Goal: Information Seeking & Learning: Find specific fact

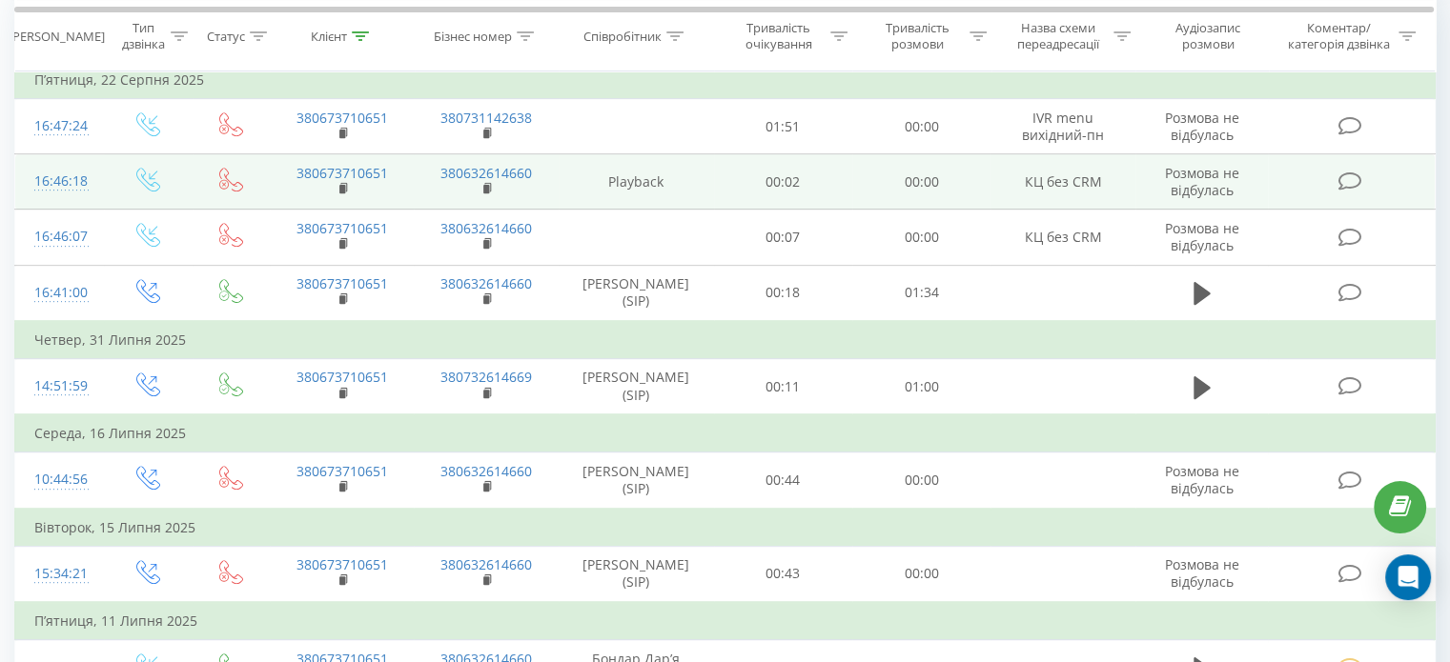
scroll to position [953, 0]
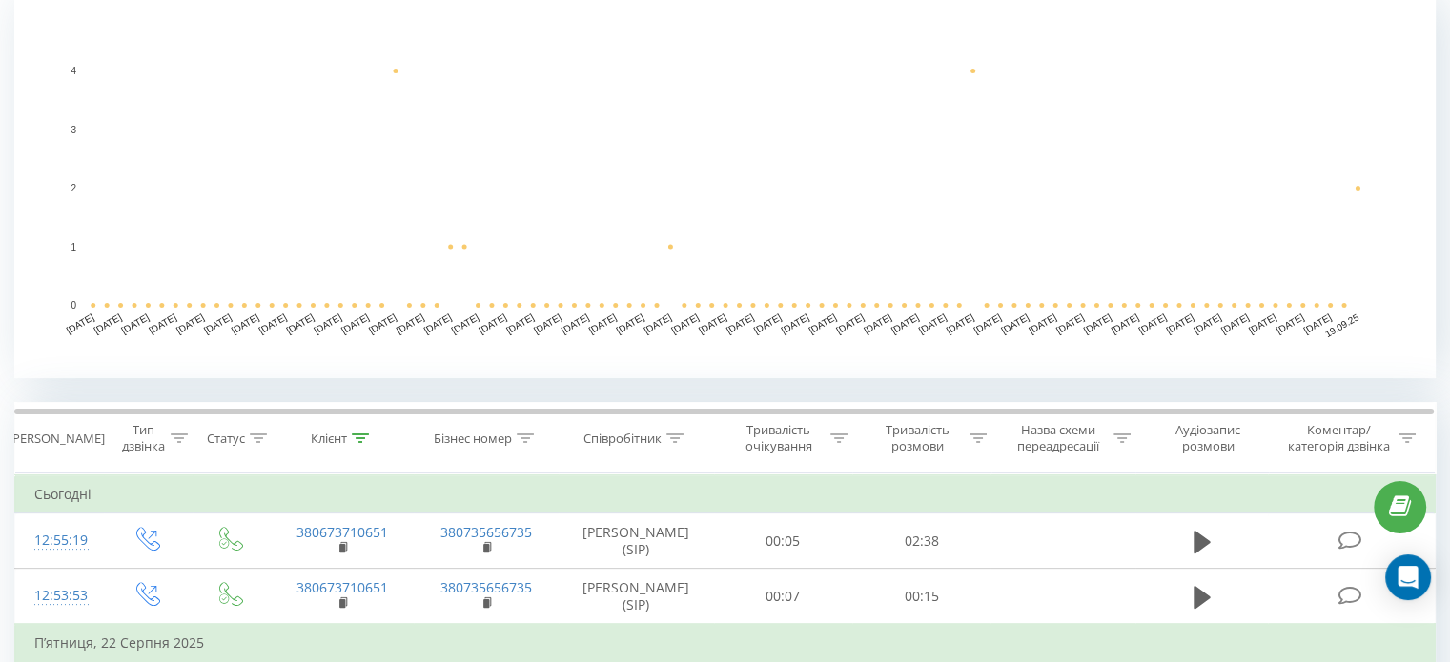
scroll to position [477, 0]
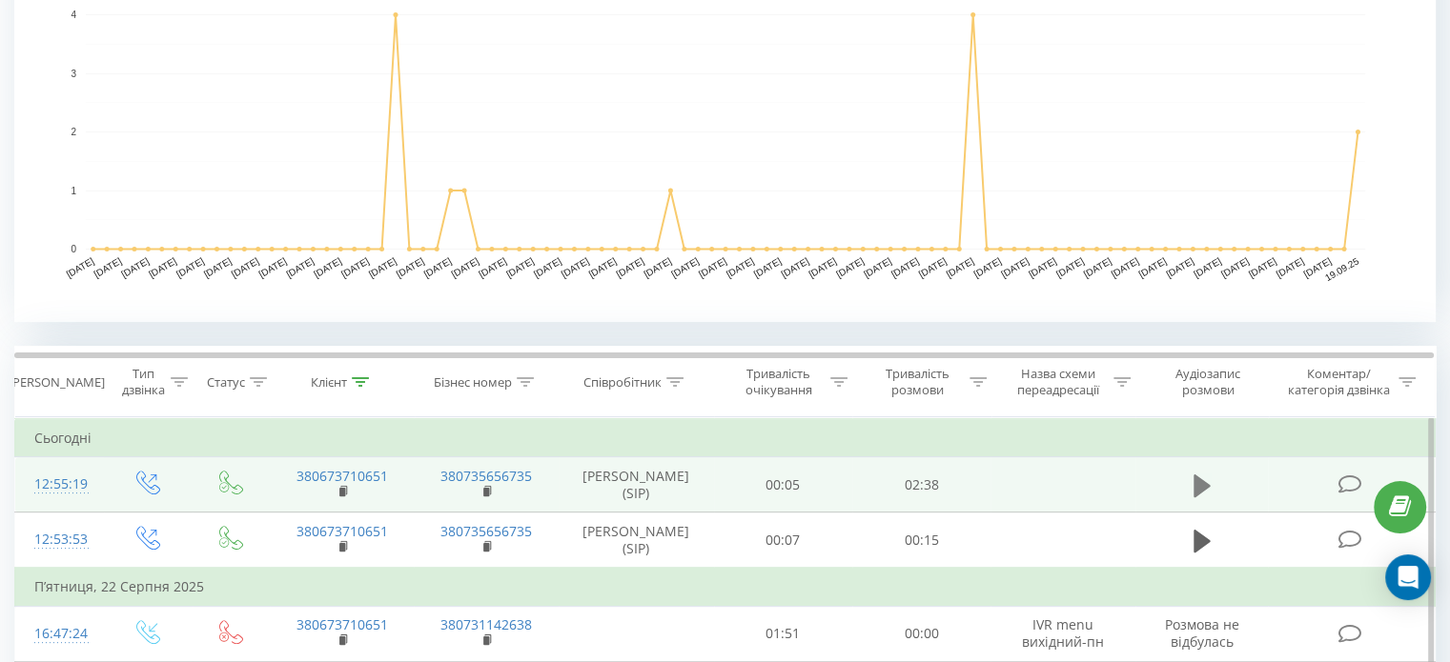
click at [1201, 488] on icon at bounding box center [1201, 485] width 17 height 23
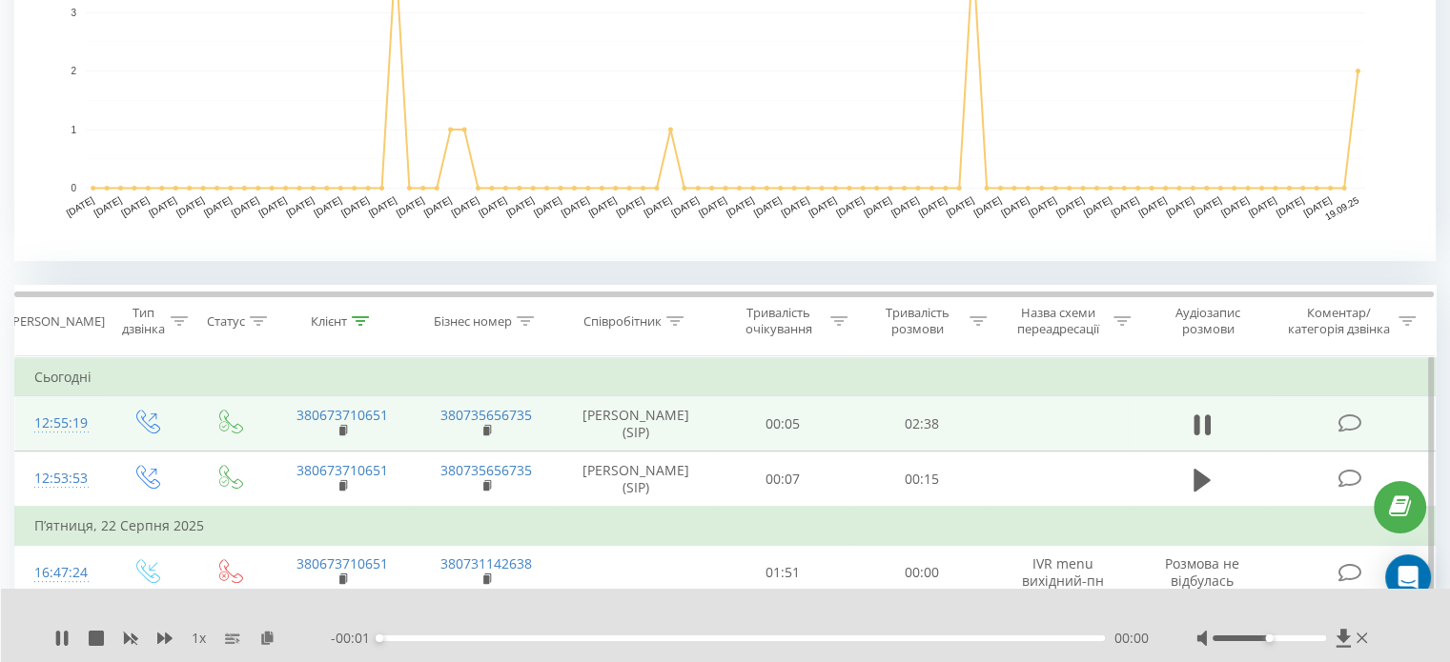
scroll to position [858, 0]
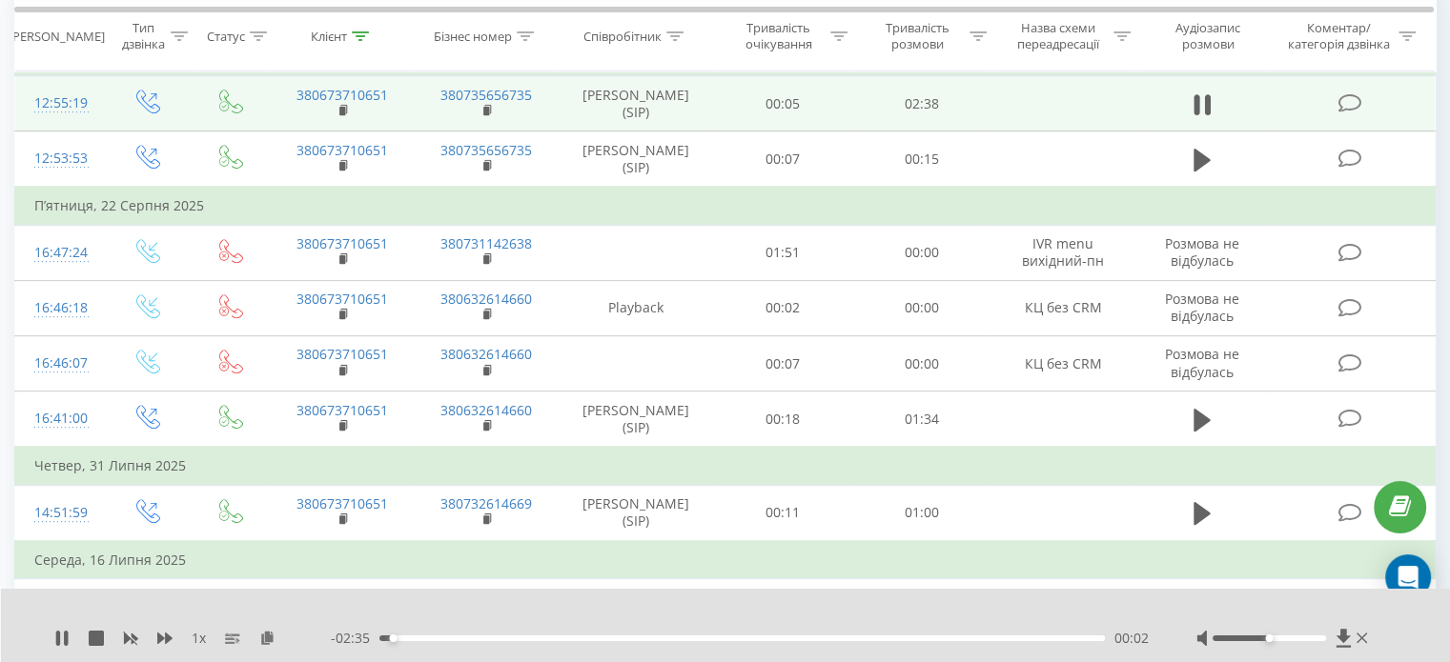
click at [628, 638] on div "00:02" at bounding box center [741, 639] width 725 height 6
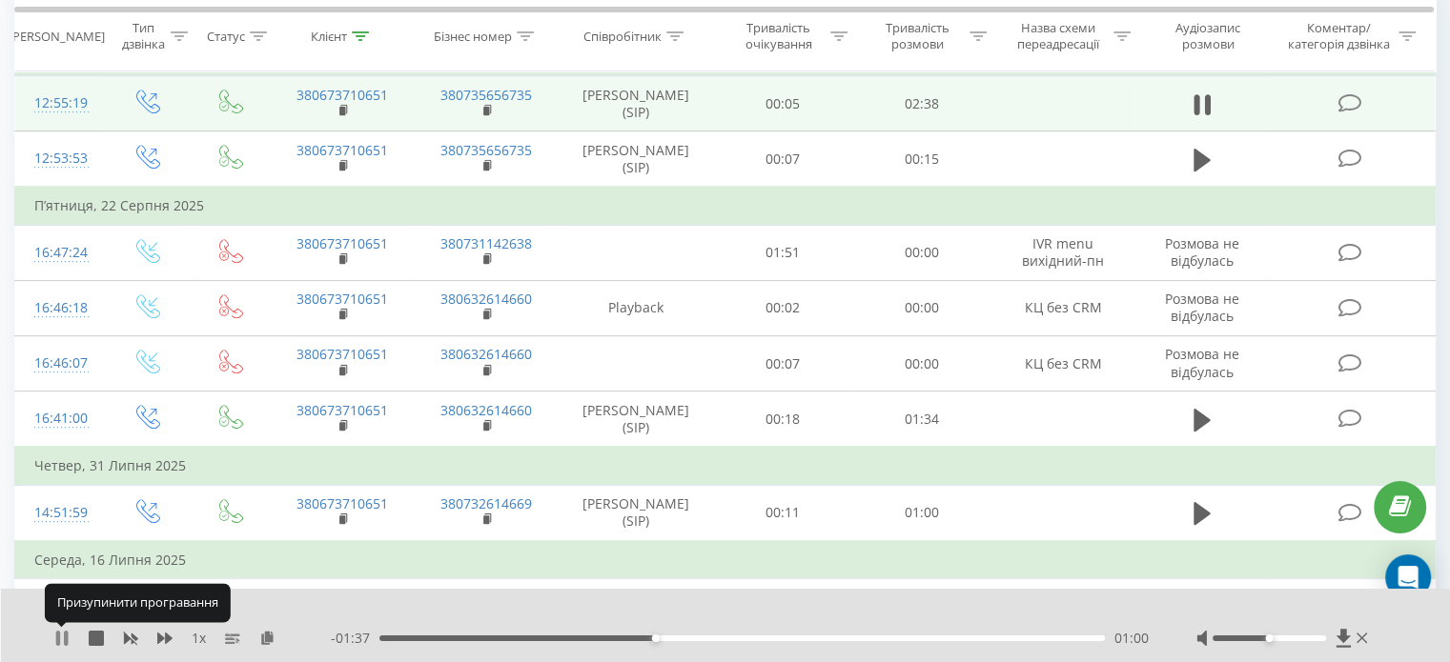
click at [58, 633] on icon at bounding box center [58, 638] width 4 height 15
click at [61, 635] on icon at bounding box center [61, 638] width 11 height 15
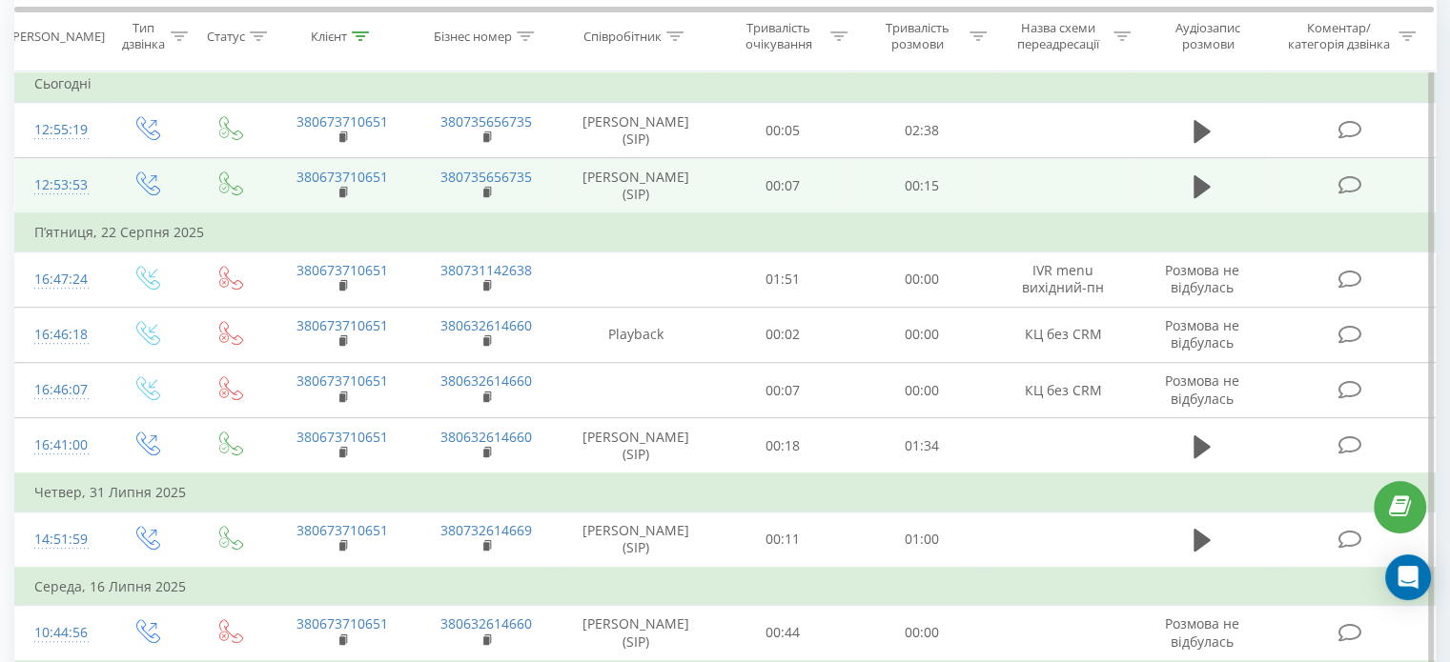
scroll to position [781, 0]
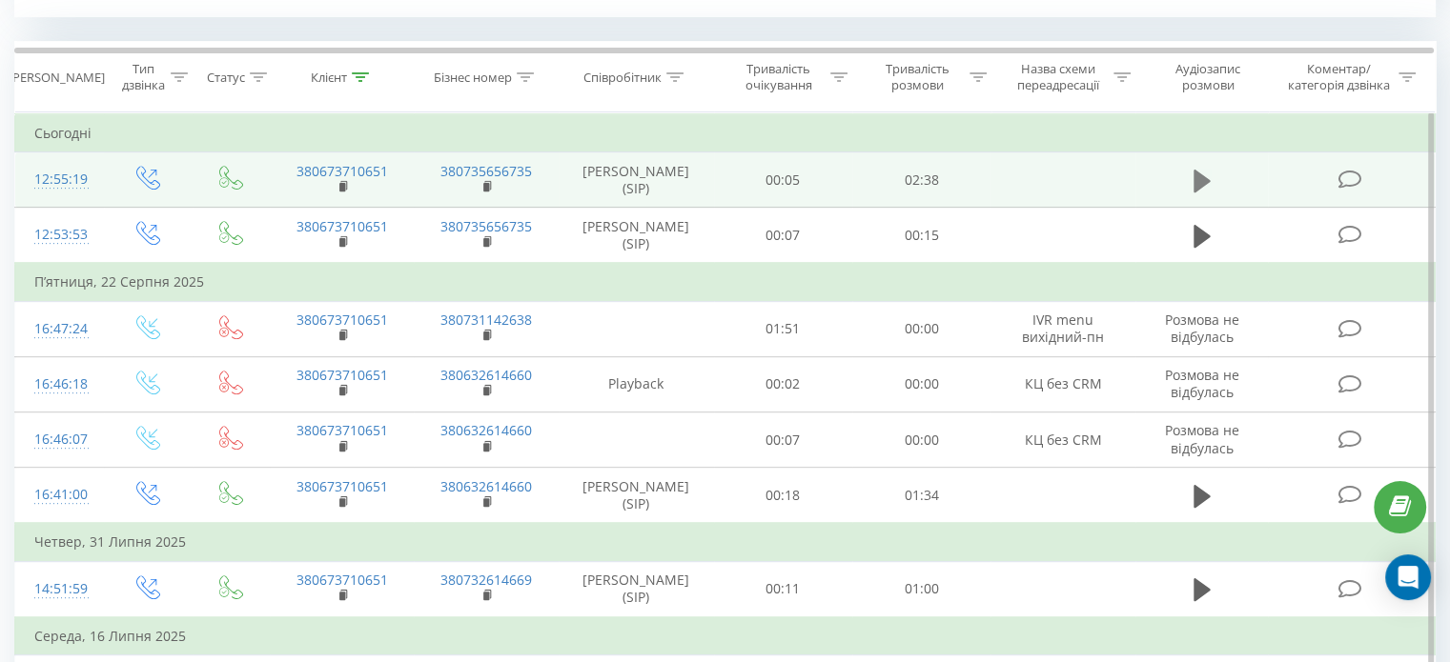
click at [1198, 185] on icon at bounding box center [1201, 180] width 17 height 23
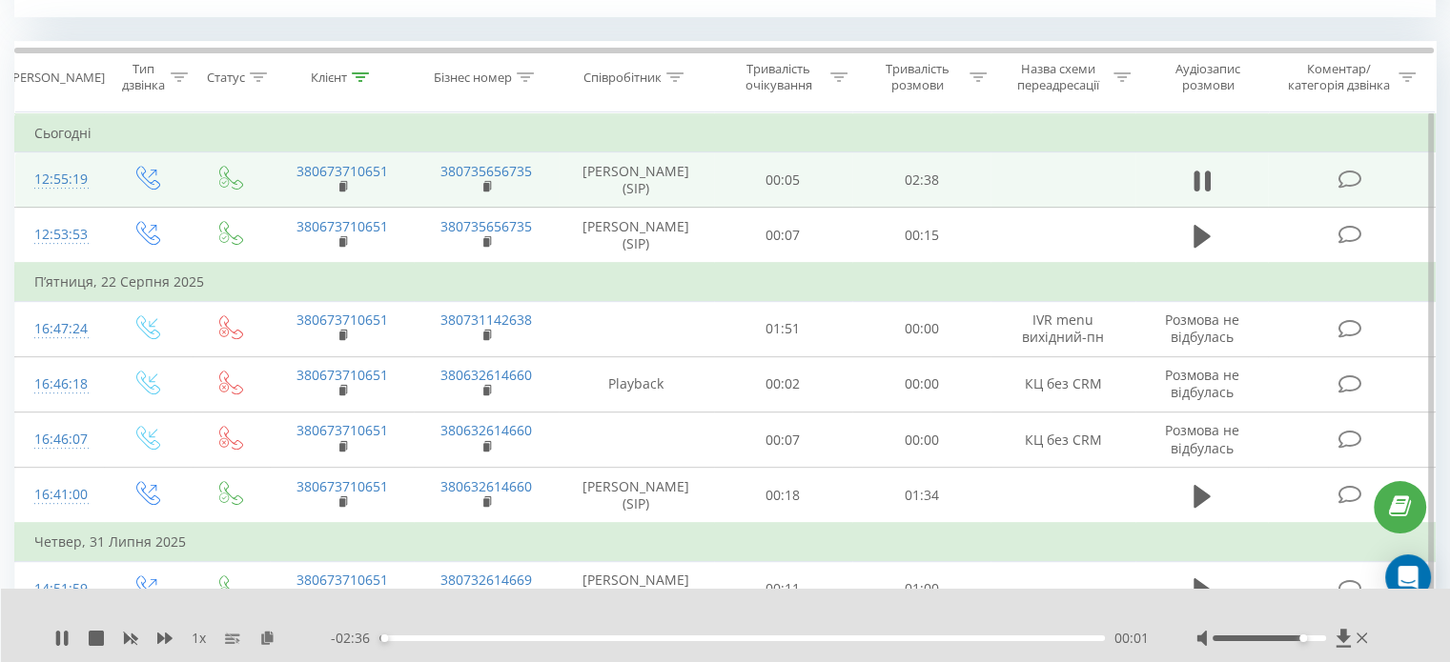
drag, startPoint x: 1266, startPoint y: 636, endPoint x: 1353, endPoint y: 639, distance: 87.8
click at [1357, 640] on div at bounding box center [1283, 638] width 175 height 19
click at [632, 637] on div "00:55" at bounding box center [741, 639] width 725 height 6
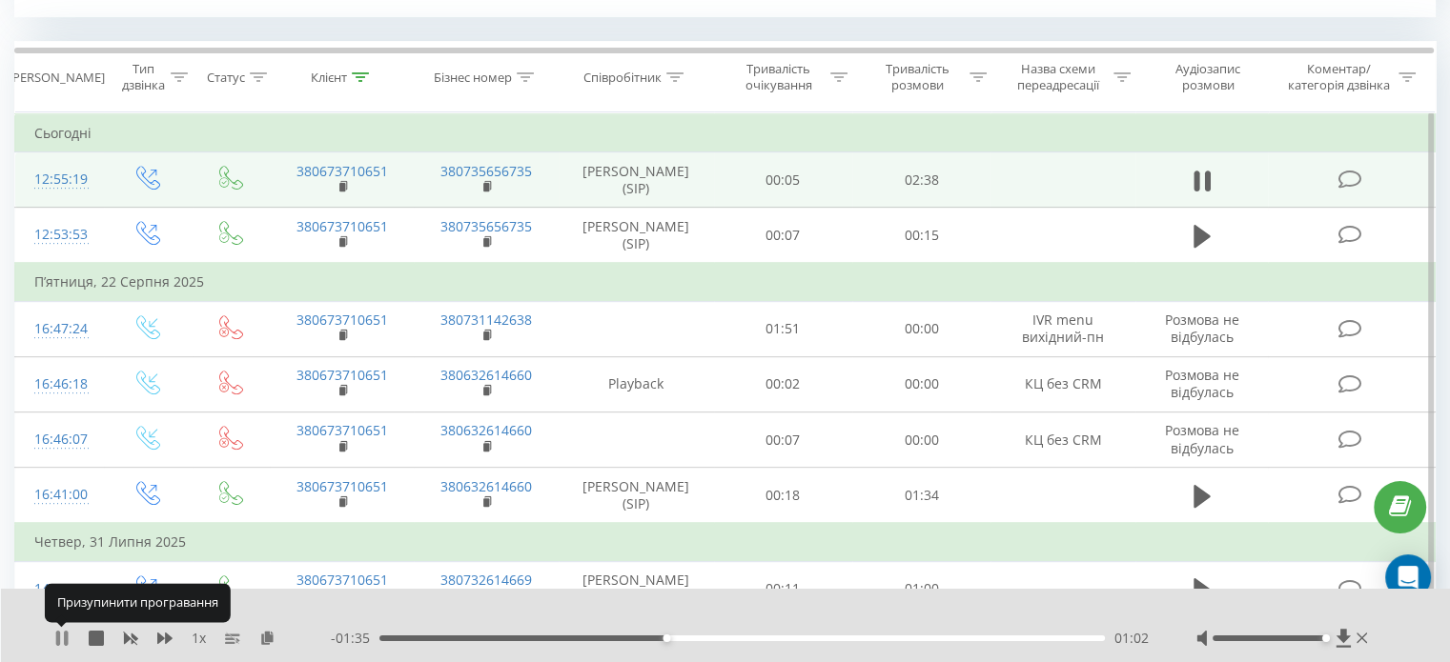
click at [63, 639] on icon at bounding box center [61, 638] width 15 height 15
click at [623, 636] on div "00:53" at bounding box center [741, 639] width 725 height 6
click at [61, 644] on icon at bounding box center [61, 638] width 15 height 15
click at [60, 637] on icon at bounding box center [61, 638] width 11 height 15
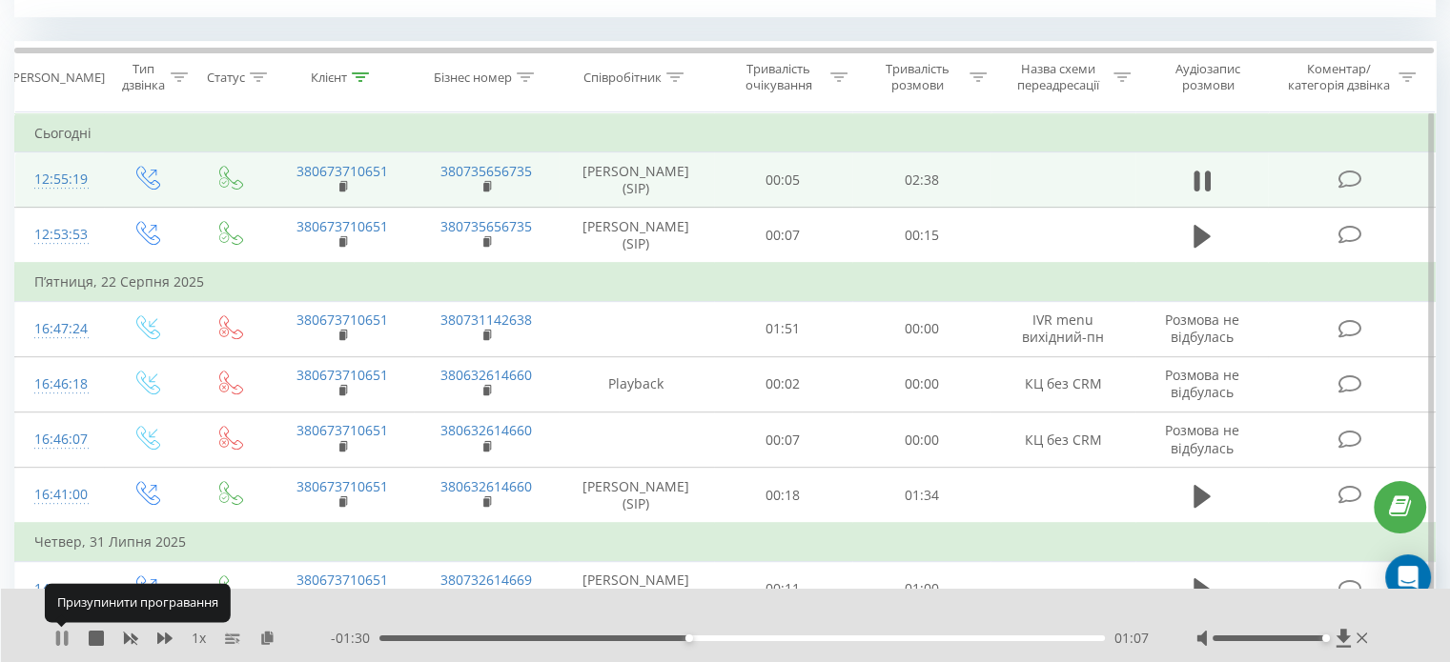
click at [65, 639] on icon at bounding box center [66, 638] width 4 height 15
click at [58, 631] on icon at bounding box center [61, 638] width 15 height 15
click at [61, 637] on icon at bounding box center [61, 638] width 15 height 15
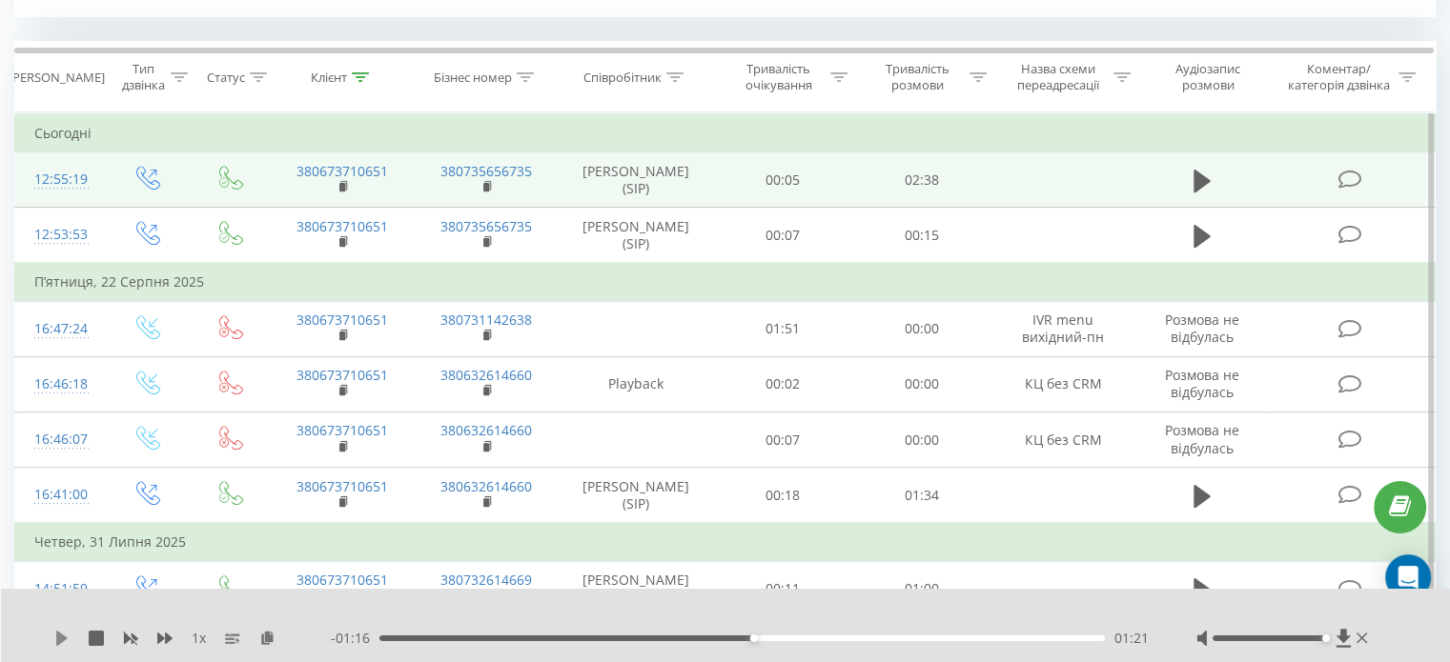
click at [60, 634] on icon at bounding box center [61, 638] width 11 height 15
click at [859, 639] on div "01:44" at bounding box center [741, 639] width 725 height 6
click at [840, 639] on div "01:51" at bounding box center [741, 639] width 725 height 6
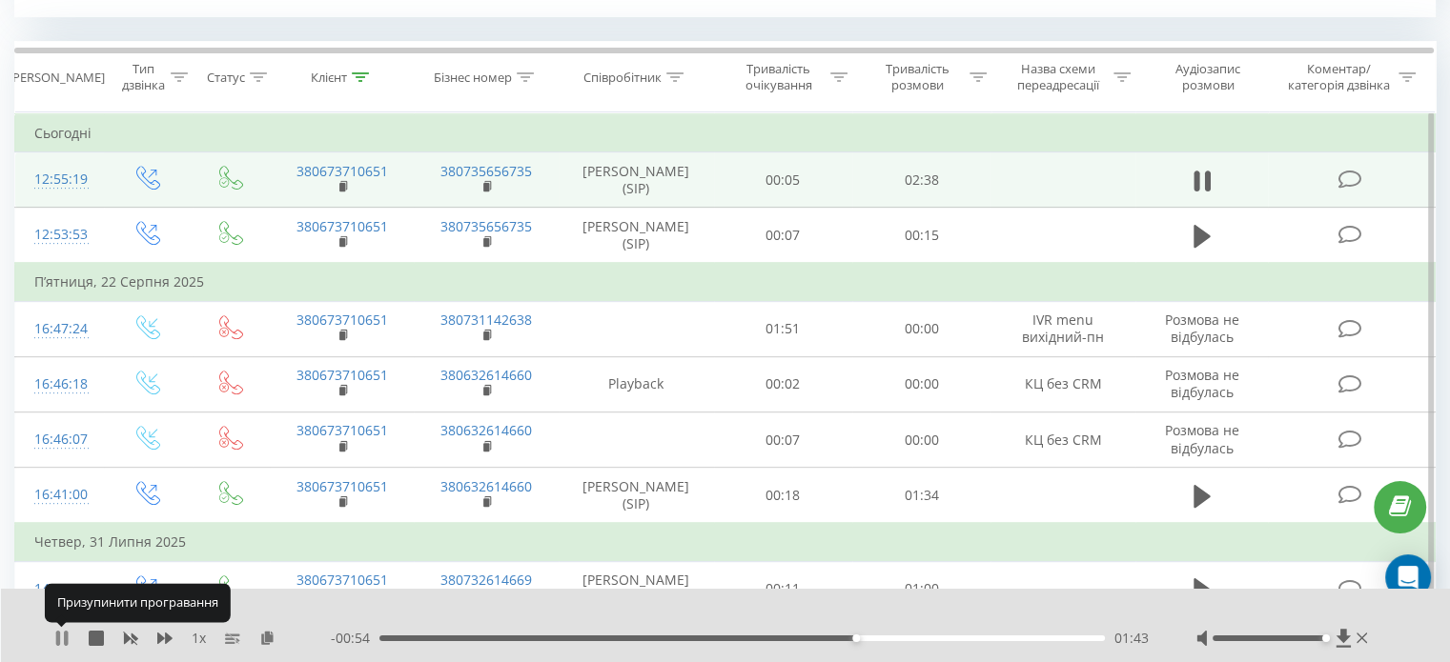
click at [64, 639] on icon at bounding box center [66, 638] width 4 height 15
drag, startPoint x: 823, startPoint y: 638, endPoint x: 815, endPoint y: 631, distance: 10.9
click at [823, 637] on div "01:44" at bounding box center [741, 639] width 725 height 6
click at [62, 638] on icon at bounding box center [61, 638] width 11 height 15
click at [66, 637] on icon at bounding box center [66, 638] width 4 height 15
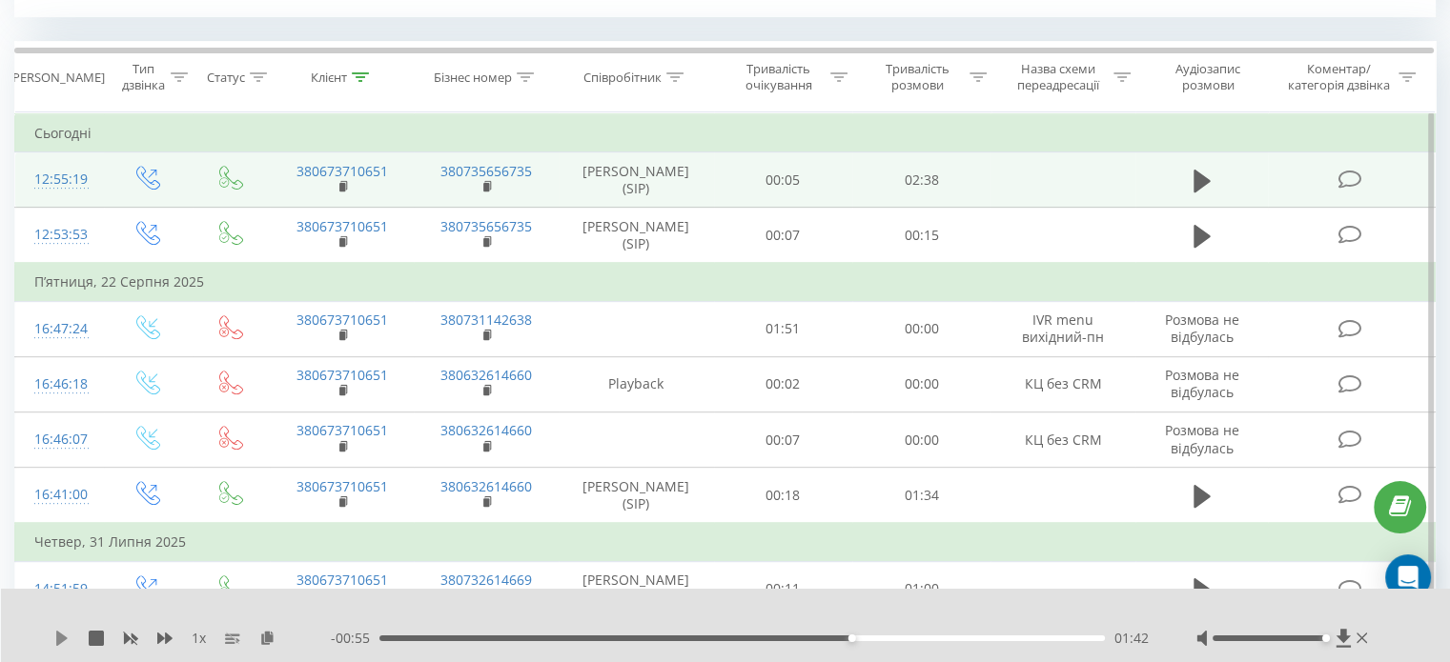
click at [59, 638] on icon at bounding box center [61, 638] width 11 height 15
click at [61, 638] on icon at bounding box center [61, 638] width 15 height 15
click at [62, 639] on icon at bounding box center [61, 638] width 11 height 15
click at [68, 639] on icon at bounding box center [66, 638] width 4 height 15
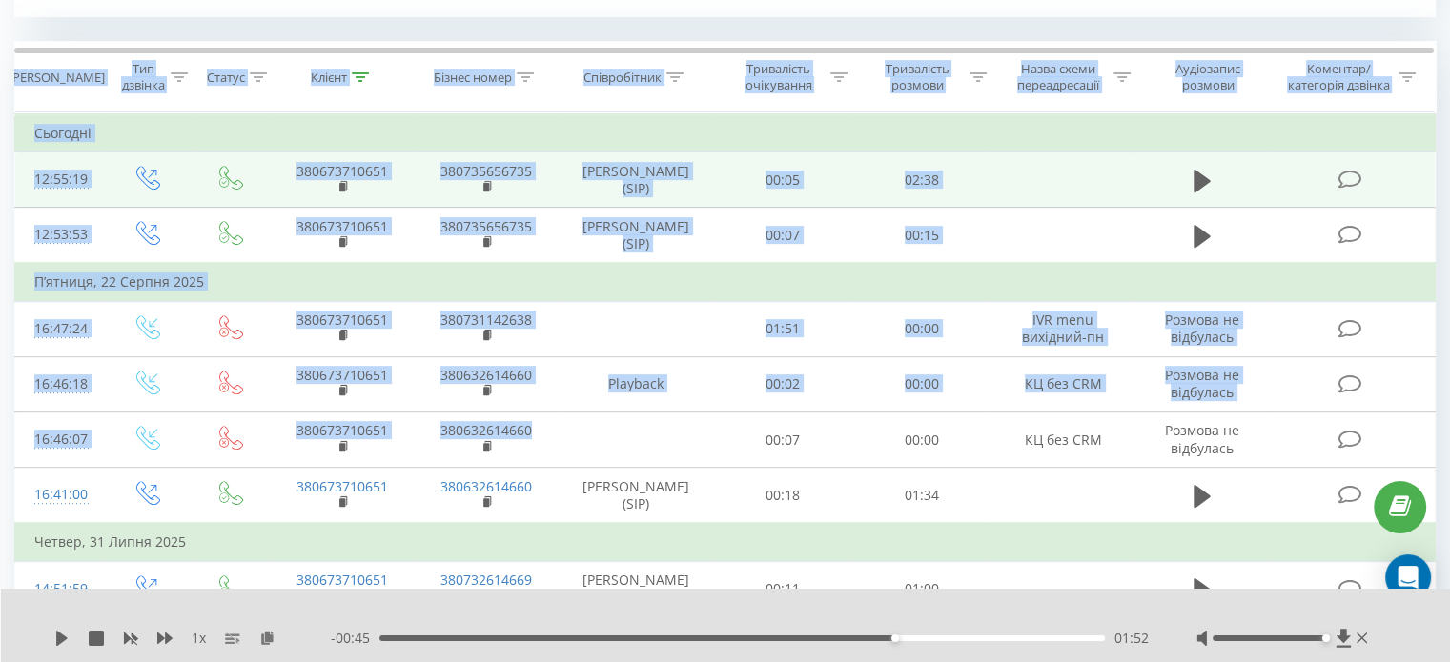
scroll to position [0, 0]
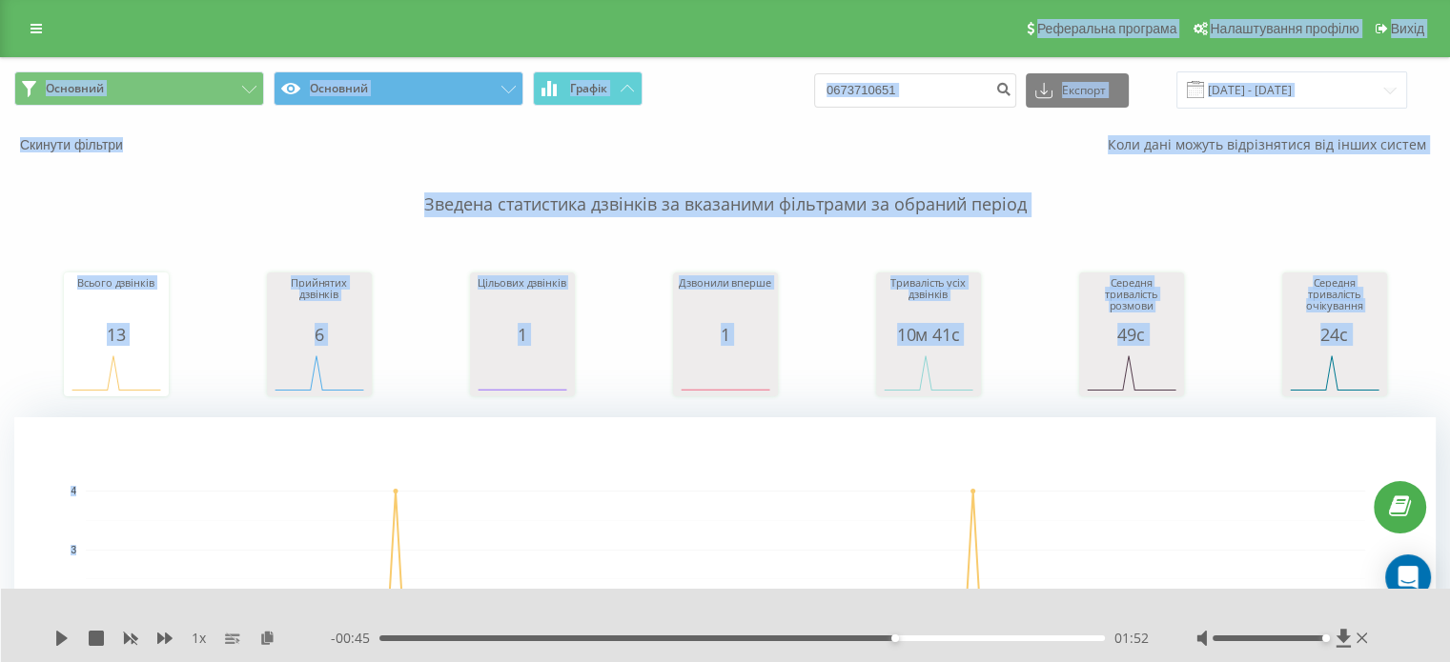
drag, startPoint x: 642, startPoint y: 425, endPoint x: 838, endPoint y: -115, distance: 574.6
click at [838, 0] on html "ulf.ua 0673710651 Проекти ulf.ua Дашборд Центр звернень Журнал дзвінків Журнал …" at bounding box center [725, 331] width 1450 height 662
click at [891, 91] on input "0673710651" at bounding box center [915, 90] width 202 height 34
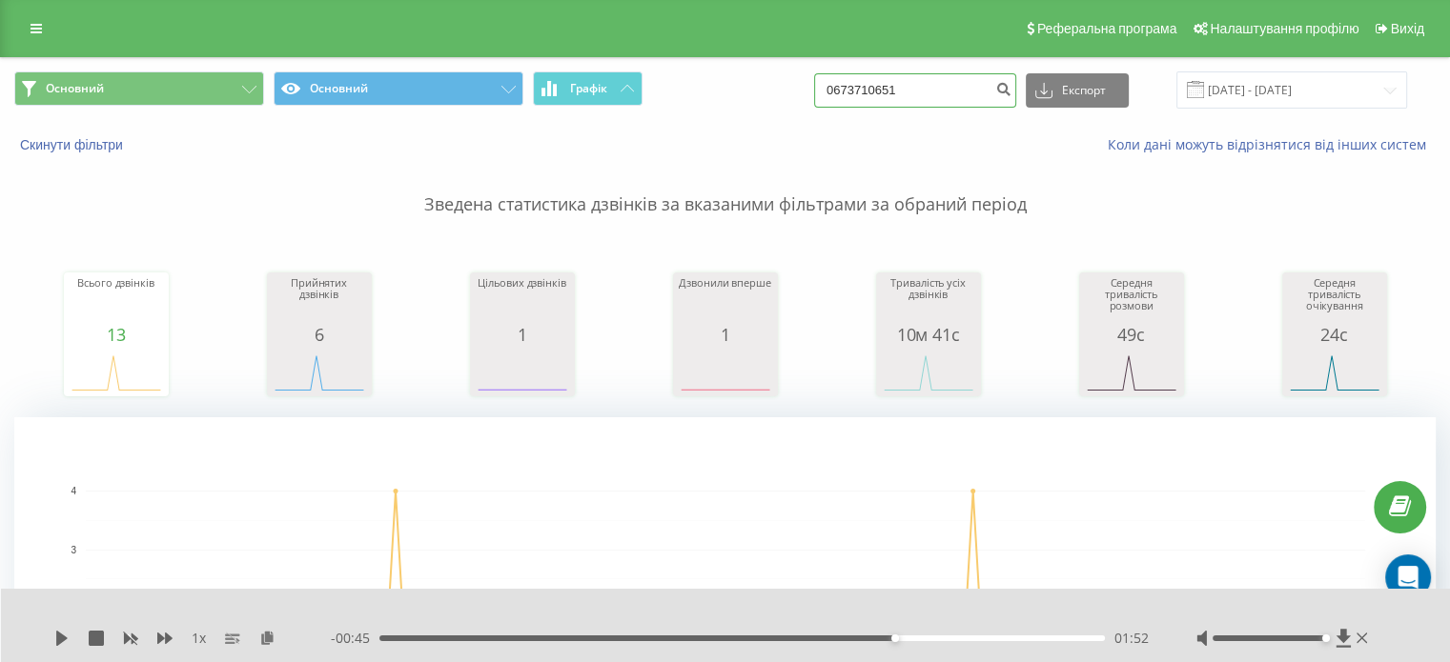
click at [876, 88] on input "0673710651" at bounding box center [915, 90] width 202 height 34
paste input "86358858"
type input "0686358858"
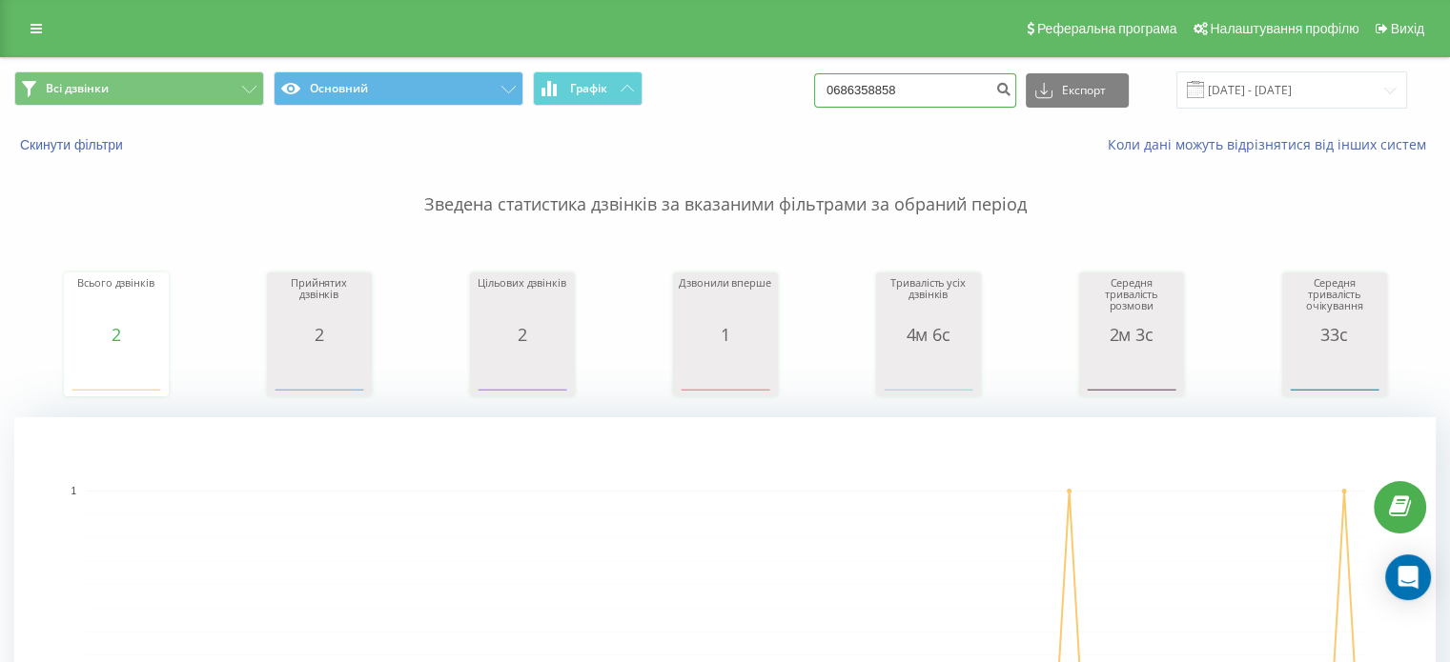
click at [912, 83] on input "0686358858" at bounding box center [915, 90] width 202 height 34
paste input "966332199"
type input "0966332199"
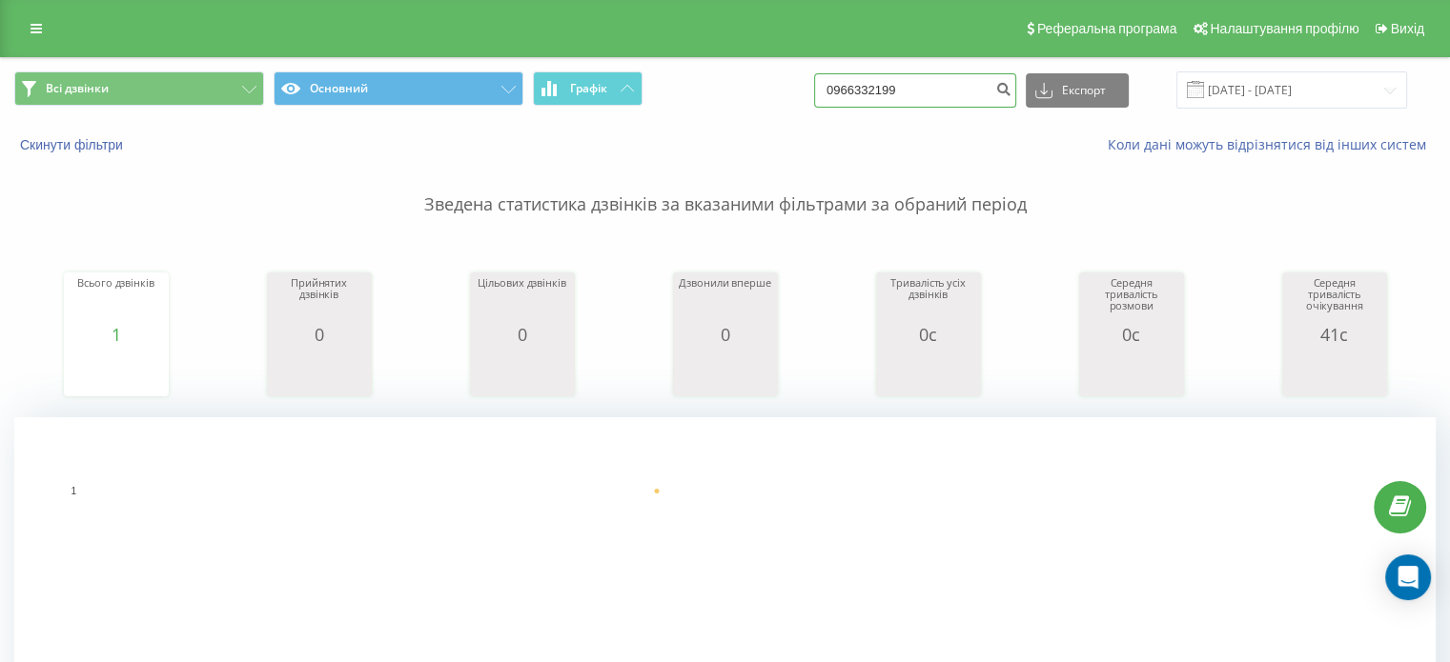
click at [871, 98] on input "0966332199" at bounding box center [915, 90] width 202 height 34
paste input "637138586"
type input "0637138586"
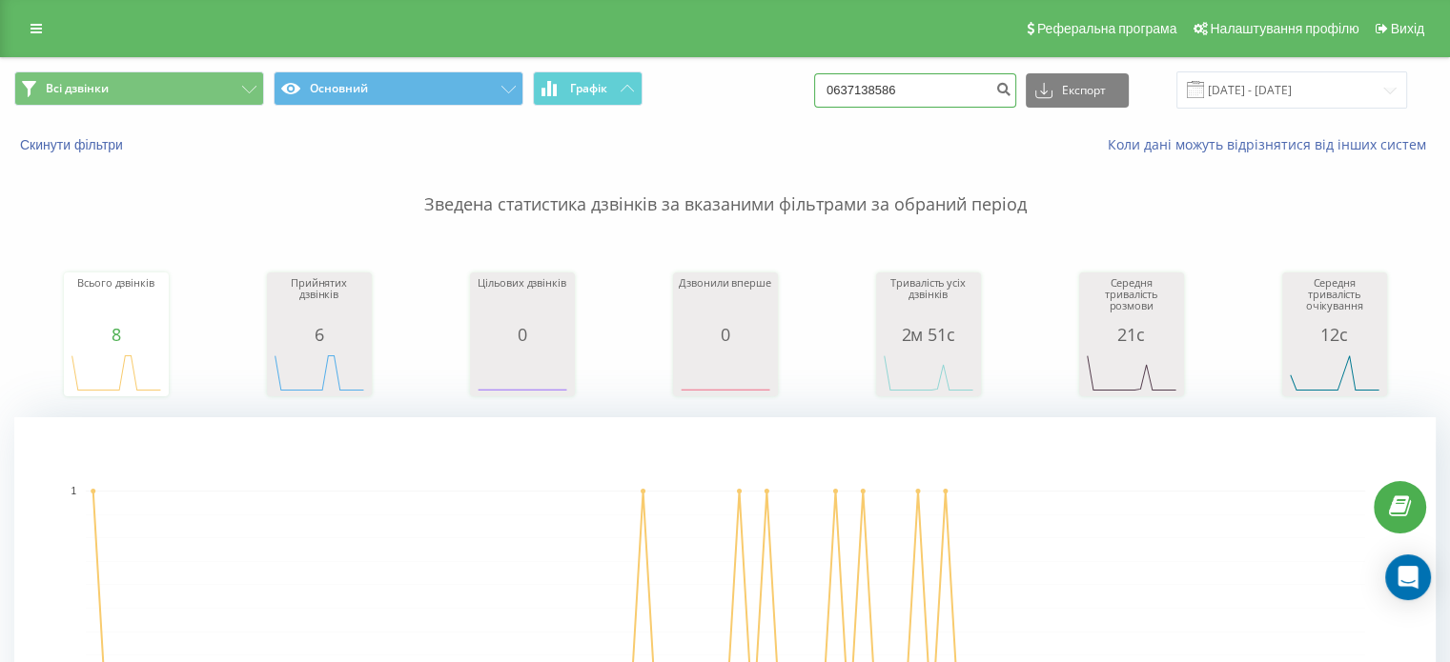
click at [873, 87] on input "0637138586" at bounding box center [915, 90] width 202 height 34
paste input "507580021"
type input "0507580021"
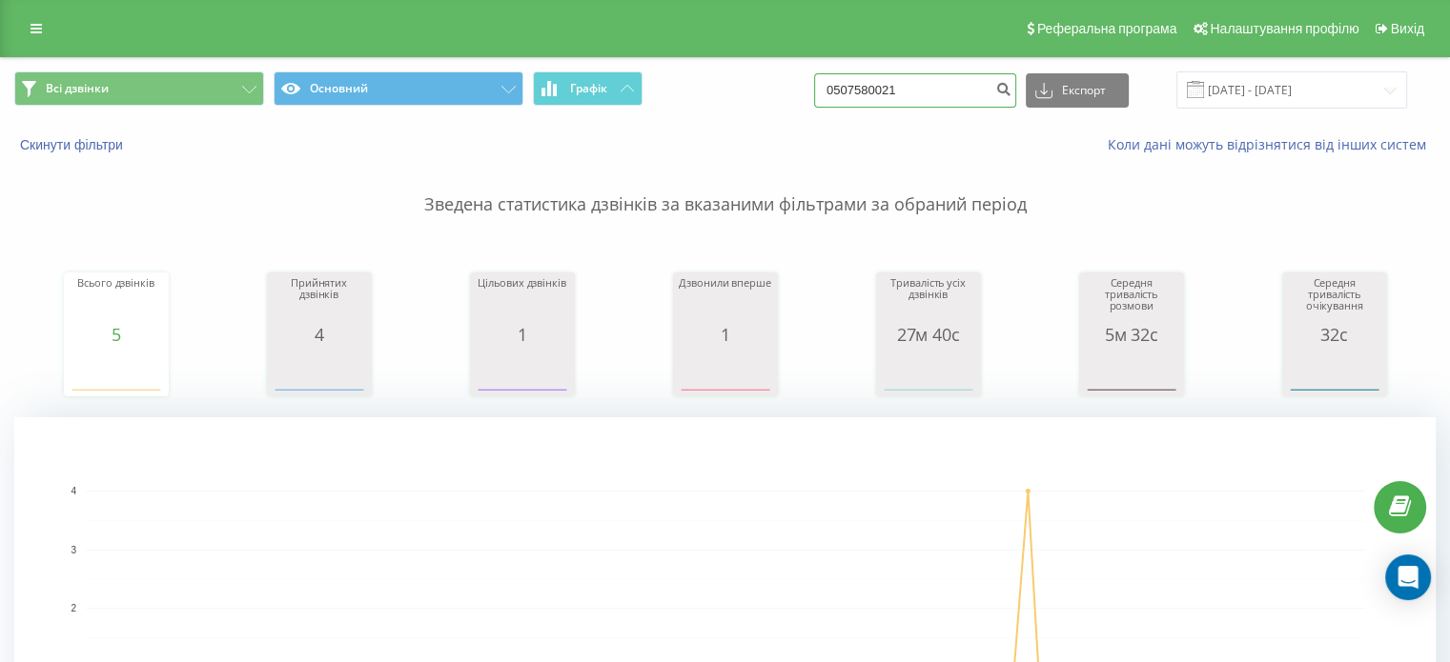
click at [881, 87] on input "0507580021" at bounding box center [915, 90] width 202 height 34
paste input "668120318"
type input "0668120318"
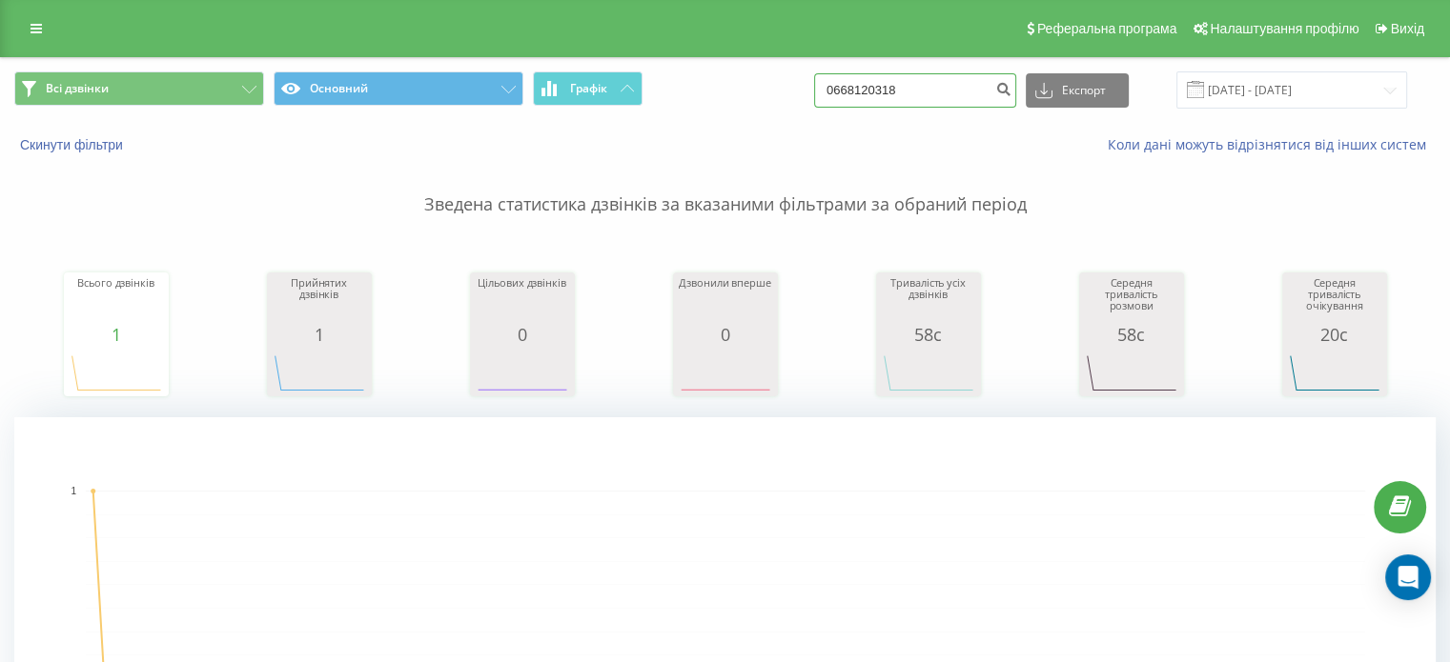
click at [888, 83] on input "0668120318" at bounding box center [915, 90] width 202 height 34
paste input "72388887"
type input "0672388887"
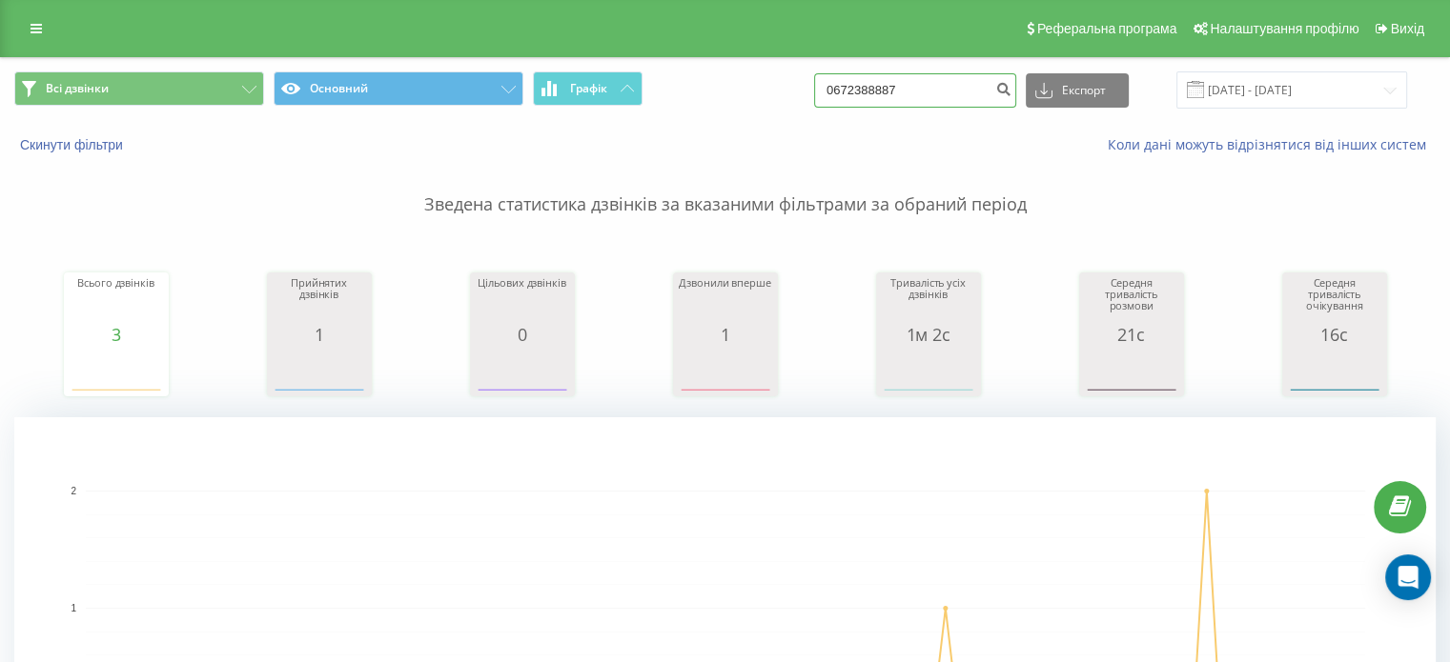
click at [889, 106] on input "0672388887" at bounding box center [915, 90] width 202 height 34
paste input "4446"
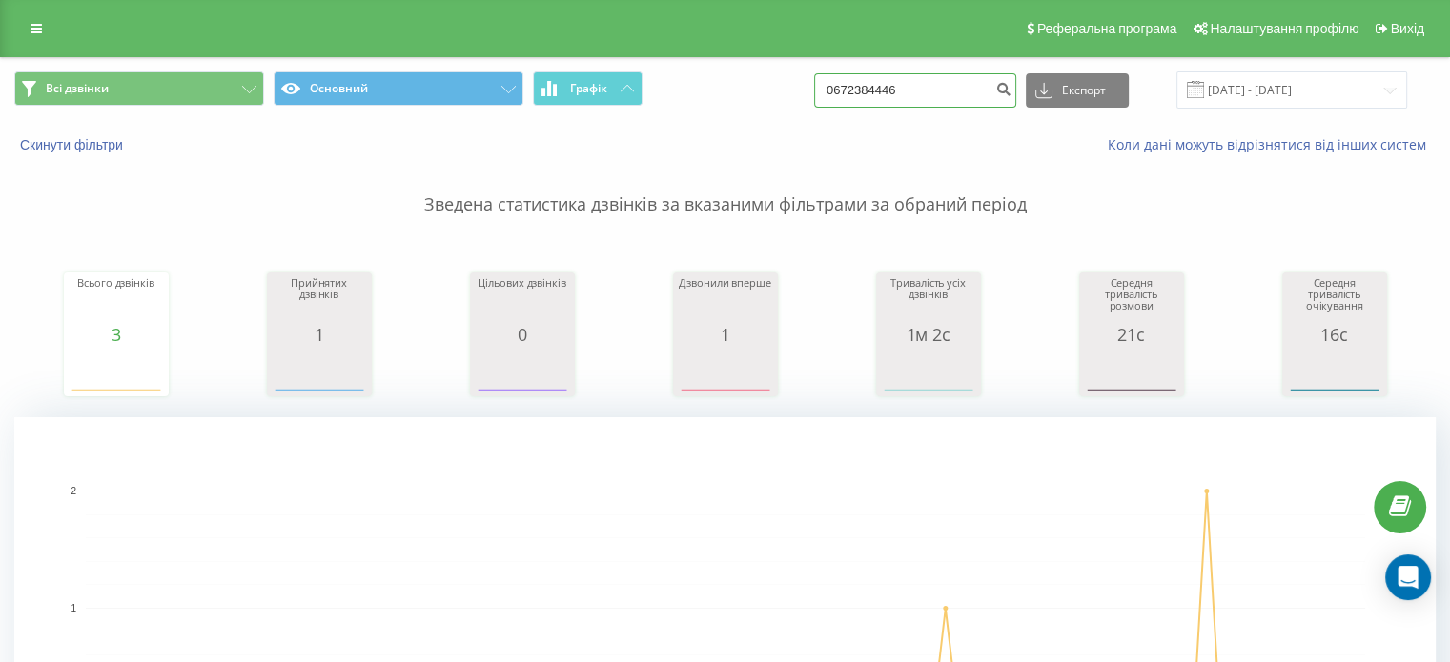
type input "0672384446"
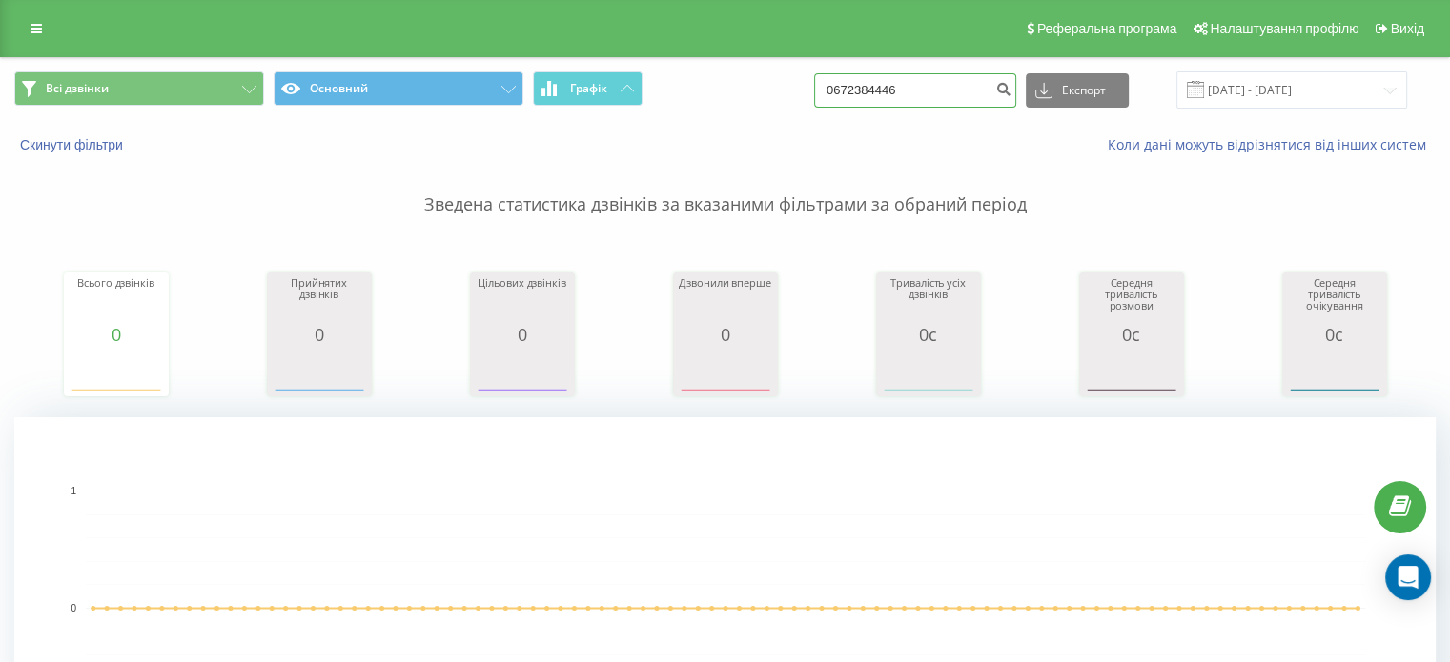
click at [903, 93] on input "0672384446" at bounding box center [915, 90] width 202 height 34
paste input "964928803"
type input "0964928803"
click at [893, 106] on input "0964928803" at bounding box center [915, 90] width 202 height 34
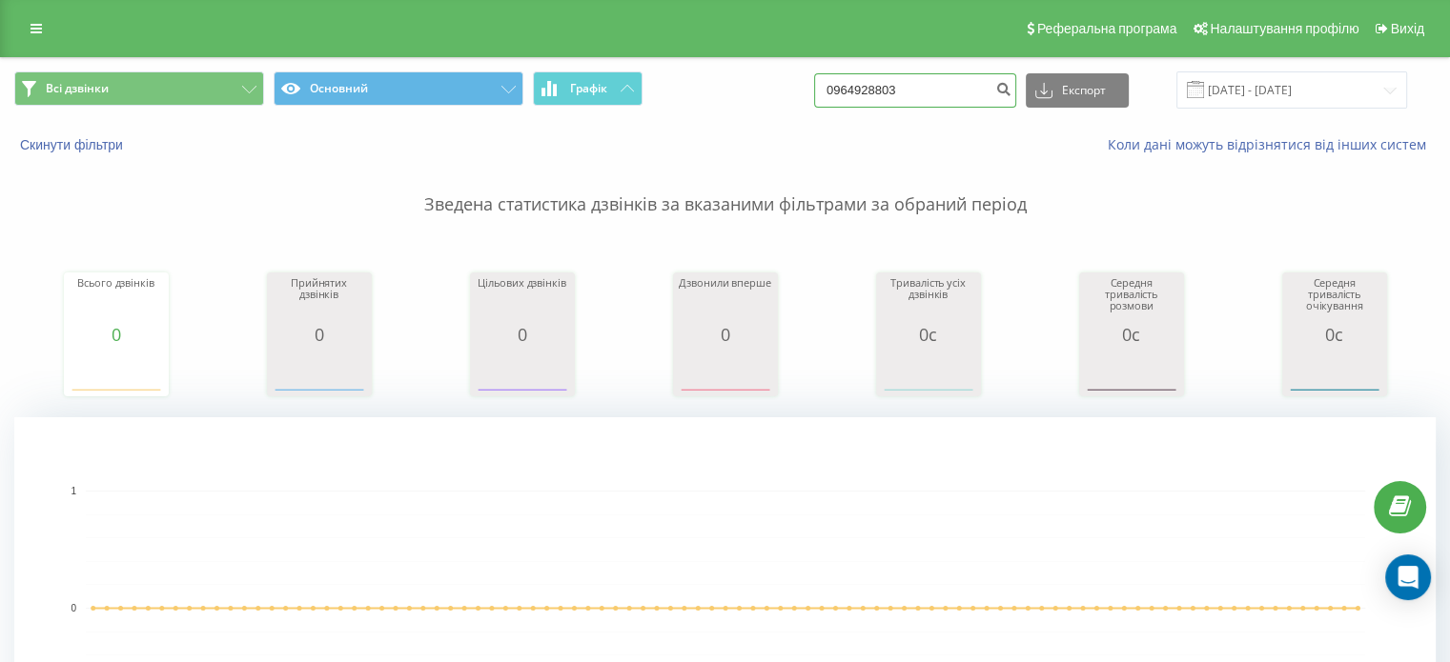
click at [893, 106] on input "0964928803" at bounding box center [915, 90] width 202 height 34
paste input "9001017"
type input "0990010173"
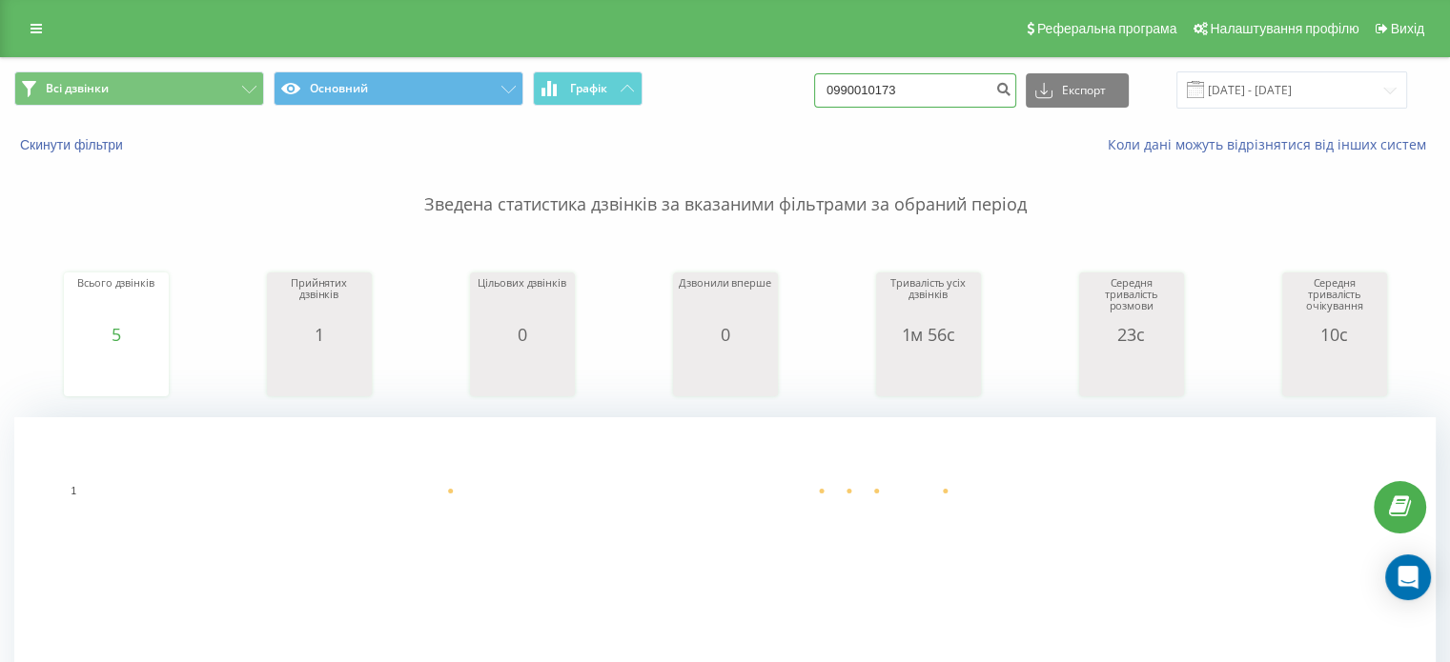
click at [869, 90] on input "0990010173" at bounding box center [915, 90] width 202 height 34
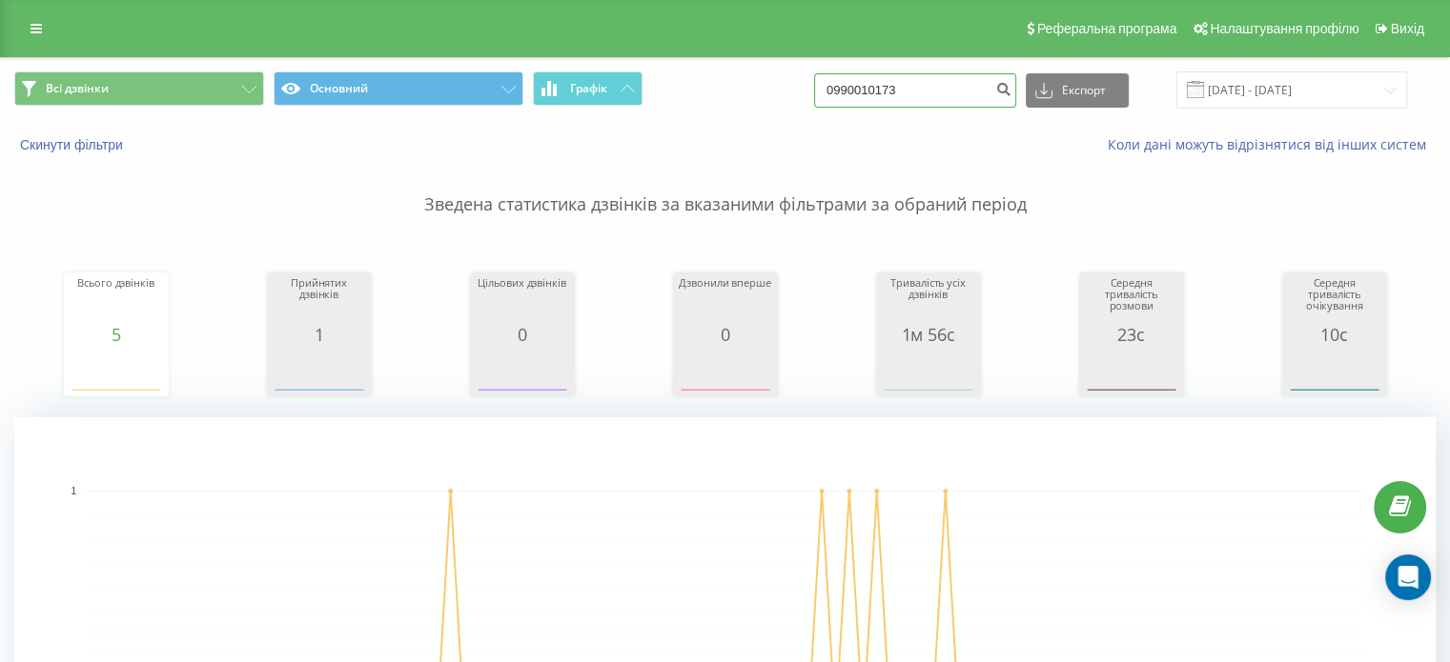
click at [869, 90] on input "0990010173" at bounding box center [915, 90] width 202 height 34
paste input "688020231"
type input "0688020231"
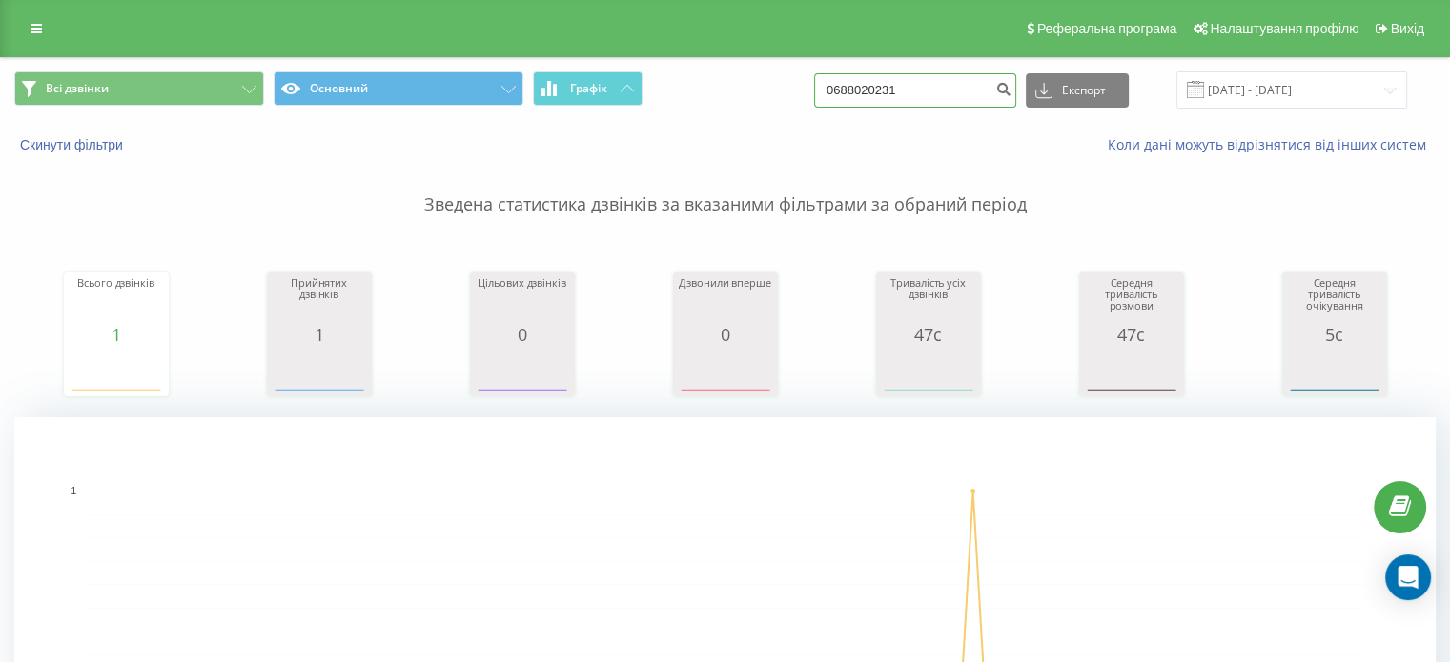
click at [873, 91] on input "0688020231" at bounding box center [915, 90] width 202 height 34
paste input "0977036310"
type input "0977036310"
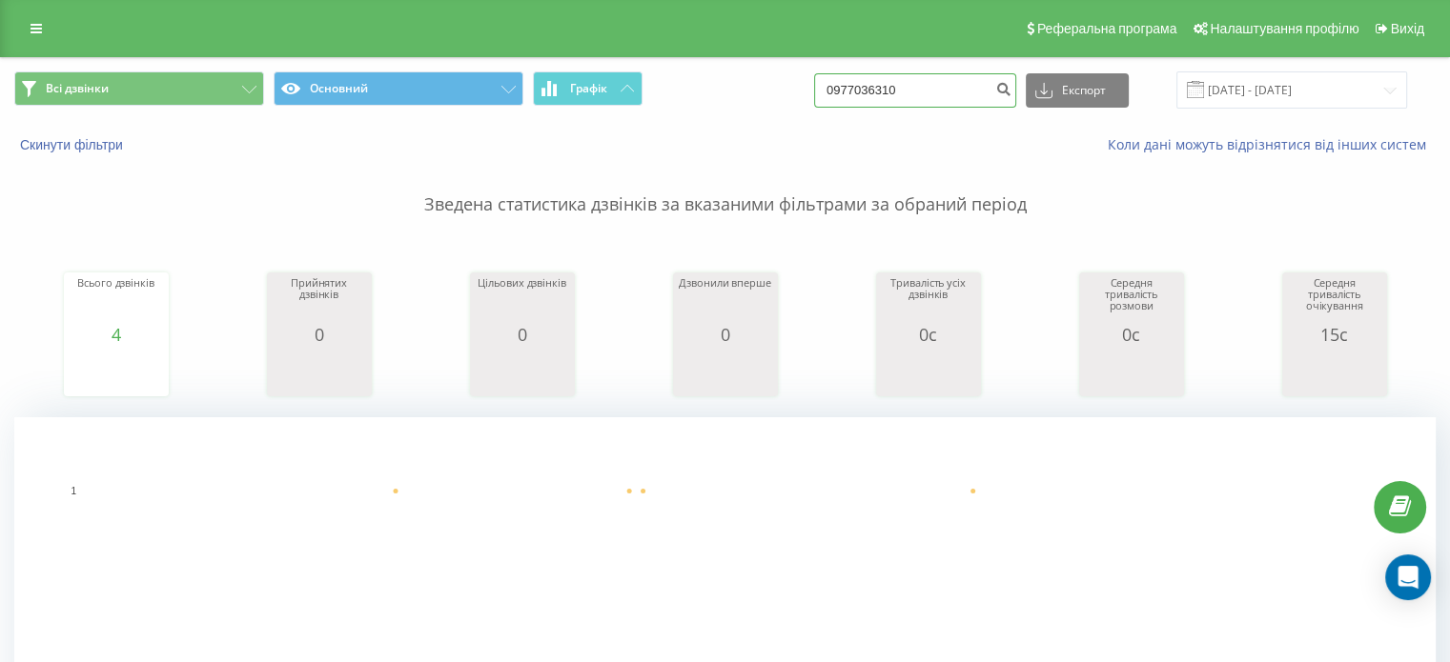
click at [891, 101] on input "0977036310" at bounding box center [915, 90] width 202 height 34
paste input "688188885"
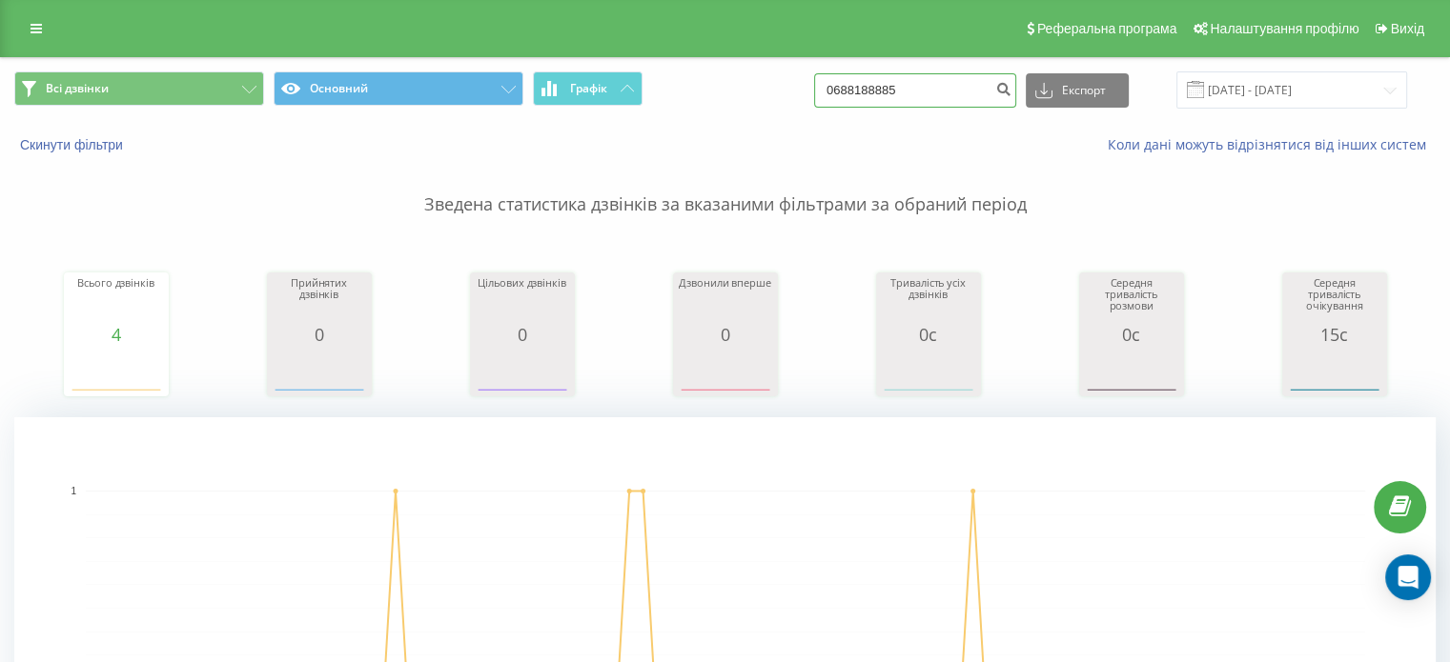
type input "0688188885"
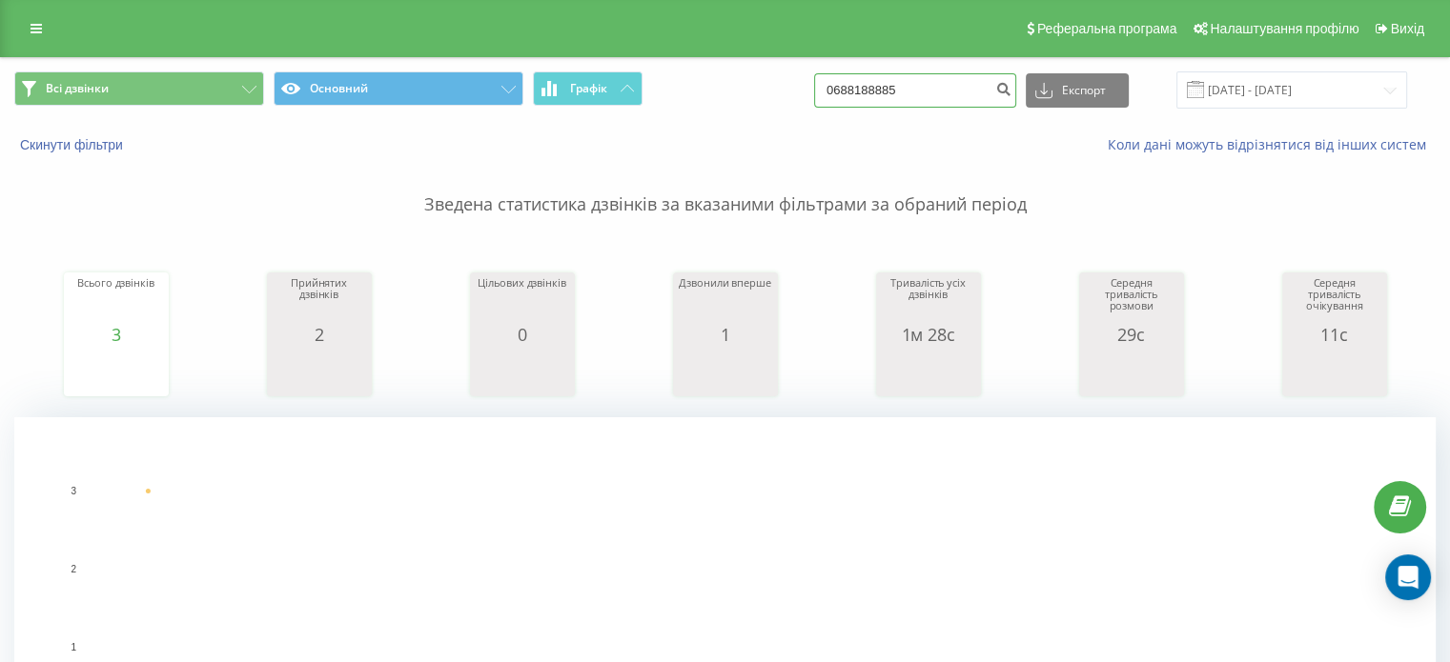
click at [910, 88] on input "0688188885" at bounding box center [915, 90] width 202 height 34
paste input "974464931"
type input "0974464931"
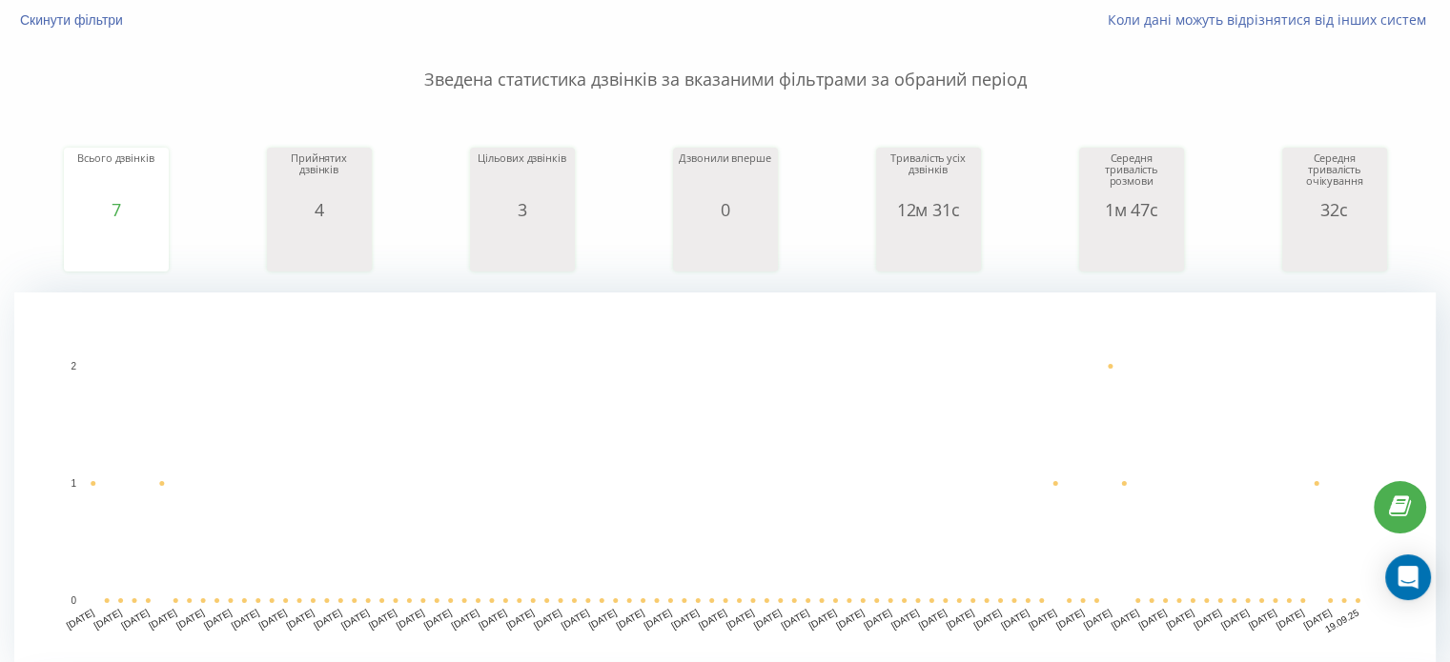
scroll to position [66, 0]
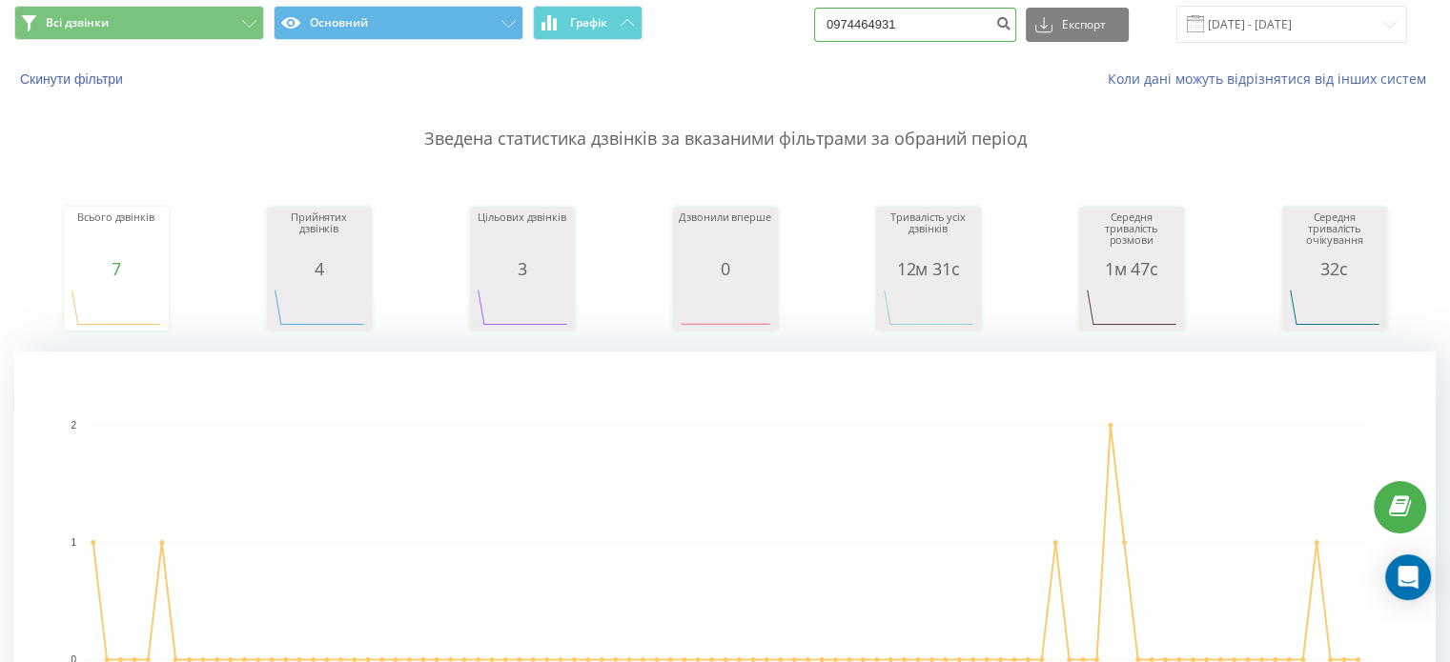
click at [902, 36] on input "0974464931" at bounding box center [915, 25] width 202 height 34
paste input "674084279"
type input "0674084279"
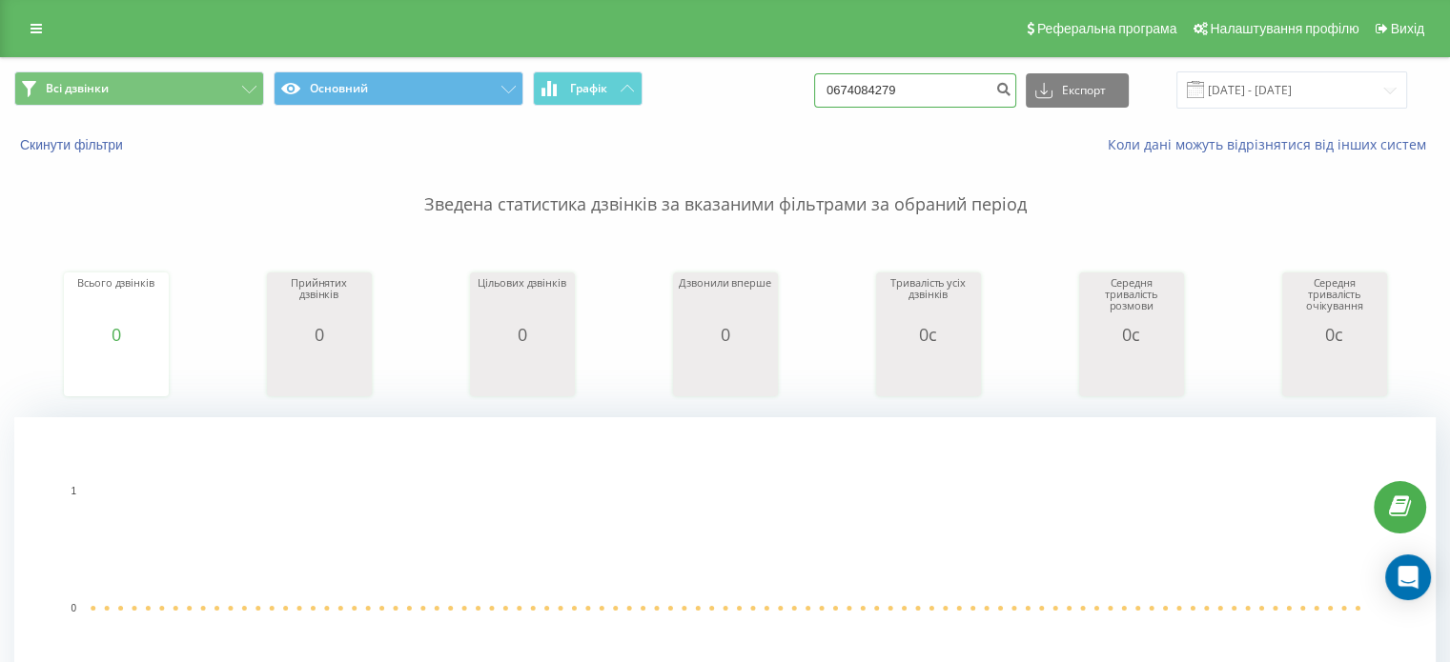
click at [908, 94] on input "0674084279" at bounding box center [915, 90] width 202 height 34
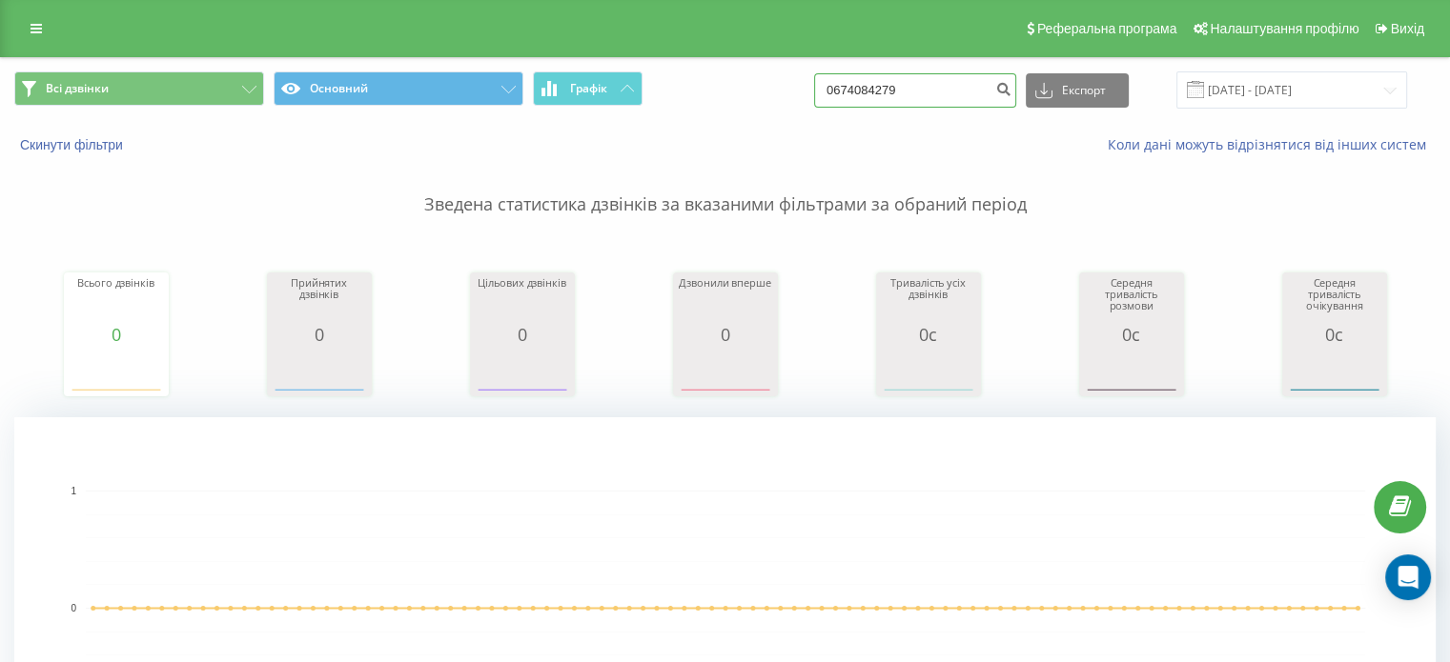
click at [908, 94] on input "0674084279" at bounding box center [915, 90] width 202 height 34
paste input "99110275"
type input "0991102759"
click at [879, 95] on input "0991102759" at bounding box center [915, 90] width 202 height 34
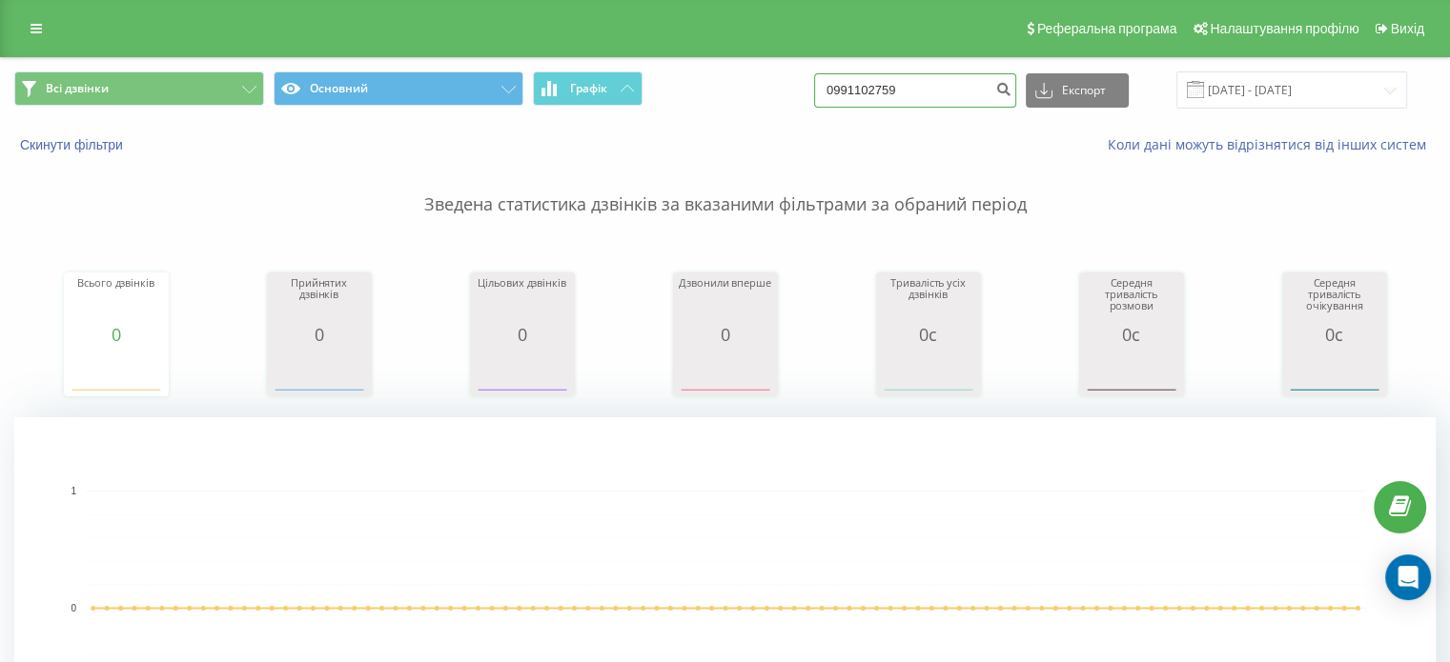
click at [879, 95] on input "0991102759" at bounding box center [915, 90] width 202 height 34
paste input "442772984"
type input "0442772984"
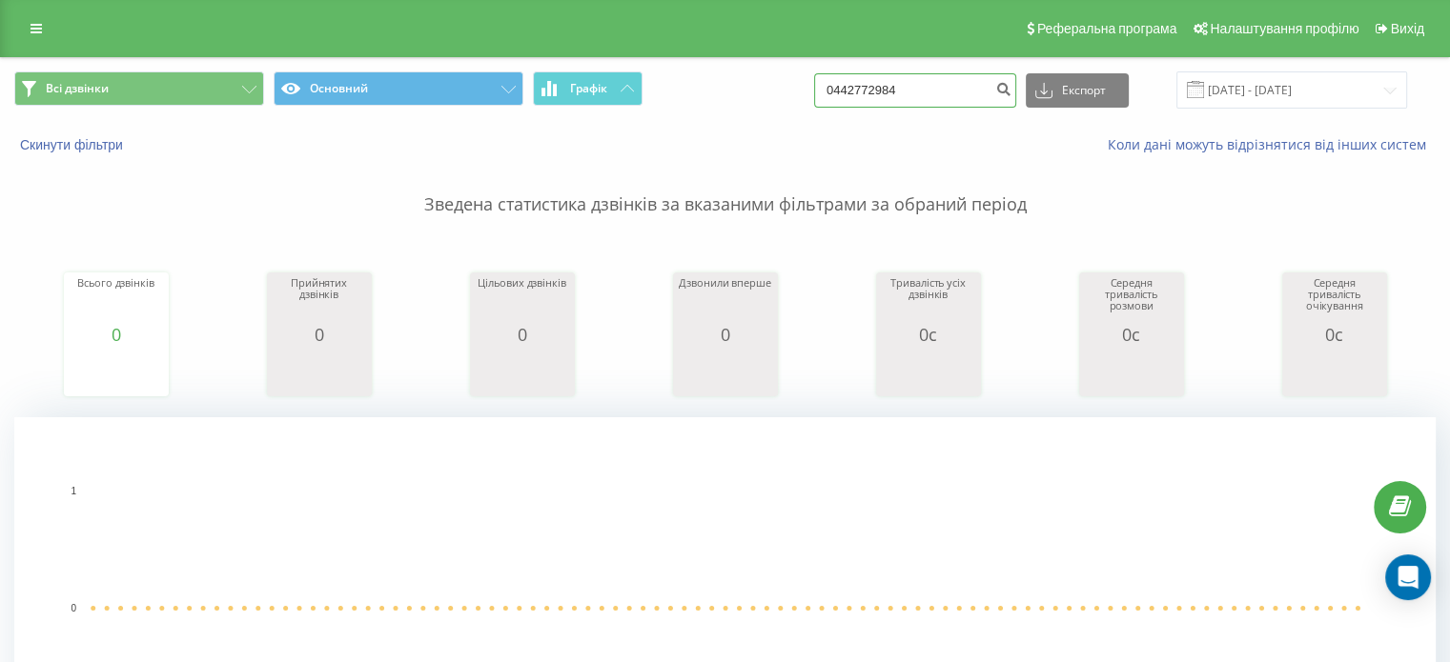
click at [900, 102] on input "0442772984" at bounding box center [915, 90] width 202 height 34
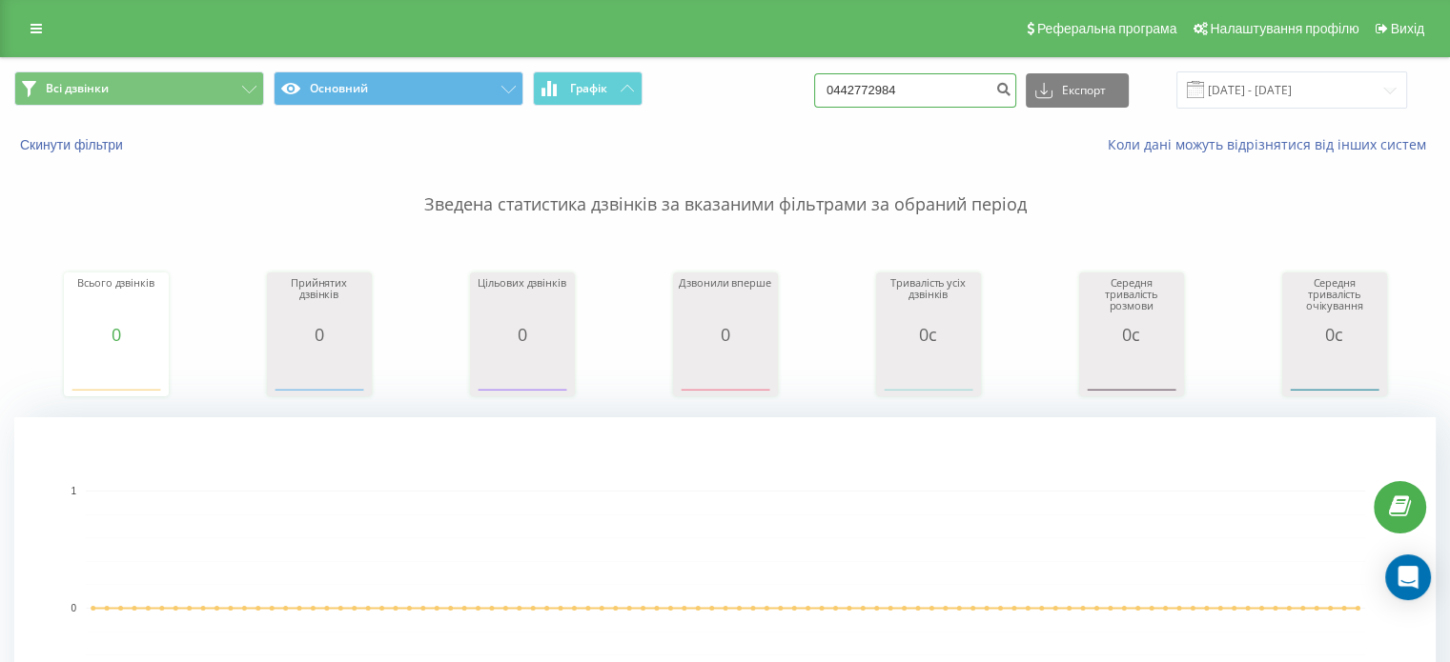
click at [900, 102] on input "0442772984" at bounding box center [915, 90] width 202 height 34
paste input "675058329"
type input "0675058329"
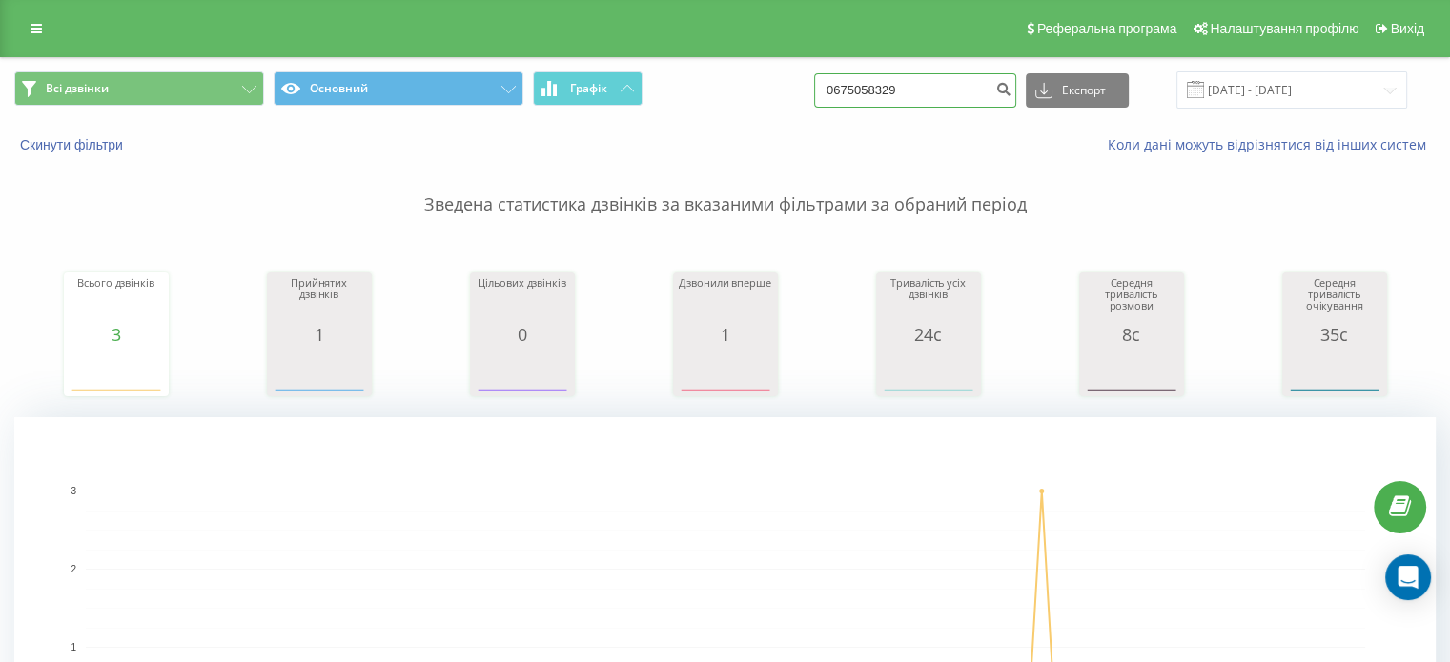
click at [902, 91] on input "0675058329" at bounding box center [915, 90] width 202 height 34
click at [901, 91] on input "0675058329" at bounding box center [915, 90] width 202 height 34
paste input "937073868"
type input "0937073868"
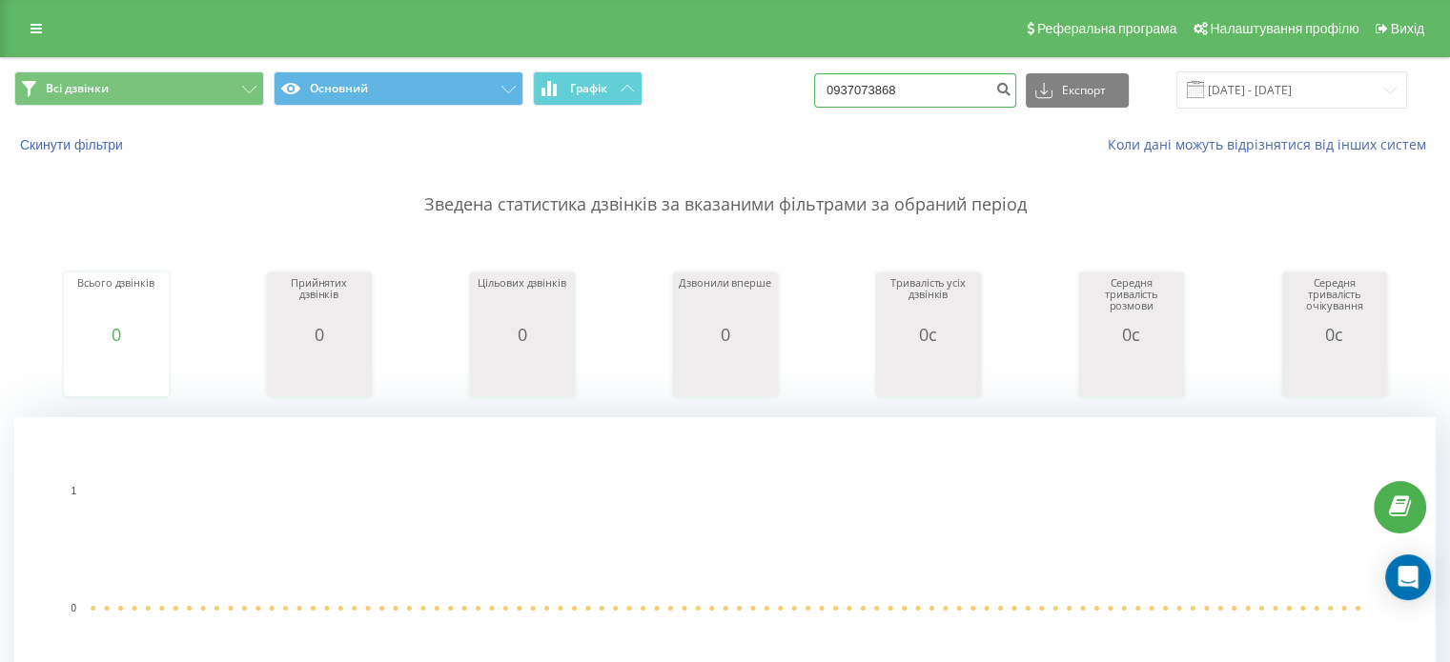
click at [869, 91] on input "0937073868" at bounding box center [915, 90] width 202 height 34
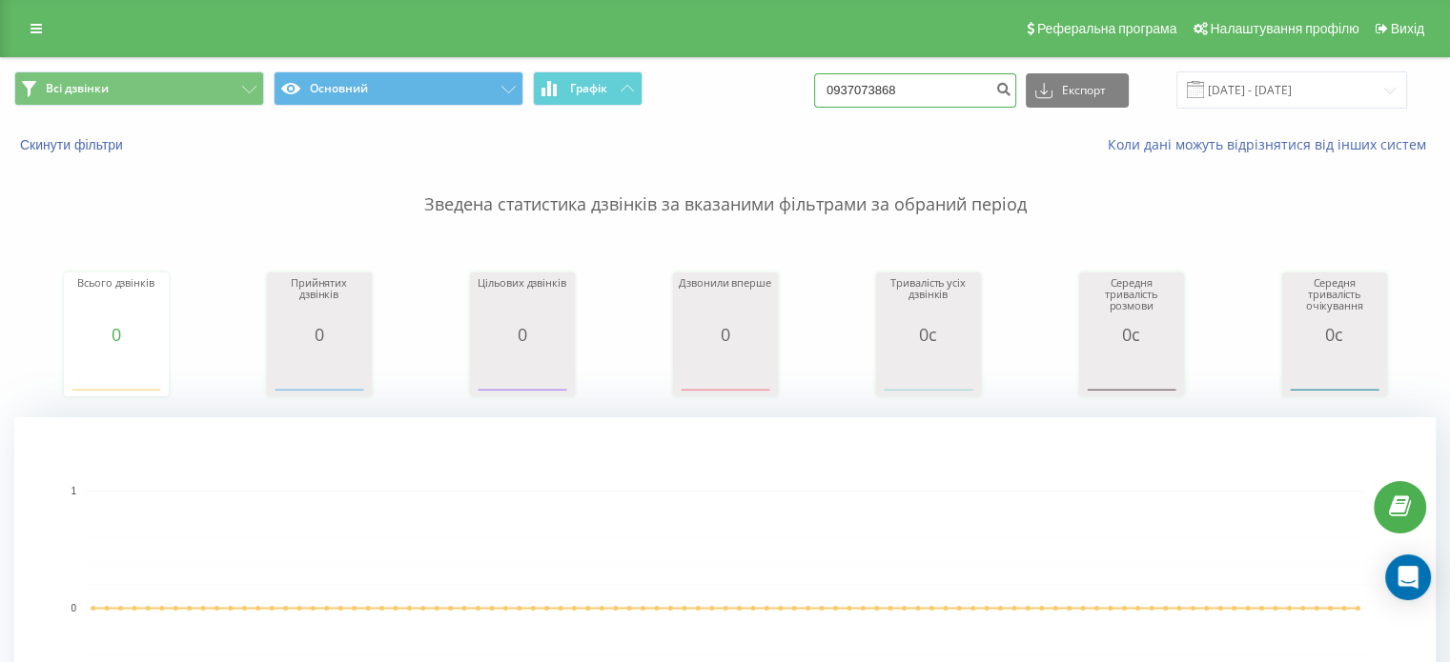
click at [869, 91] on input "0937073868" at bounding box center [915, 90] width 202 height 34
paste input "445911794"
type input "0445911794"
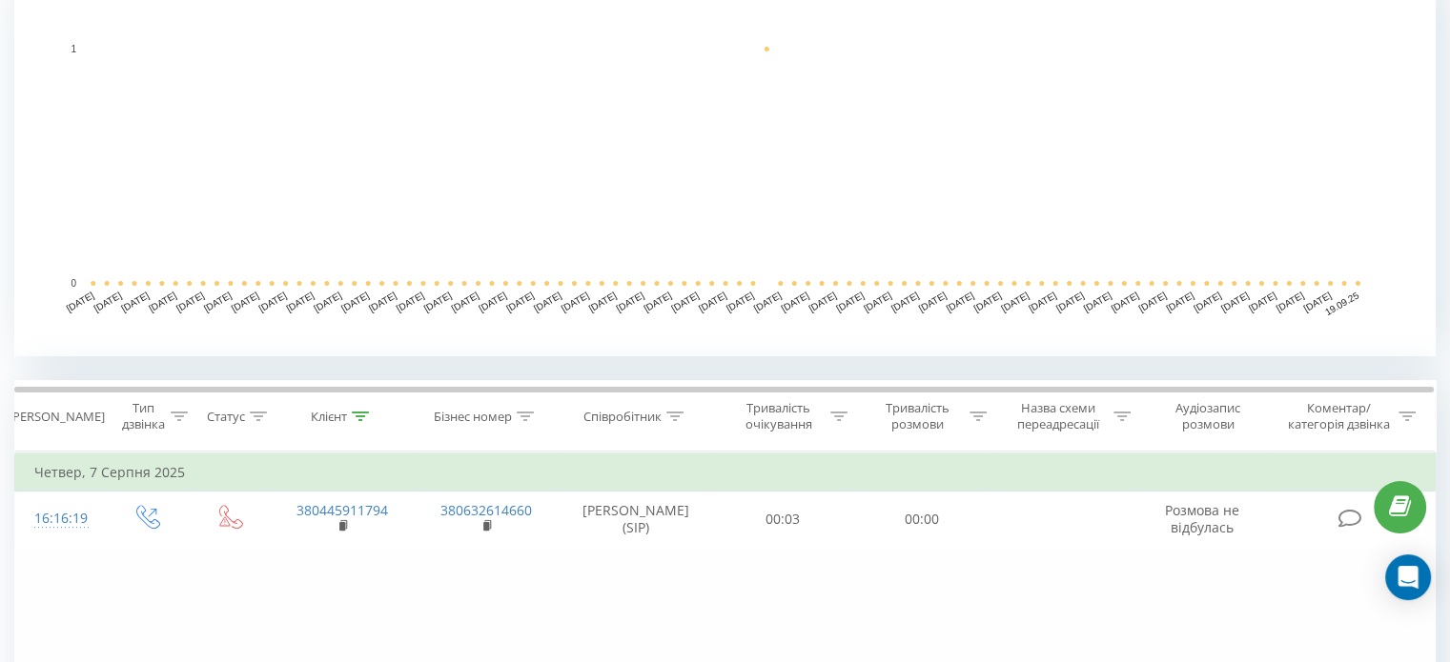
scroll to position [477, 0]
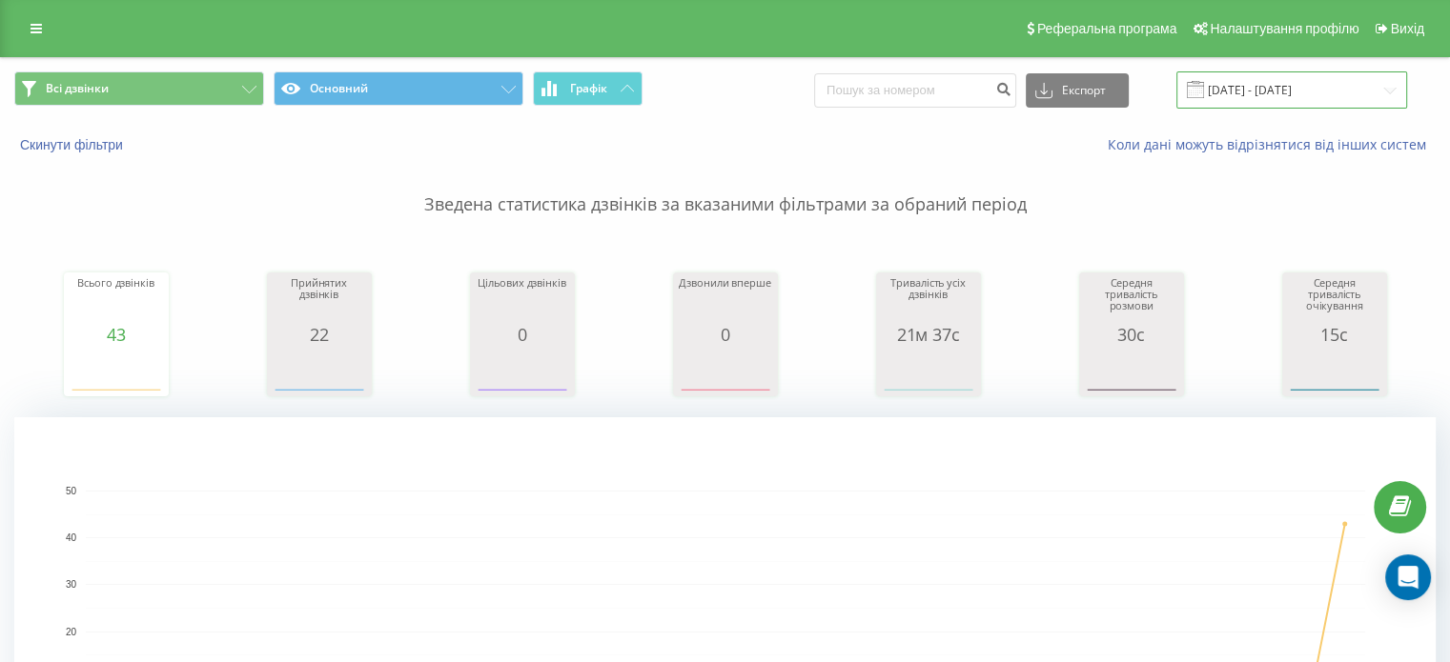
click at [1298, 88] on input "[DATE] - [DATE]" at bounding box center [1291, 89] width 231 height 37
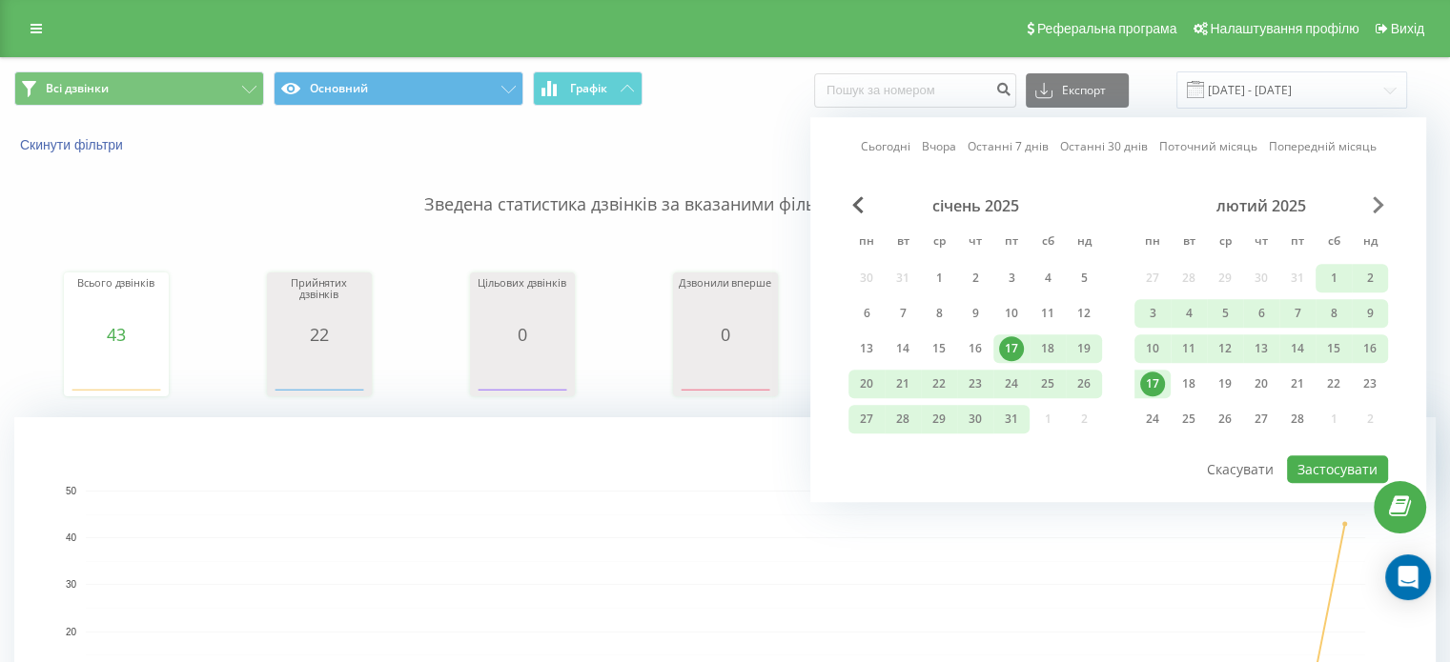
click at [1377, 209] on span "Next Month" at bounding box center [1377, 204] width 11 height 17
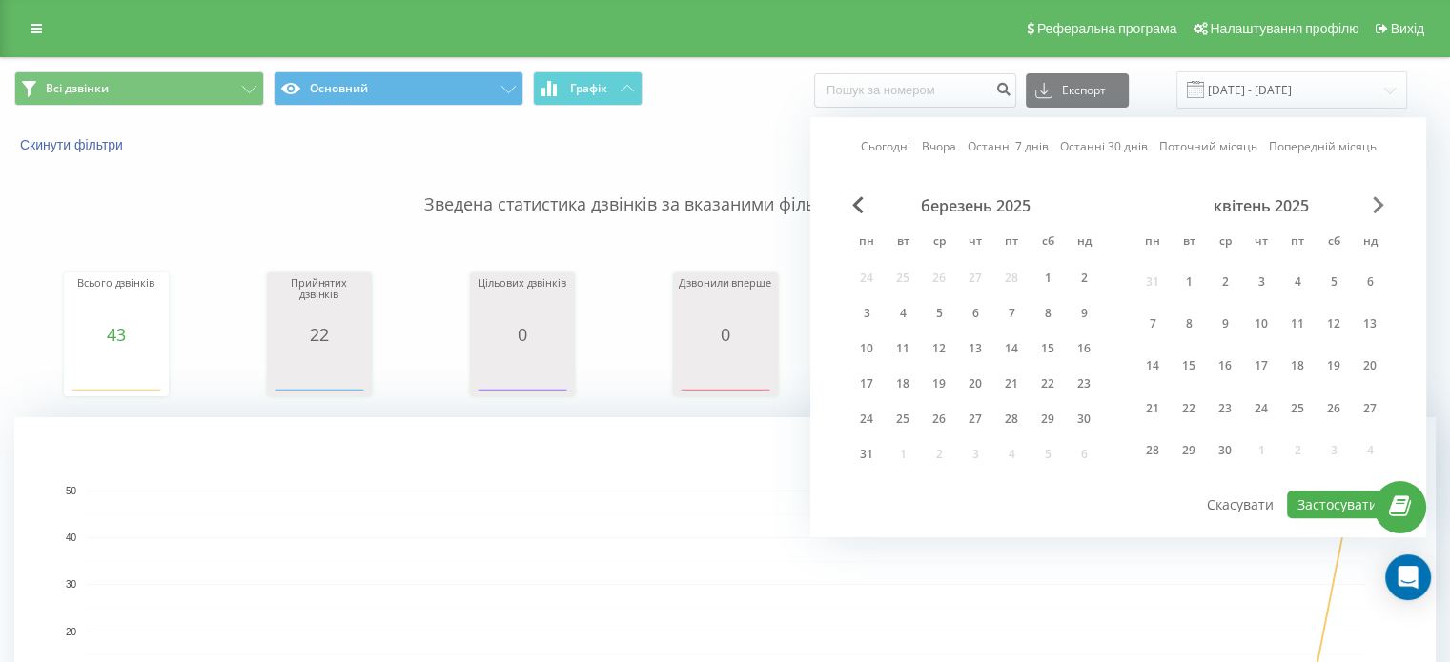
click at [1377, 209] on span "Next Month" at bounding box center [1377, 204] width 11 height 17
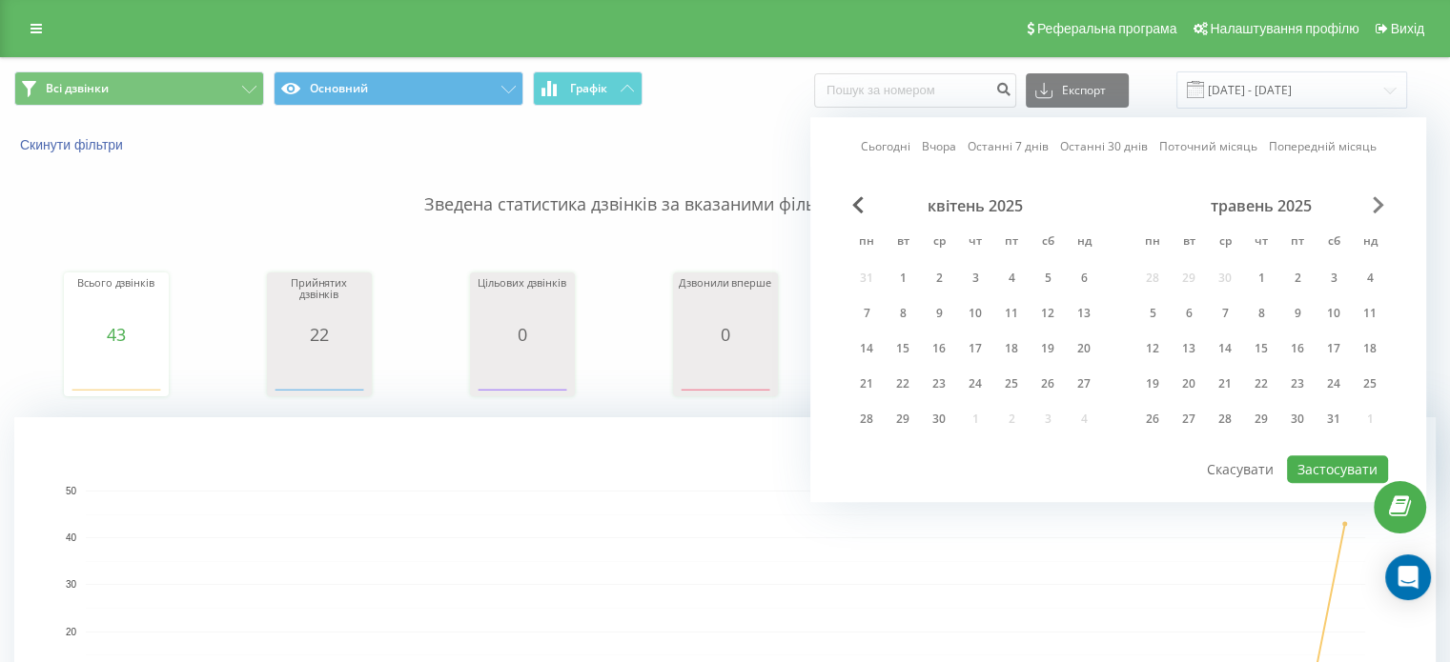
click at [1377, 209] on span "Next Month" at bounding box center [1377, 204] width 11 height 17
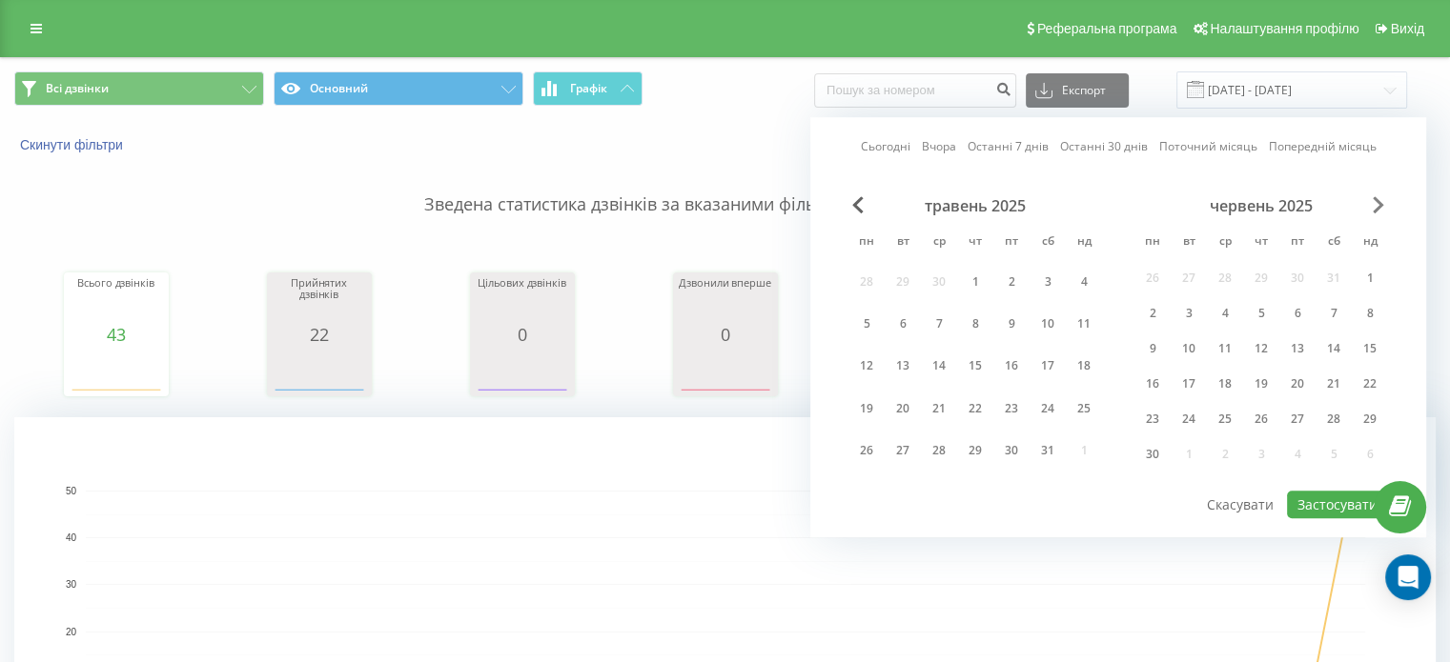
click at [1377, 209] on span "Next Month" at bounding box center [1377, 204] width 11 height 17
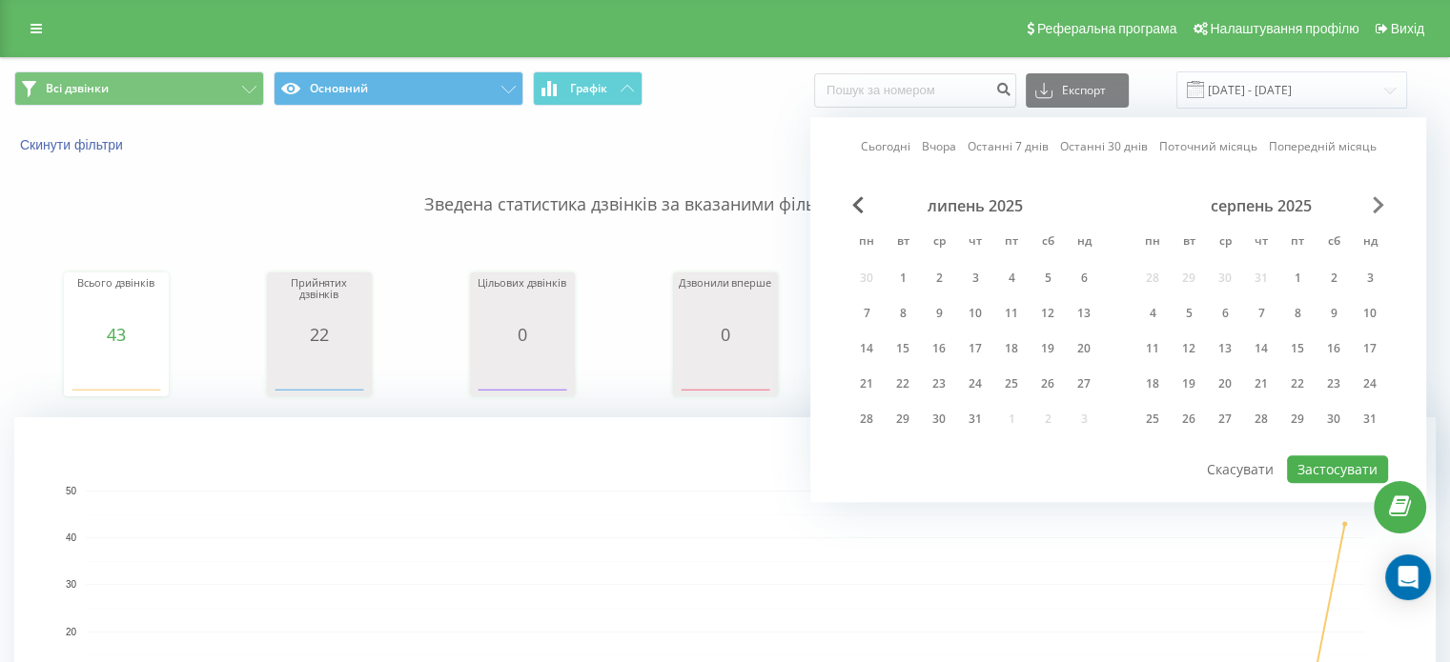
click at [1377, 209] on span "Next Month" at bounding box center [1377, 204] width 11 height 17
click at [1155, 307] on div "8" at bounding box center [1152, 313] width 25 height 25
click at [1295, 344] on div "19" at bounding box center [1297, 348] width 25 height 25
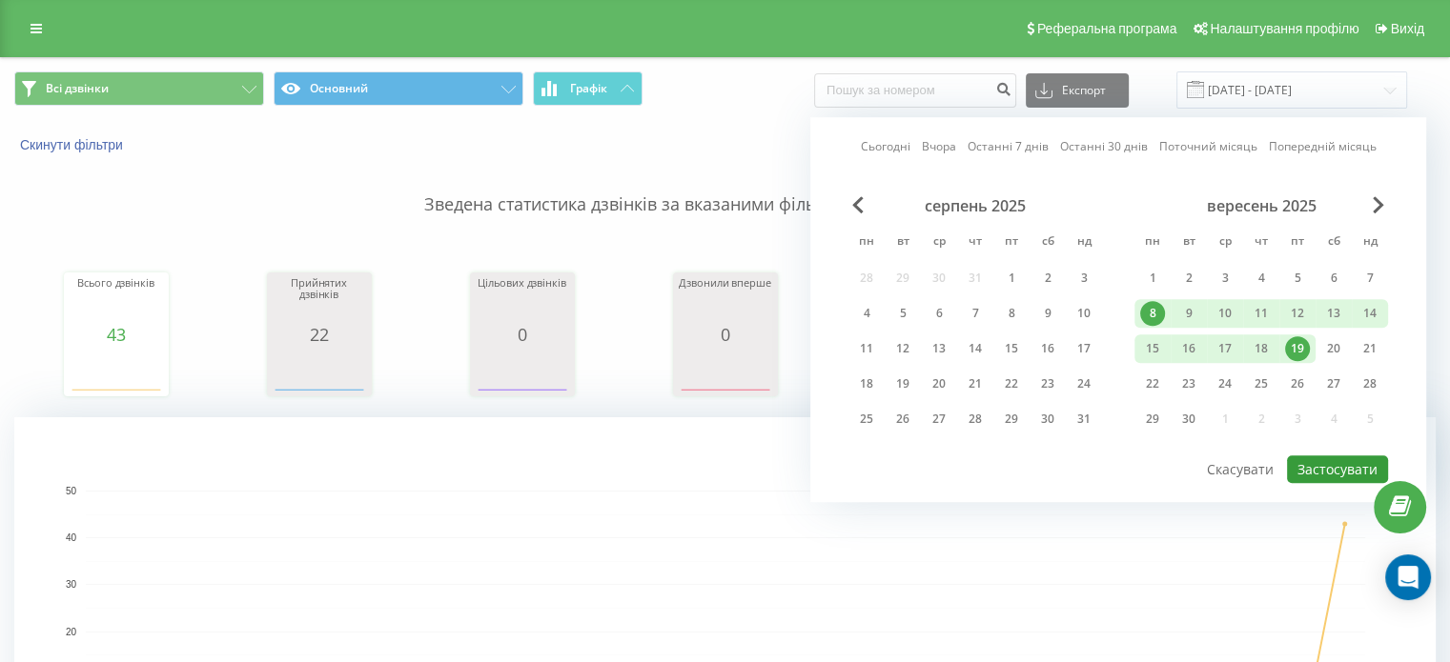
click at [1328, 465] on button "Застосувати" at bounding box center [1337, 470] width 101 height 28
type input "08.09.2025 - 19.09.2025"
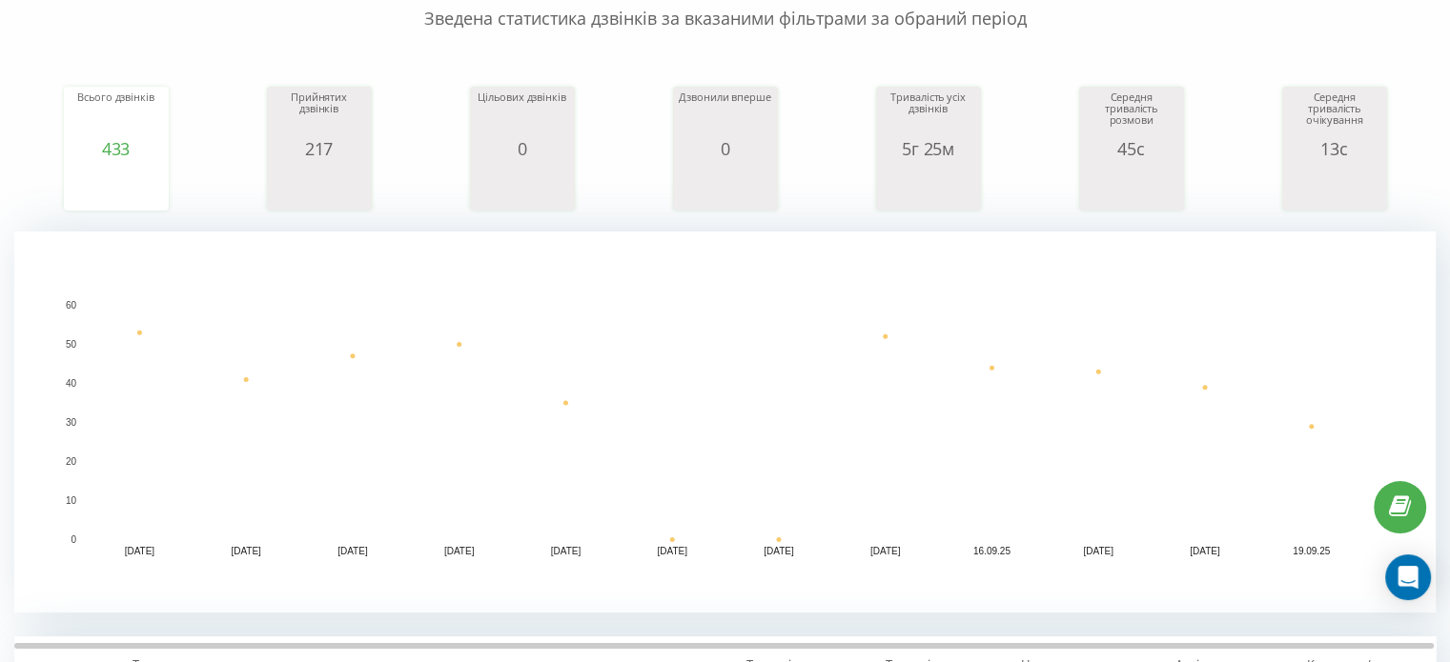
scroll to position [286, 0]
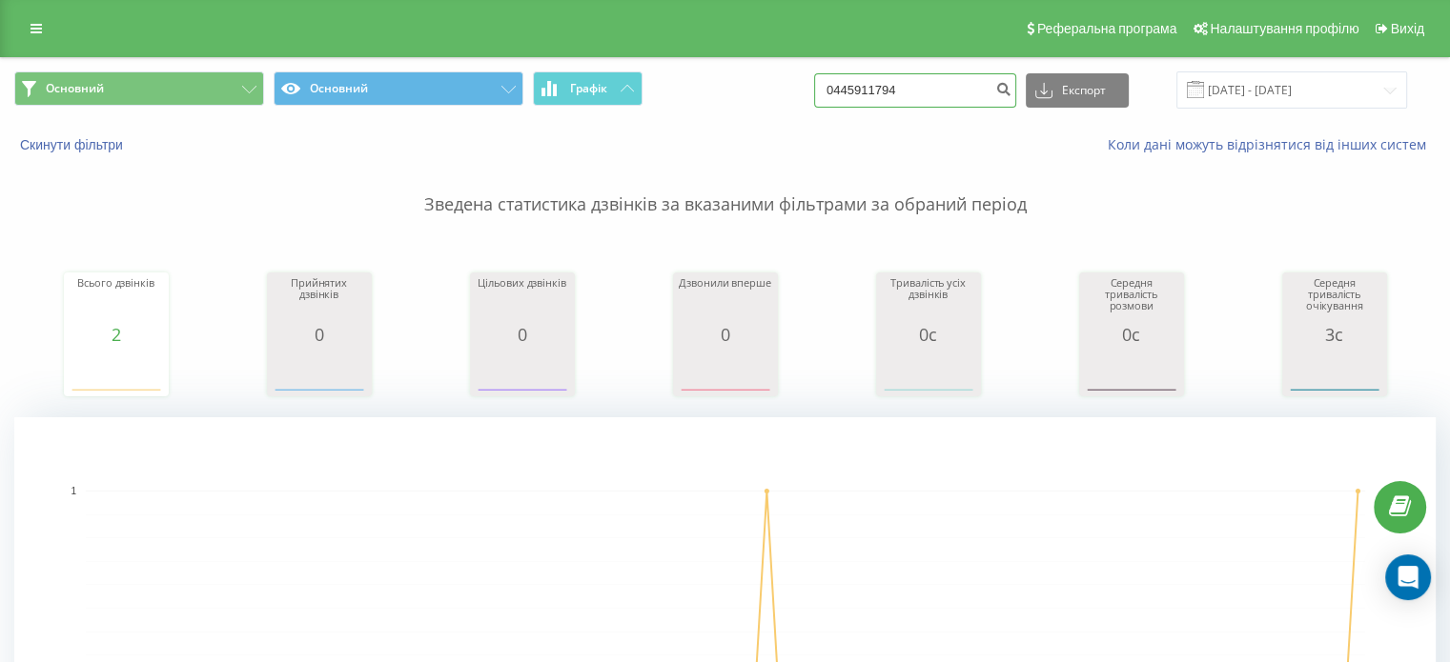
click at [911, 90] on input "0445911794" at bounding box center [915, 90] width 202 height 34
paste input "672354001"
type input "0672354001"
click at [865, 85] on input "0672354001" at bounding box center [915, 90] width 202 height 34
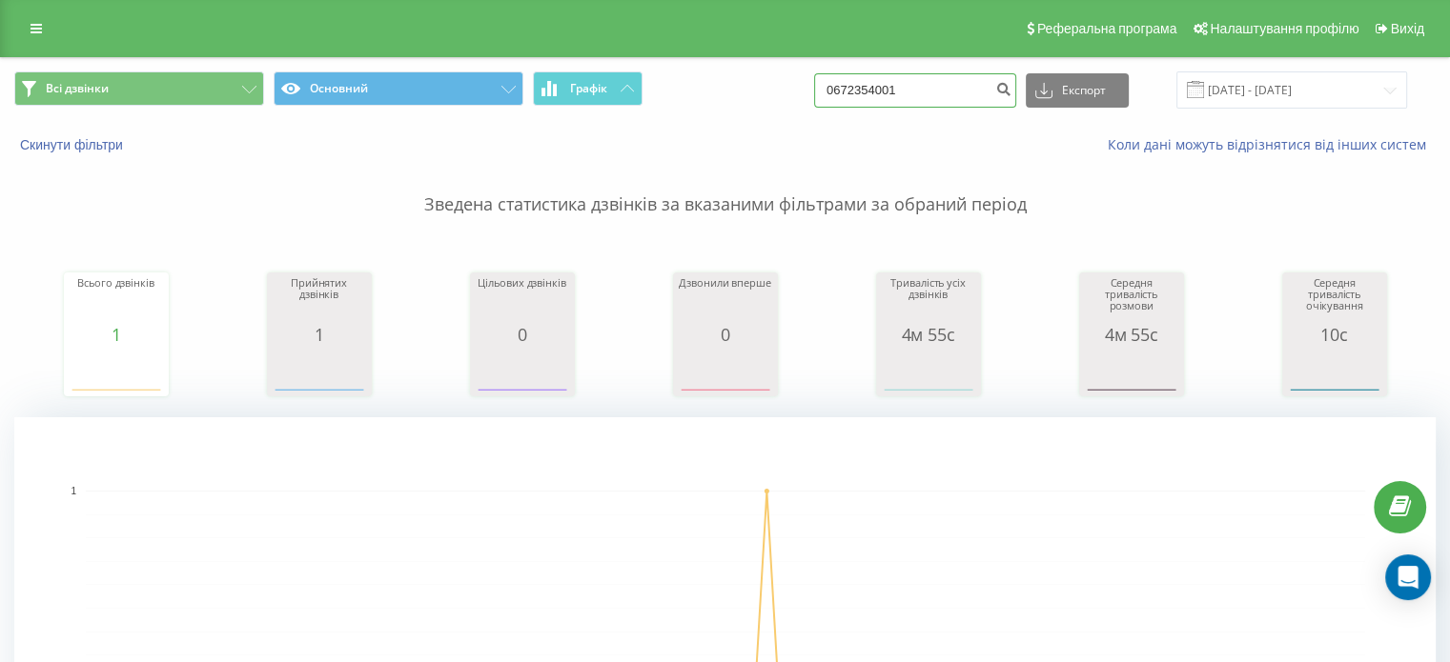
click at [865, 85] on input "0672354001" at bounding box center [915, 90] width 202 height 34
paste input
paste input "0977750929"
type input "0977750929"
click at [886, 90] on input "0977750929" at bounding box center [915, 90] width 202 height 34
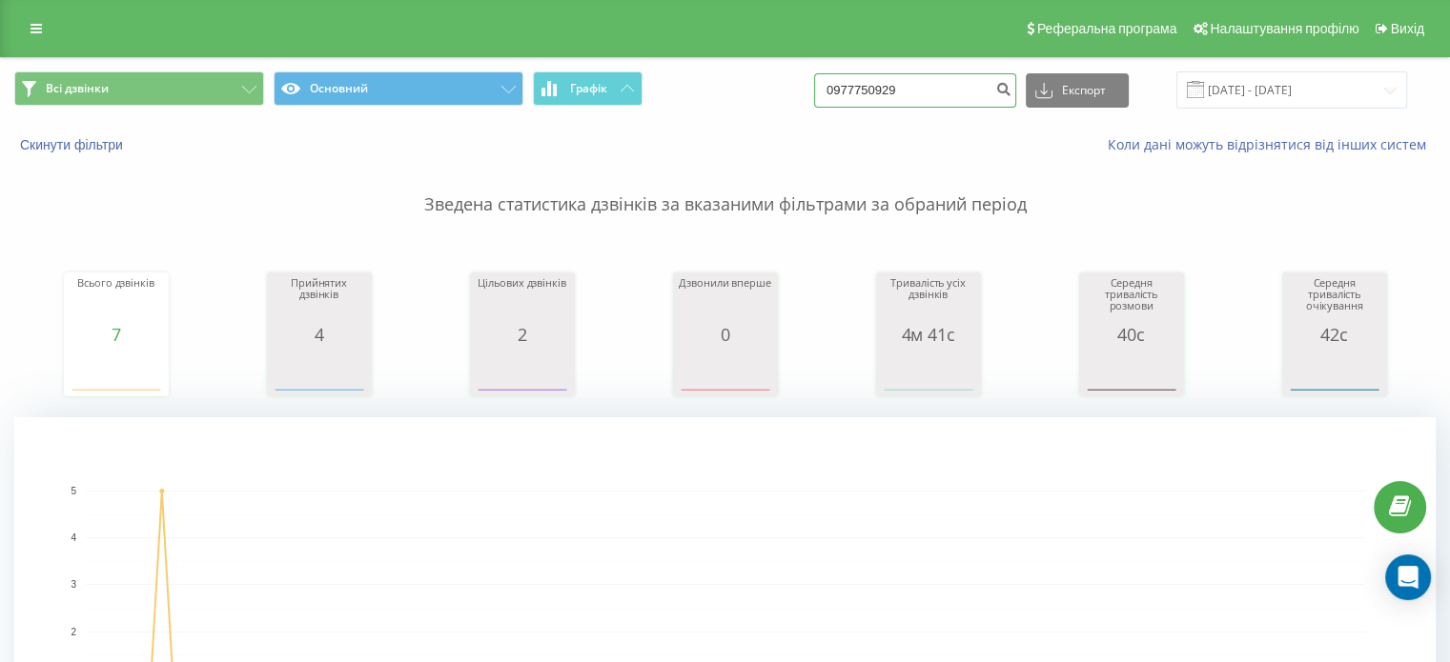
click at [886, 90] on input "0977750929" at bounding box center [915, 90] width 202 height 34
paste input "674464892"
type input "0674464892"
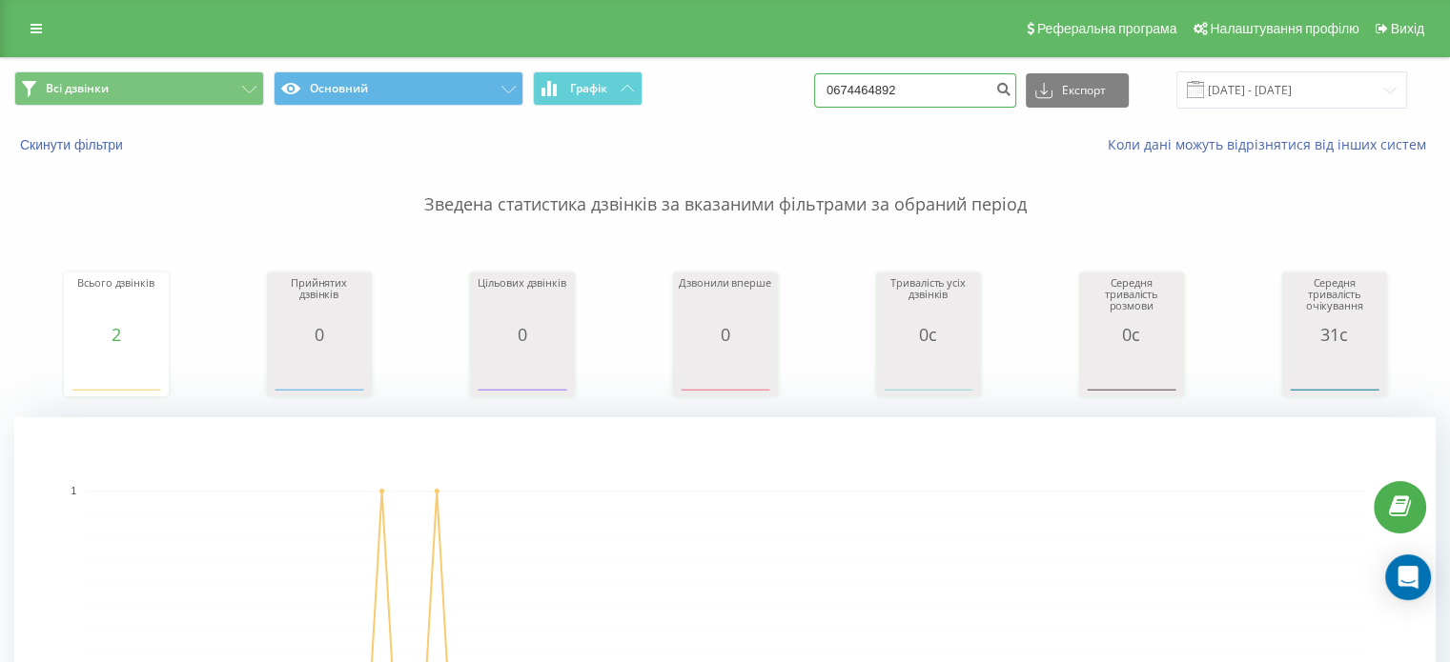
click at [888, 81] on input "0674464892" at bounding box center [915, 90] width 202 height 34
paste input "996778604"
type input "0996778604"
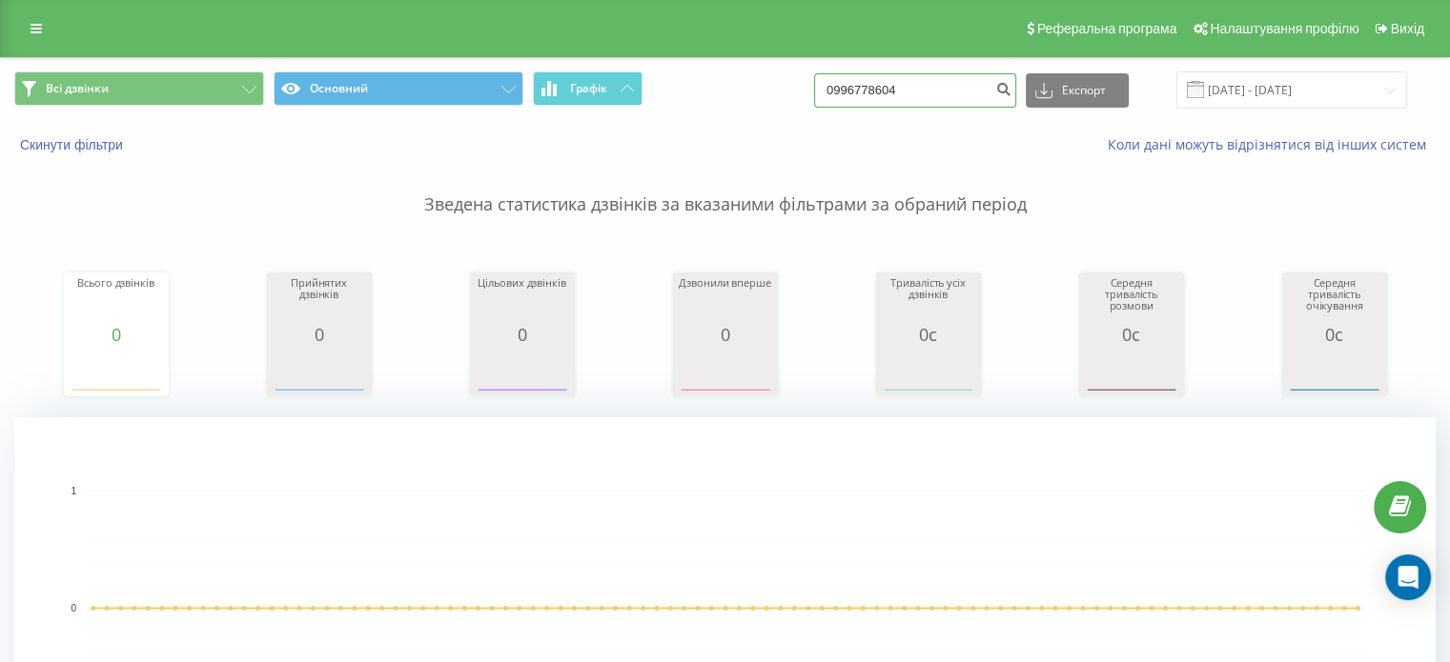
click at [899, 99] on input "0996778604" at bounding box center [915, 90] width 202 height 34
paste input "(97) 832 32 33"
type input "0 (97) 832 32 33"
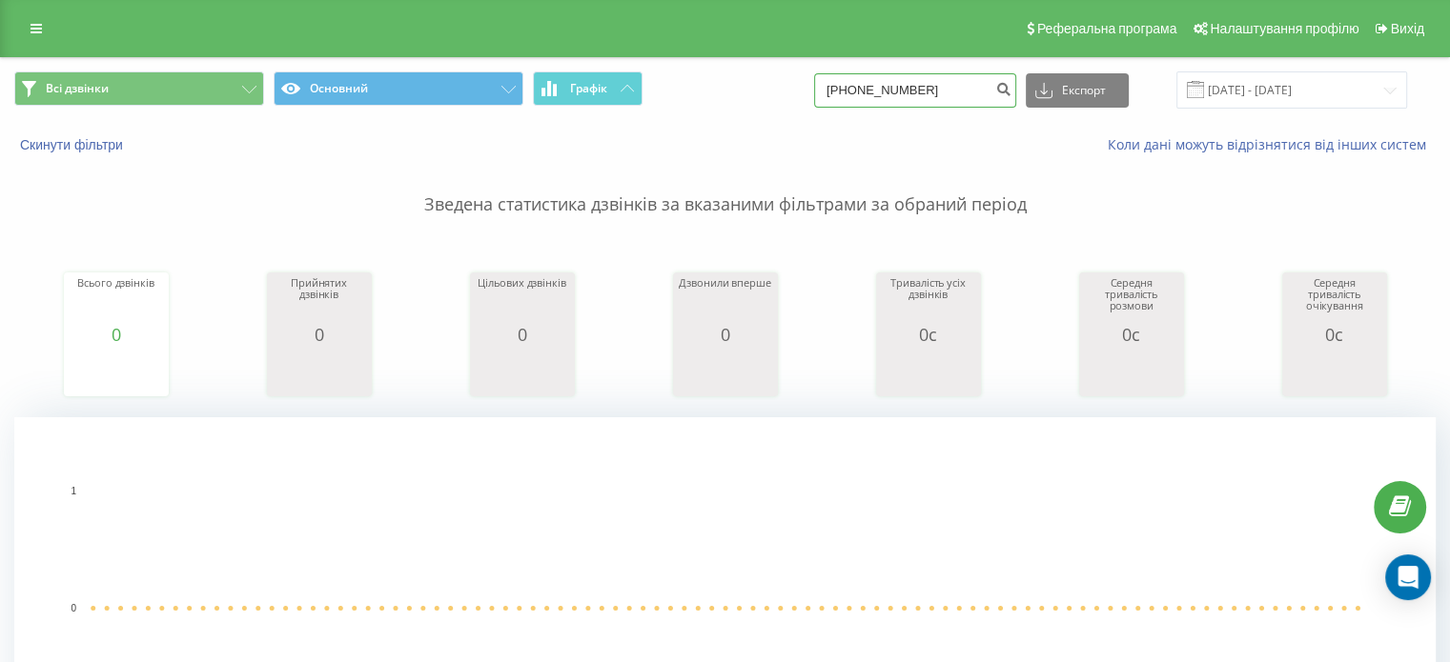
click at [889, 94] on input "0(97)8323233" at bounding box center [915, 90] width 202 height 34
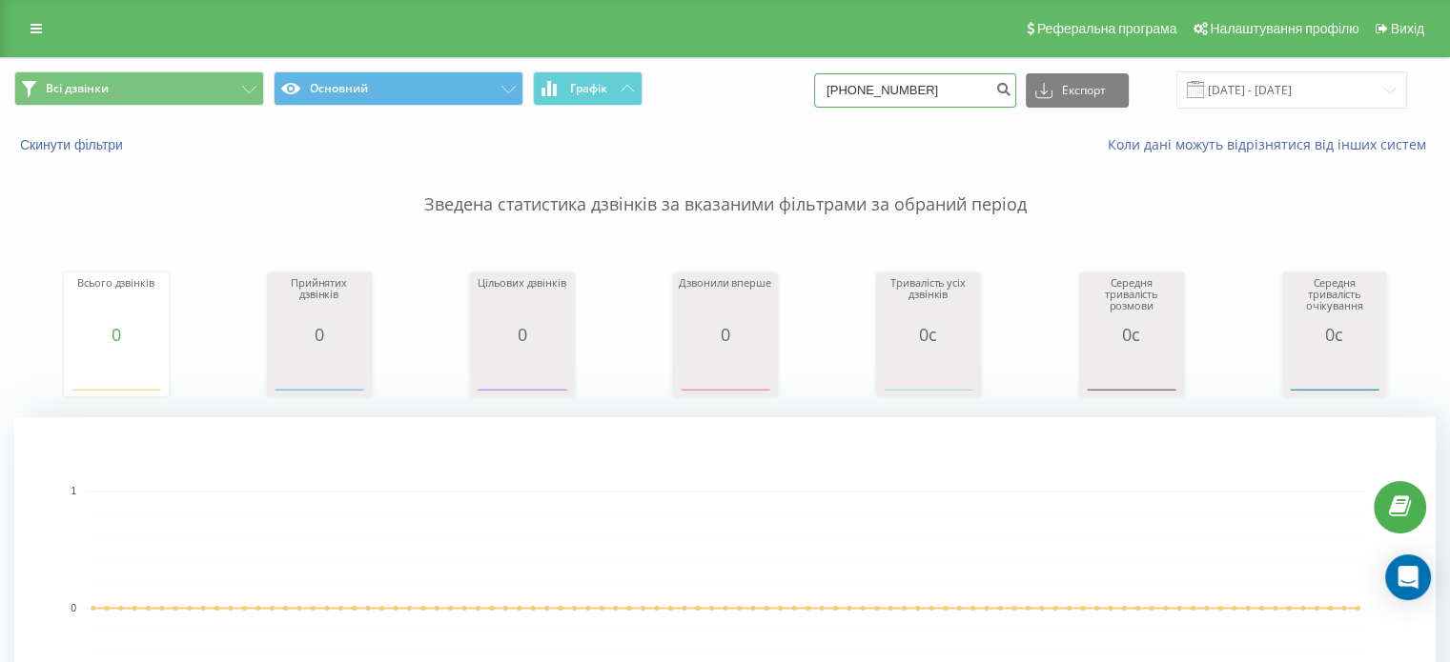
click at [889, 94] on input "0(97)8323233" at bounding box center [915, 90] width 202 height 34
paste input "0689871472"
type input "[PHONE_NUMBER]"
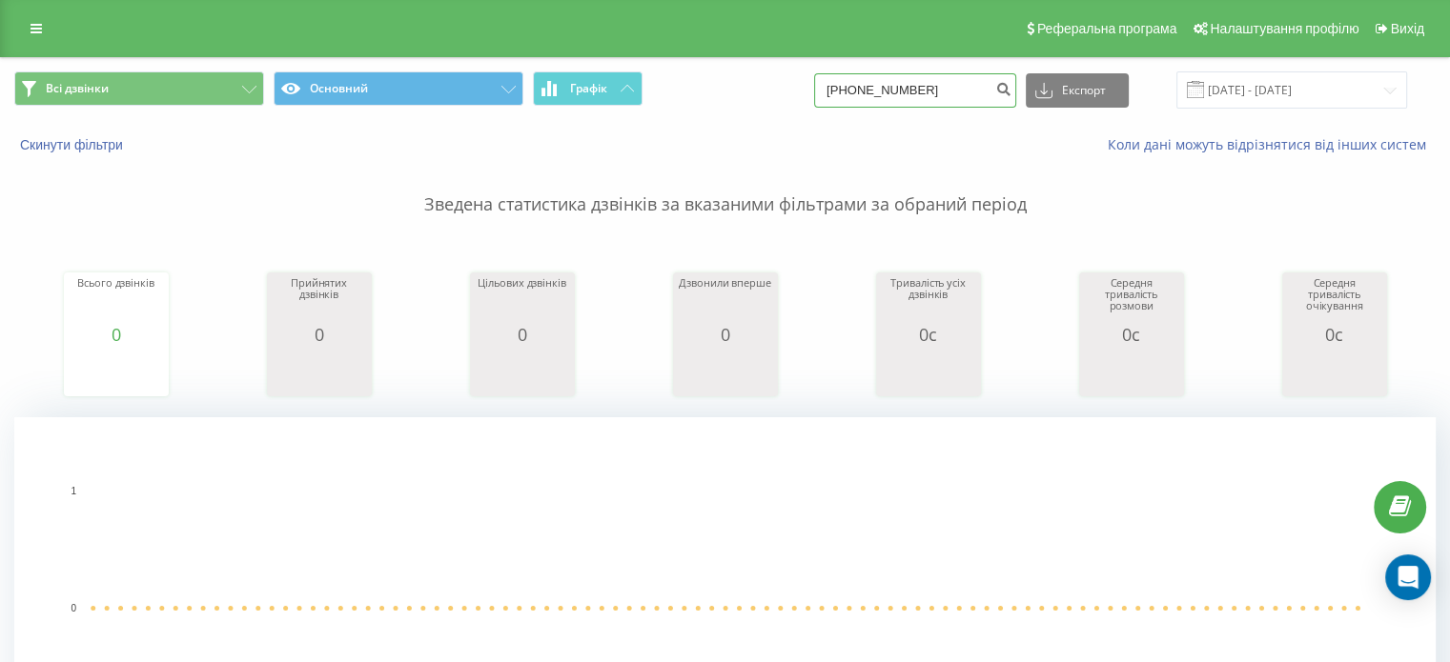
click at [902, 83] on input "[PHONE_NUMBER]" at bounding box center [915, 90] width 202 height 34
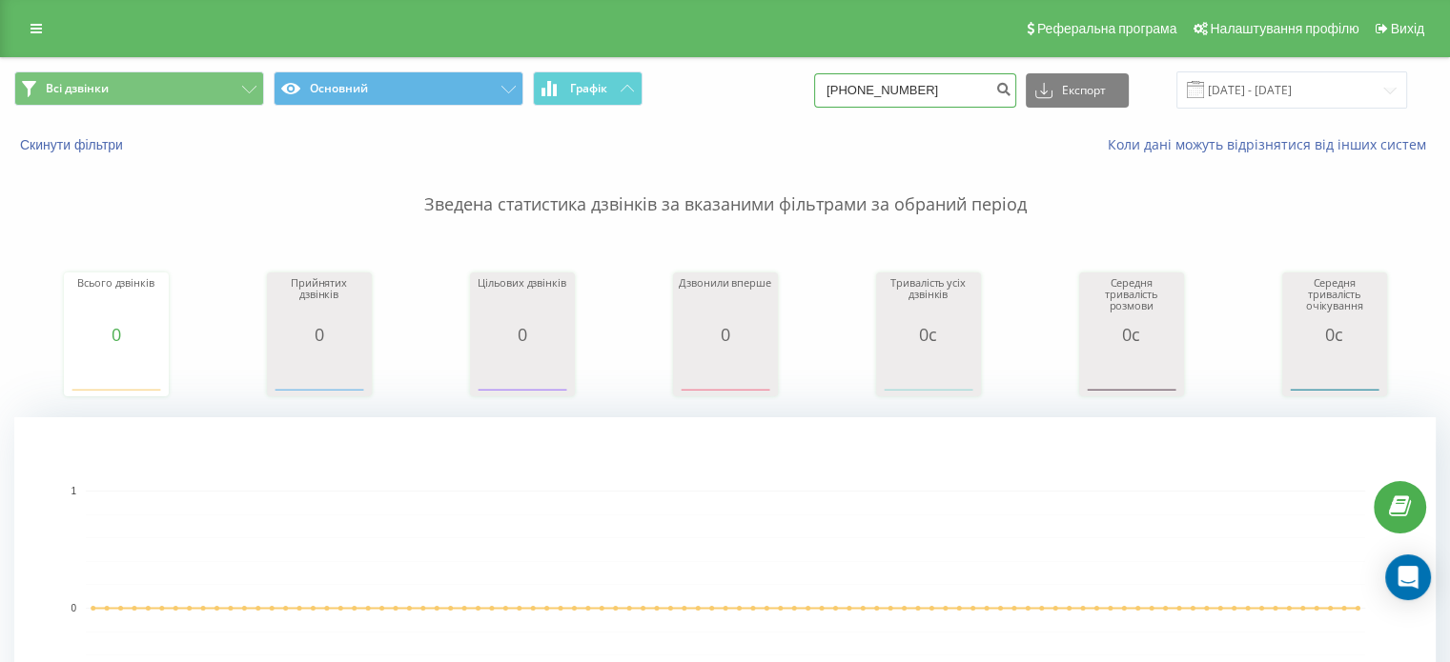
click at [902, 83] on input "[PHONE_NUMBER]" at bounding box center [915, 90] width 202 height 34
click at [902, 83] on input "0(97)0689871472" at bounding box center [915, 90] width 202 height 34
paste input
type input "0689871472"
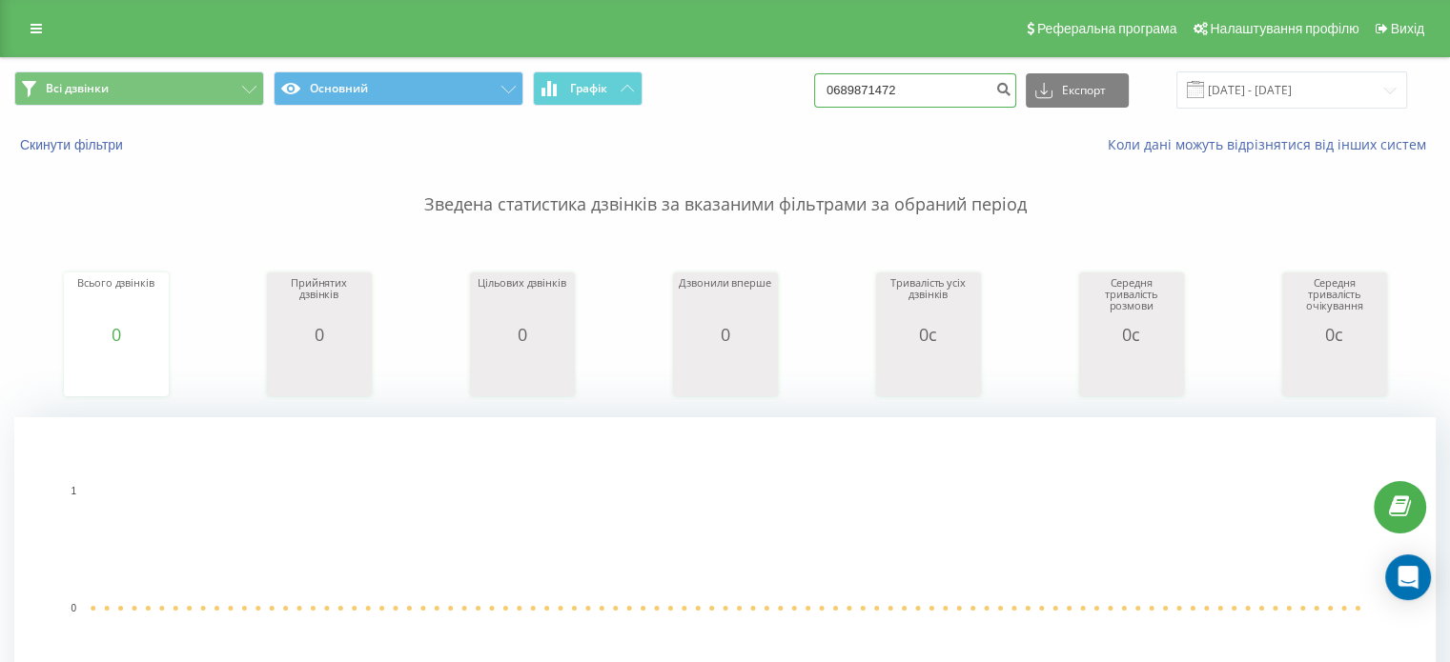
click at [884, 96] on input "0689871472" at bounding box center [915, 90] width 202 height 34
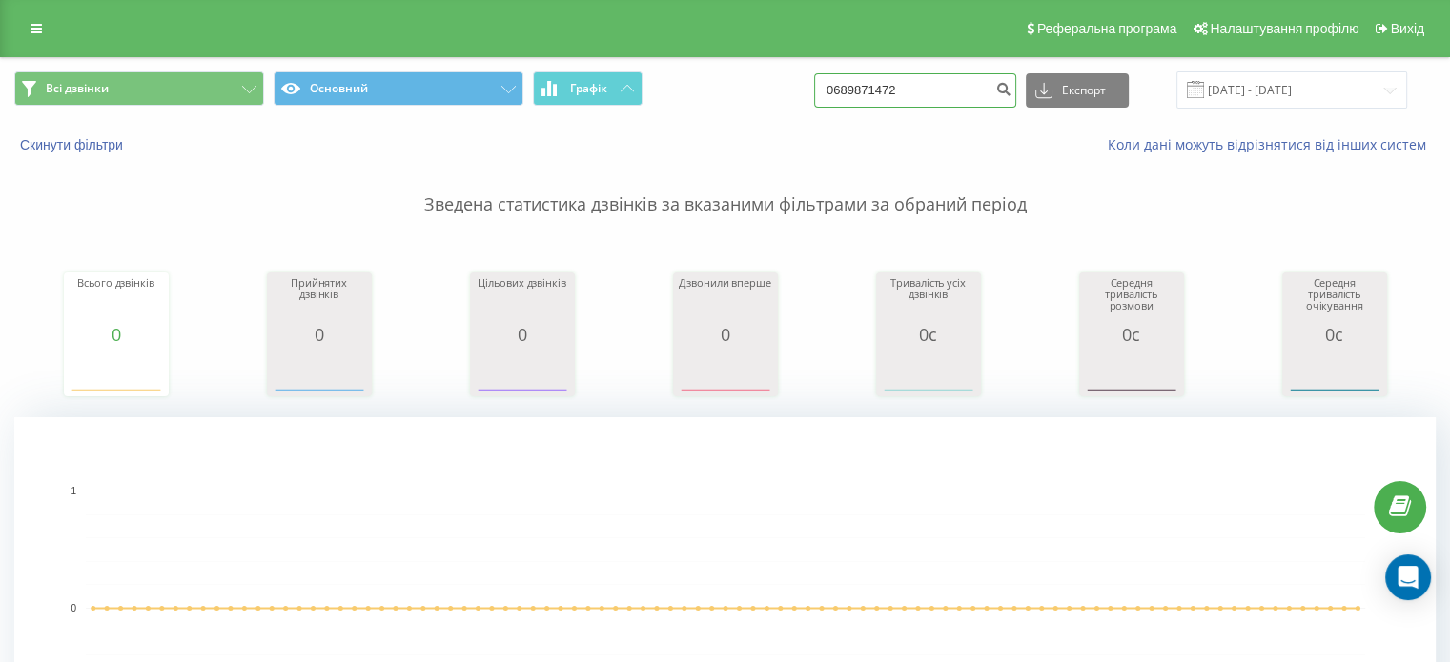
click at [884, 96] on input "0689871472" at bounding box center [915, 90] width 202 height 34
paste input "977657335"
type input "0977657335"
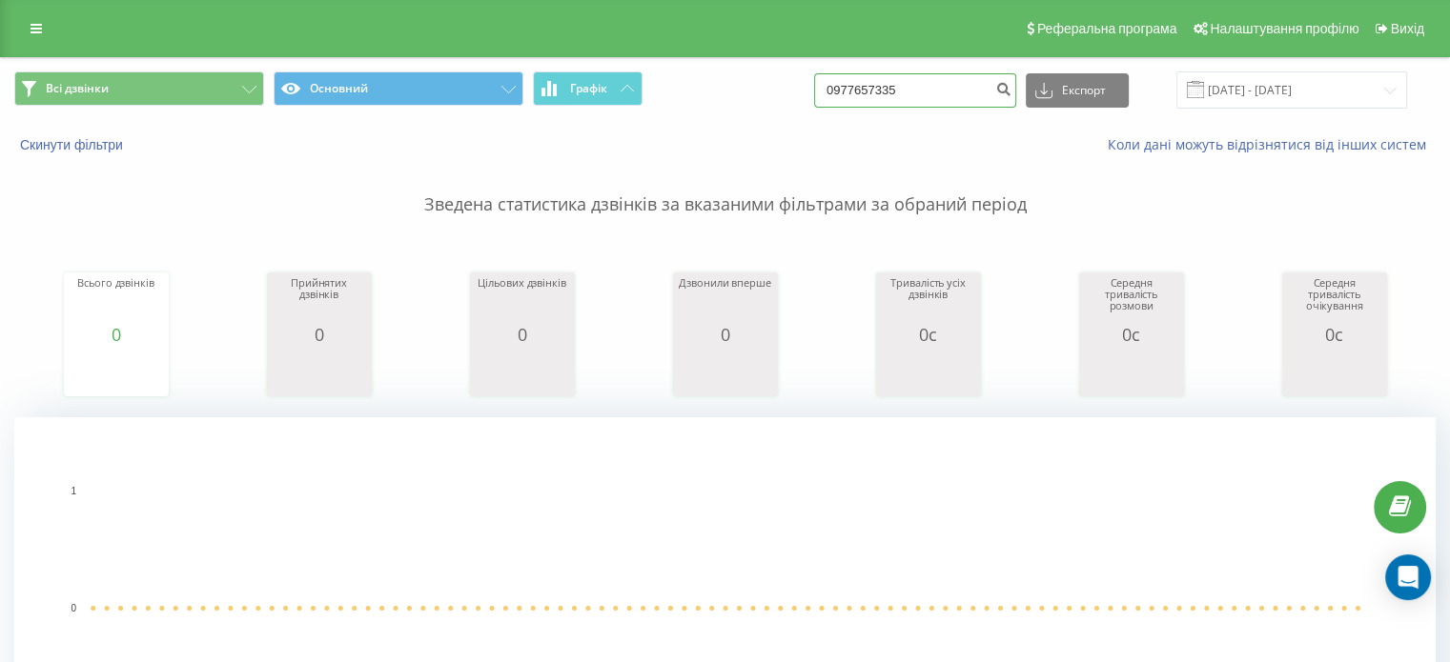
click at [873, 86] on input "0977657335" at bounding box center [915, 90] width 202 height 34
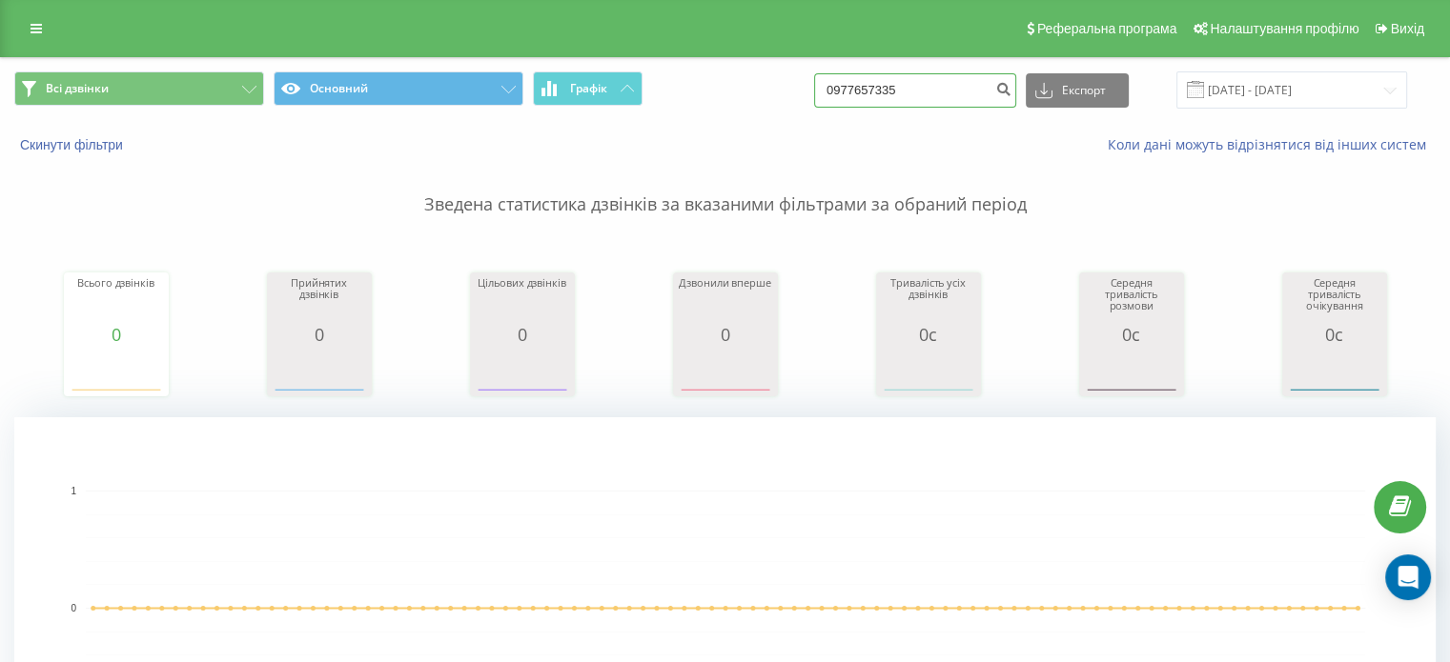
click at [873, 86] on input "0977657335" at bounding box center [915, 90] width 202 height 34
paste input "[PHONE_NUMBER]"
type input "[PHONE_NUMBER]"
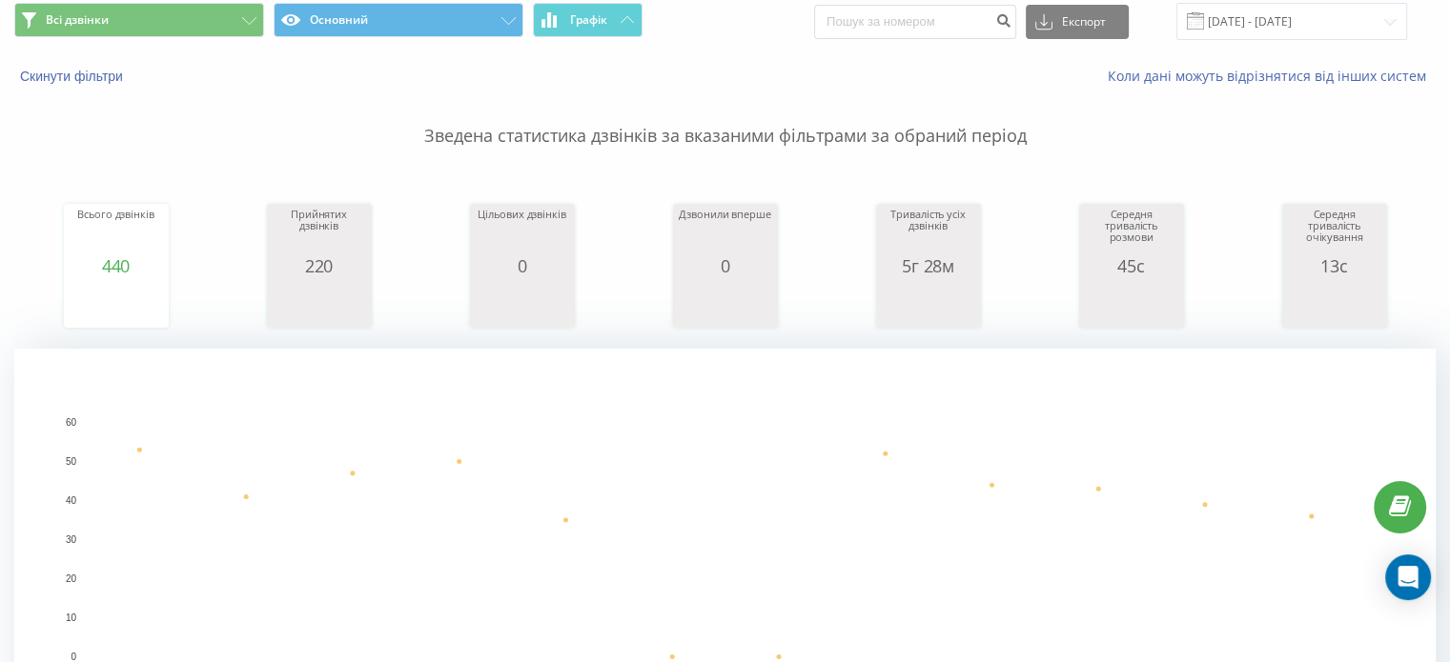
scroll to position [381, 0]
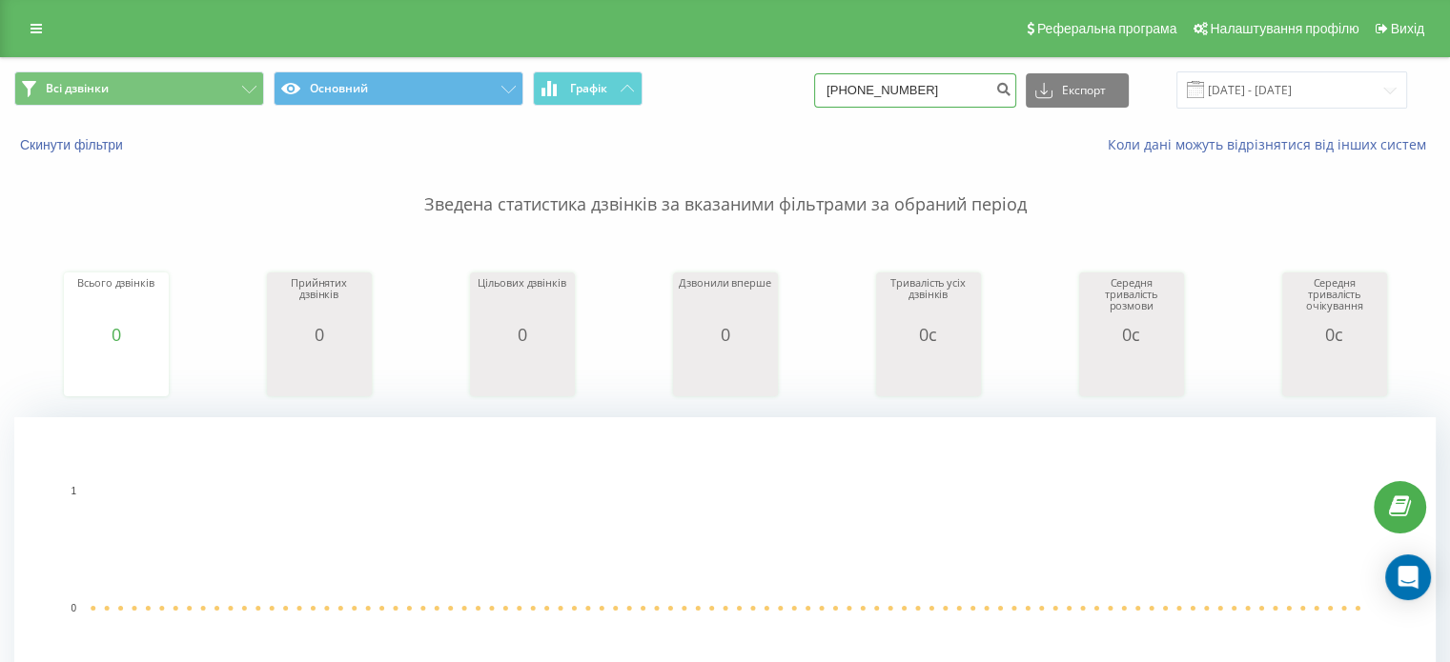
click at [935, 87] on input "[PHONE_NUMBER]" at bounding box center [915, 90] width 202 height 34
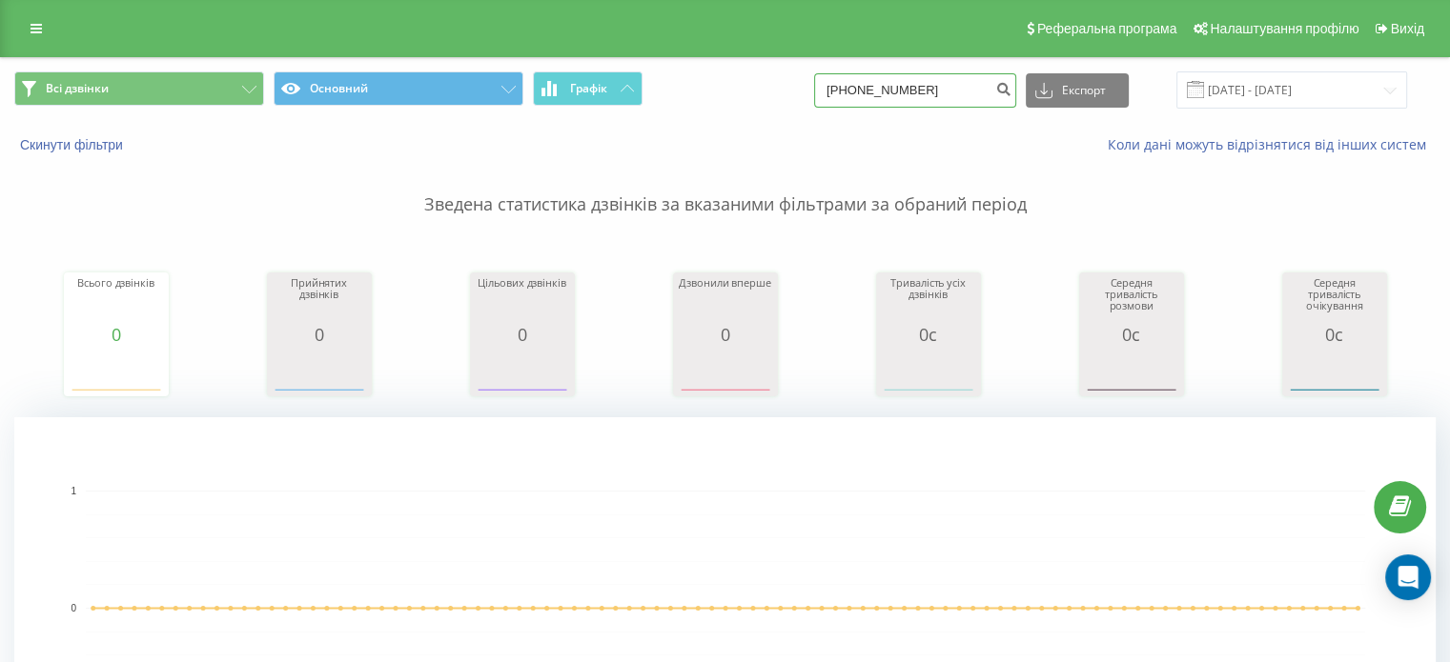
click at [935, 87] on input "[PHONE_NUMBER]" at bounding box center [915, 90] width 202 height 34
paste input "0668279349"
click at [888, 74] on input "[PHONE_NUMBER]" at bounding box center [915, 90] width 202 height 34
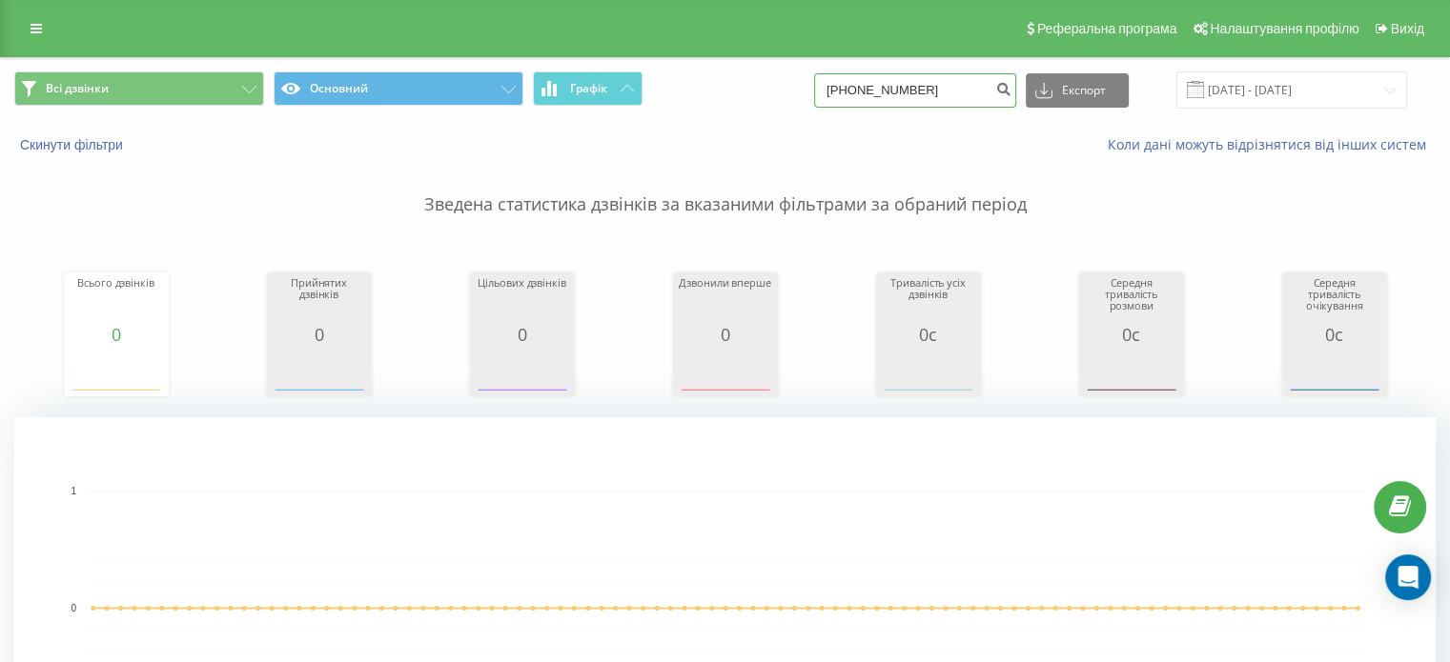
paste input
type input "0668279349"
click at [903, 91] on input "0668279349" at bounding box center [915, 90] width 202 height 34
paste input "965594282"
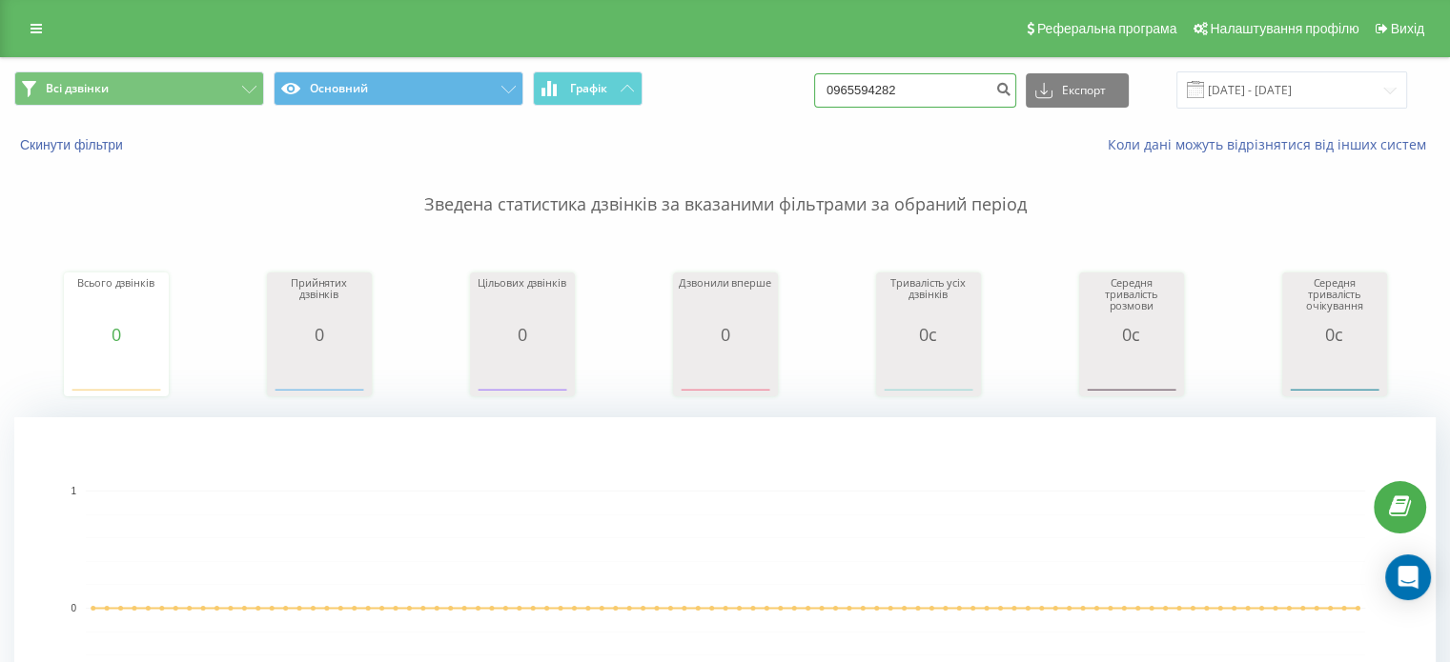
type input "0965594282"
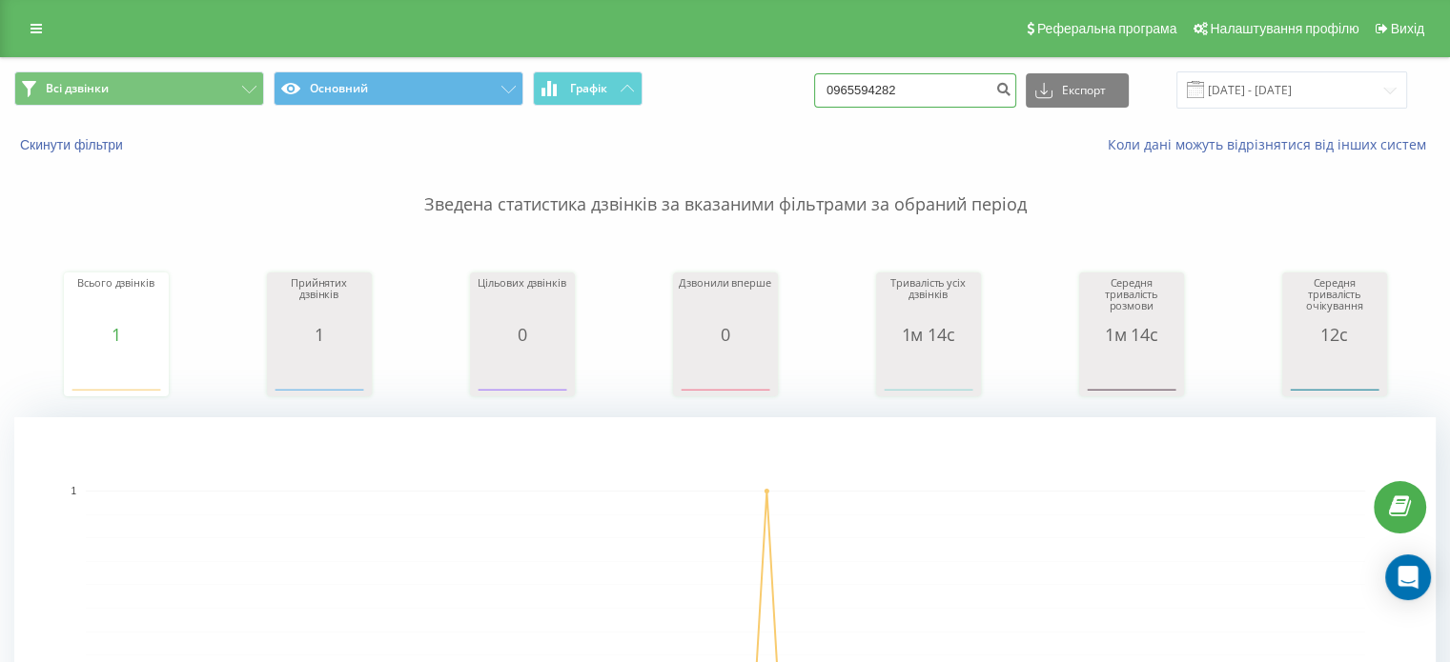
click at [900, 93] on input "0965594282" at bounding box center [915, 90] width 202 height 34
click at [901, 93] on input "0965594282" at bounding box center [915, 90] width 202 height 34
paste input "66170727"
type input "0661707272"
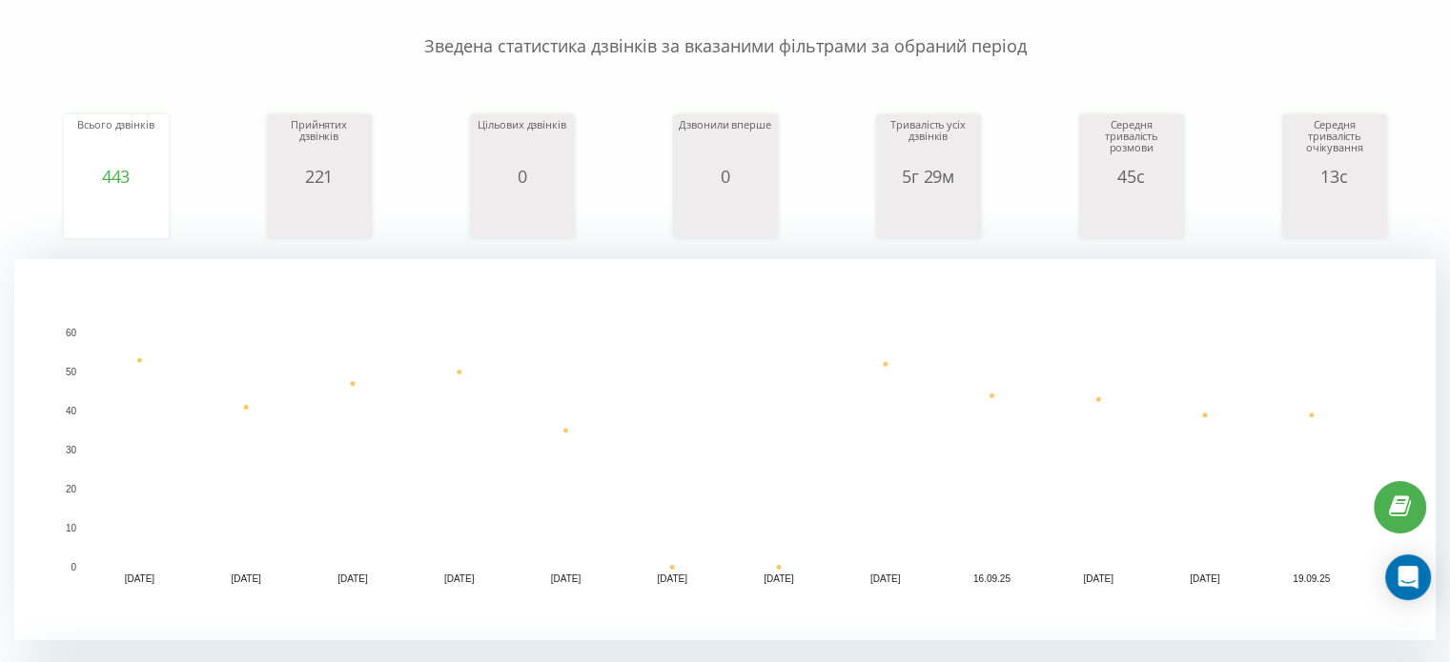
scroll to position [191, 0]
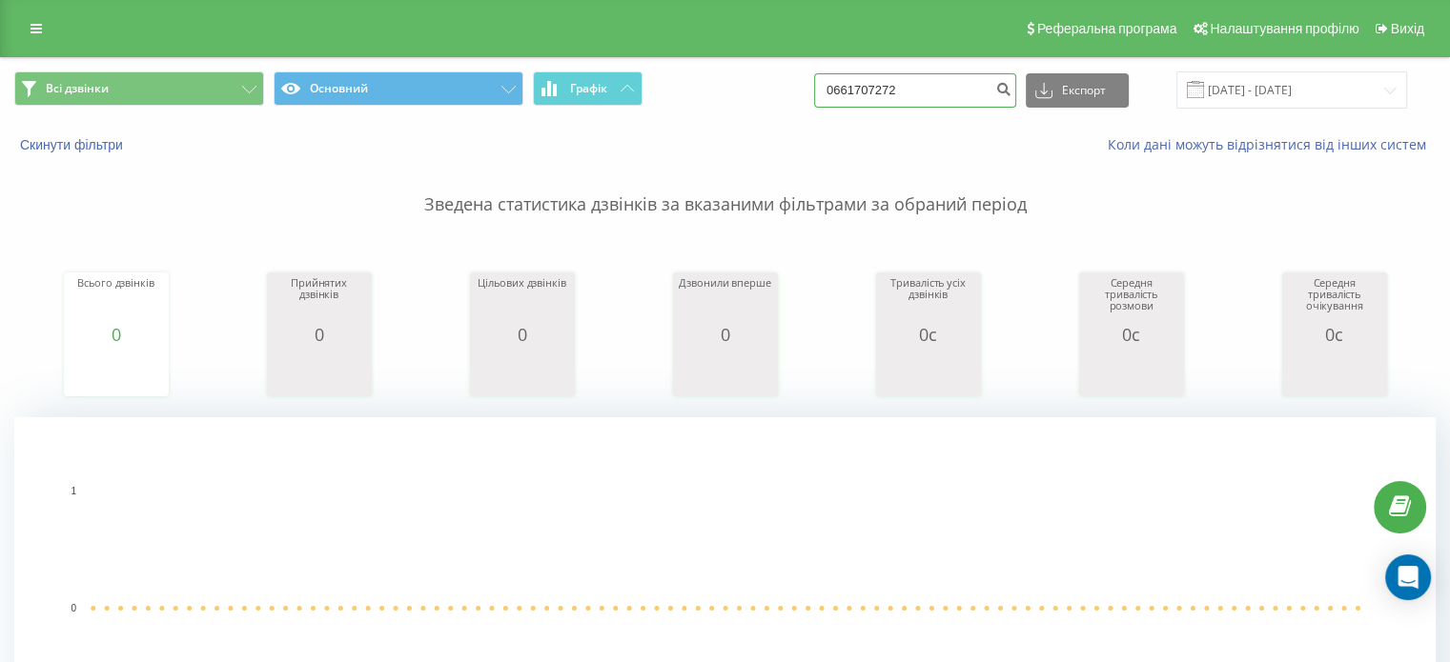
click at [896, 85] on input "0661707272" at bounding box center [915, 90] width 202 height 34
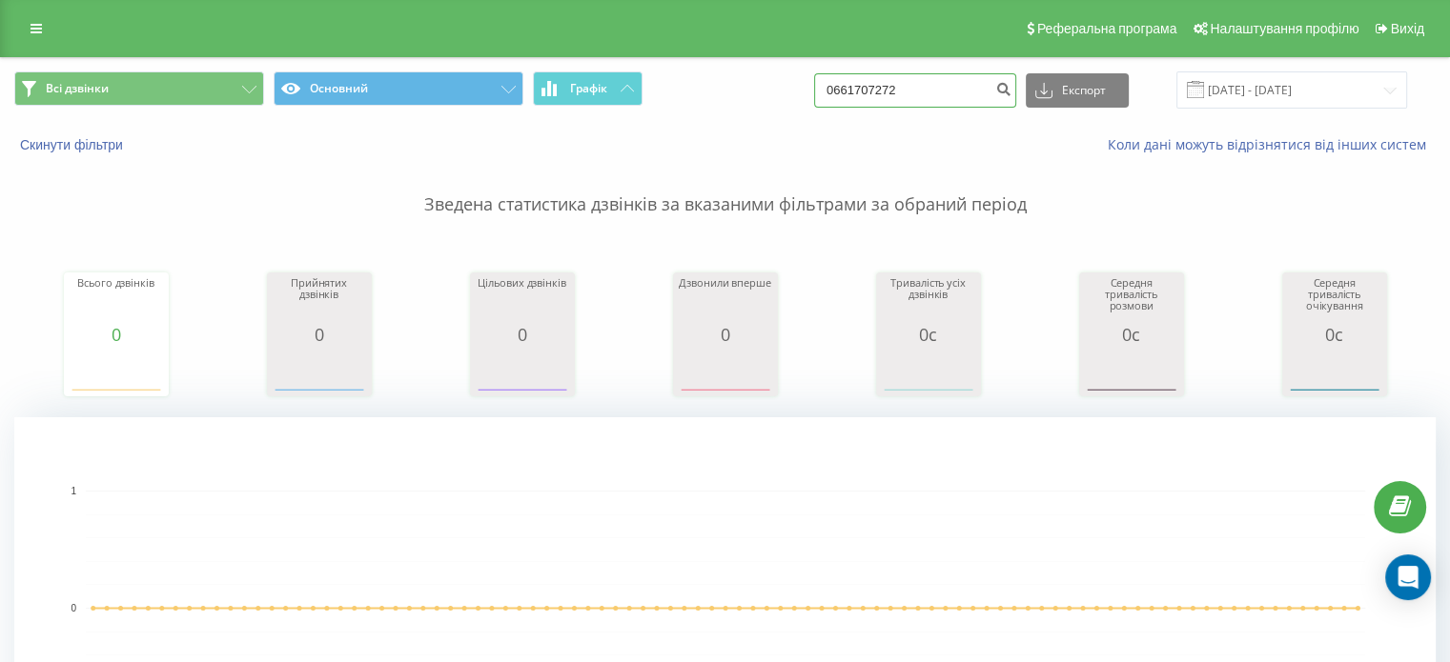
click at [896, 85] on input "0661707272" at bounding box center [915, 90] width 202 height 34
paste input "954845208"
type input "0954845208"
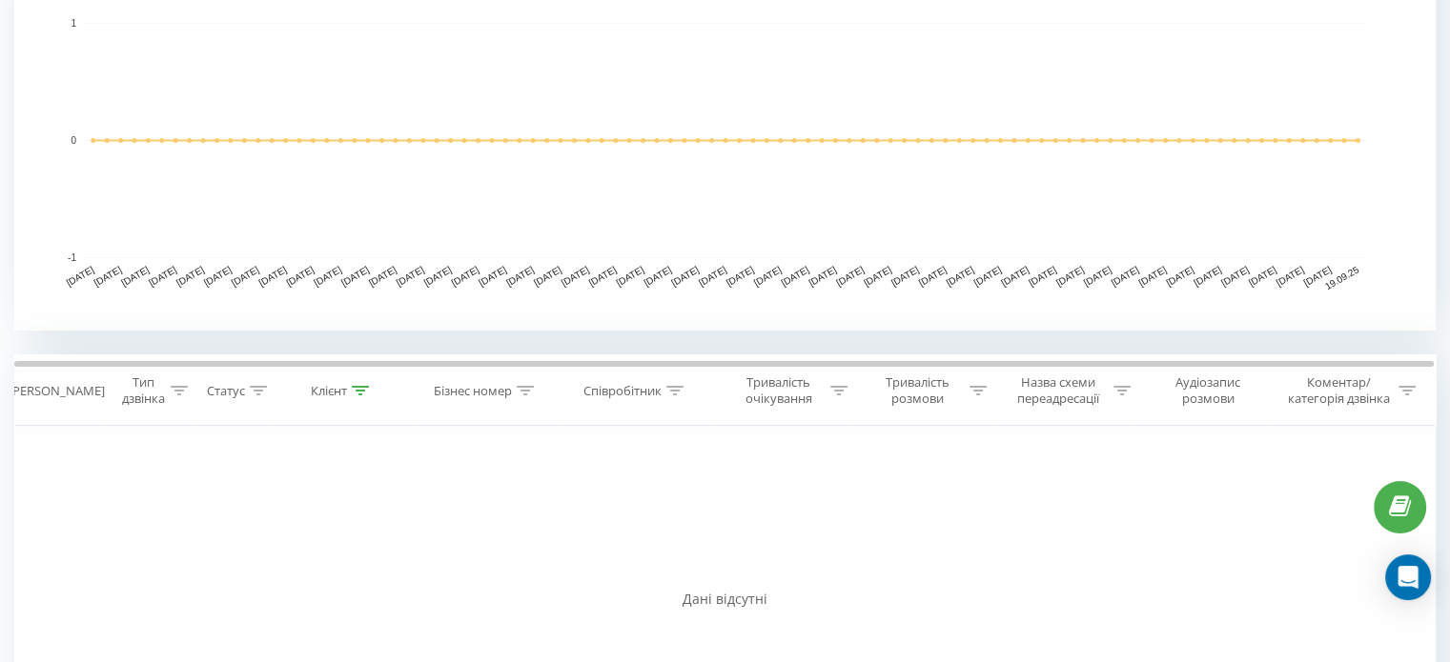
scroll to position [477, 0]
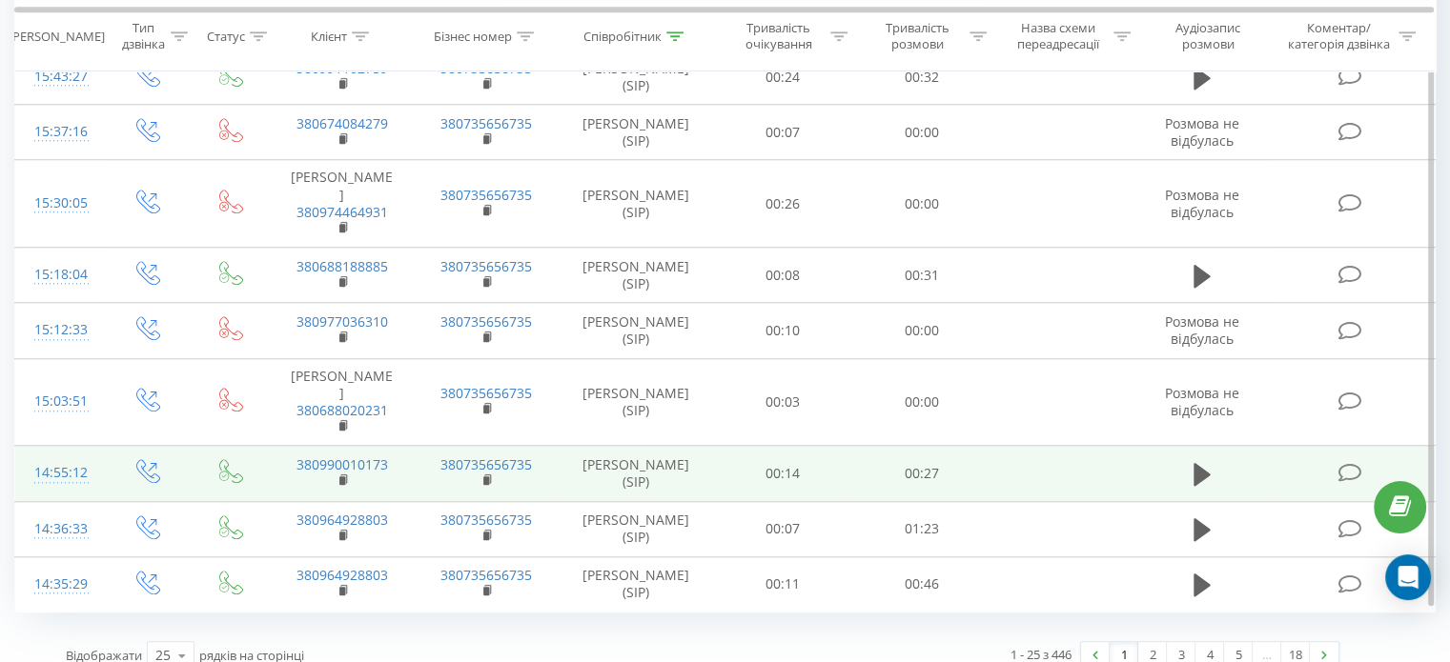
scroll to position [1788, 0]
